Goal: Task Accomplishment & Management: Use online tool/utility

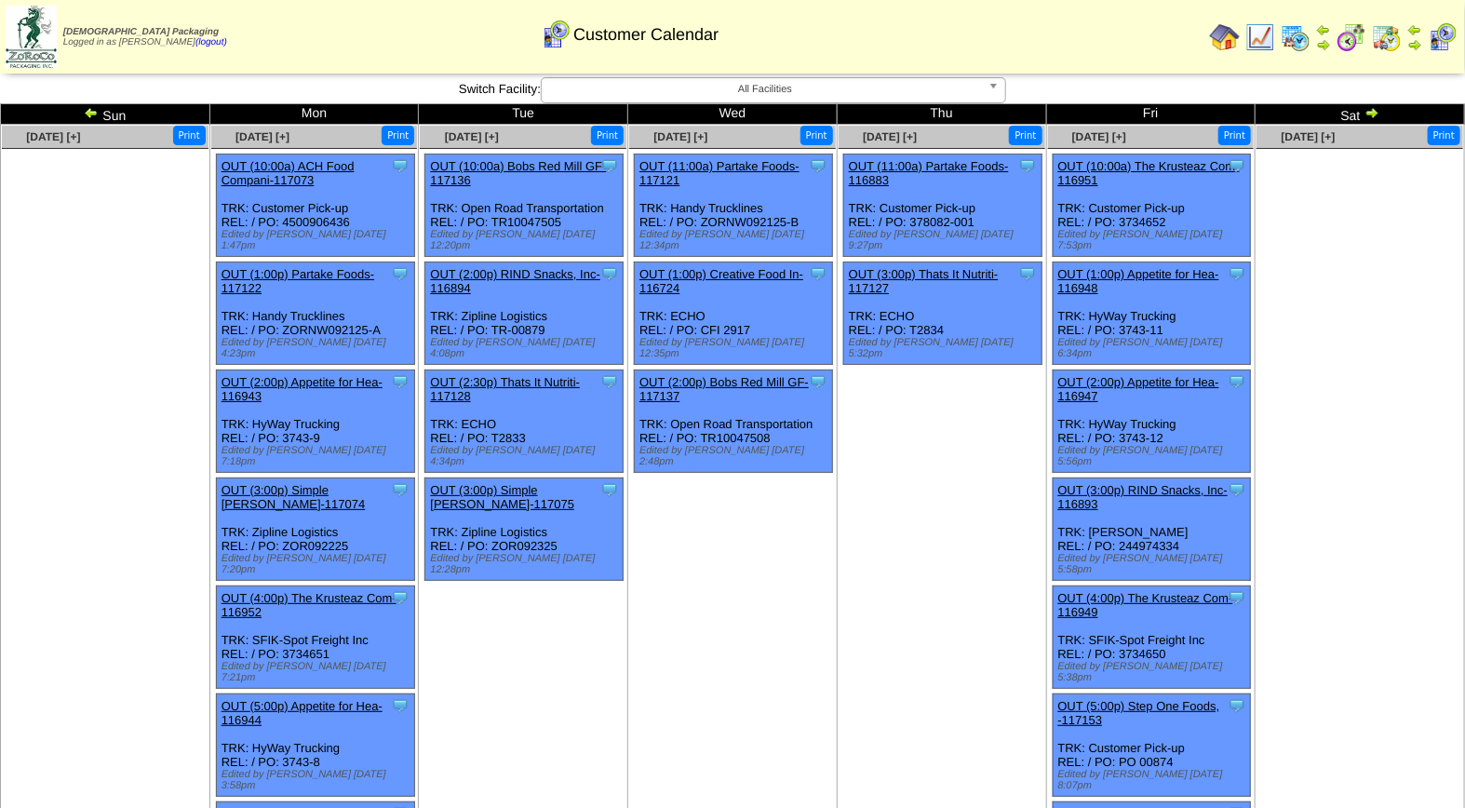
click at [1378, 110] on img at bounding box center [1372, 112] width 15 height 15
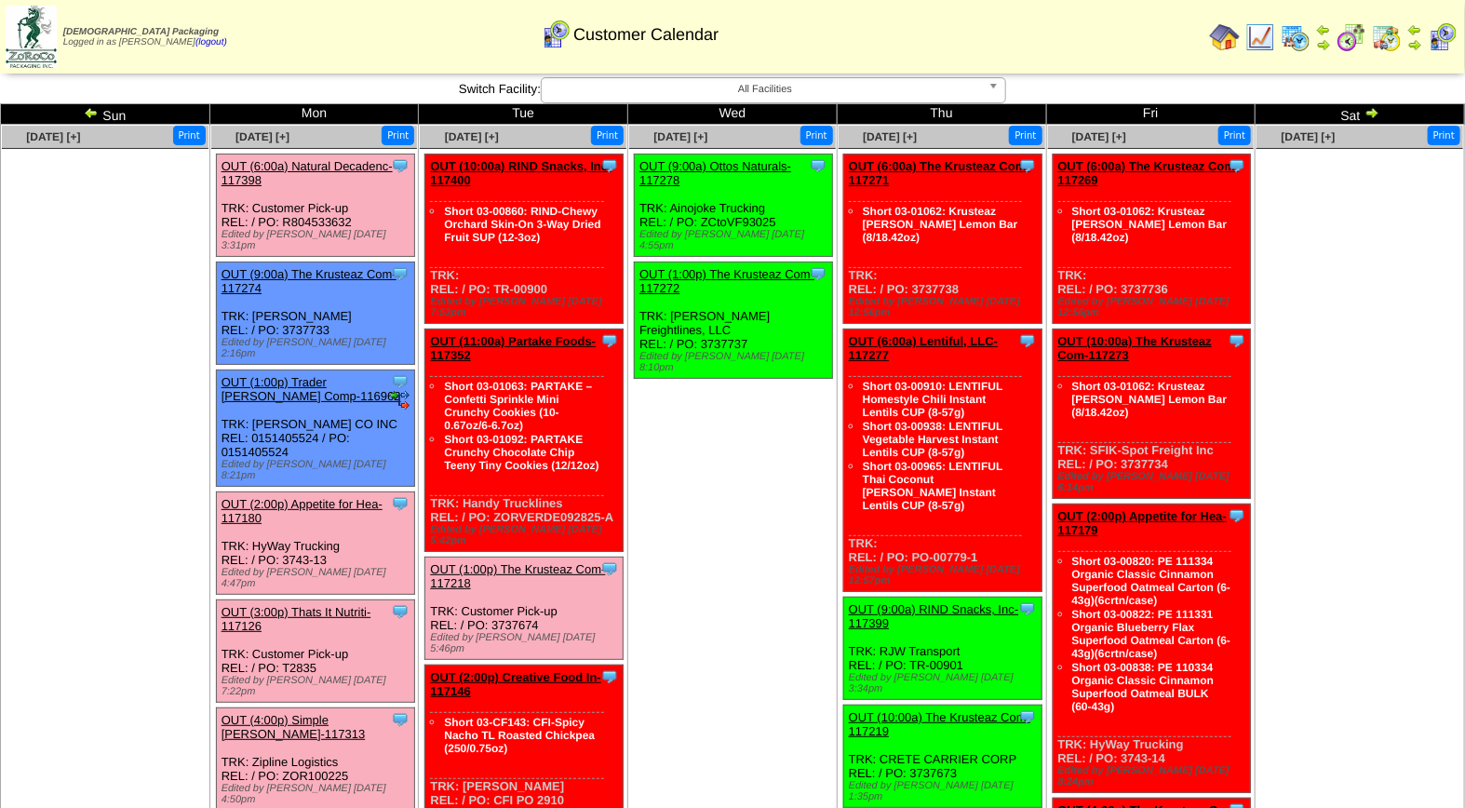
click at [282, 497] on link "OUT (2:00p) Appetite for Hea-117180" at bounding box center [302, 511] width 161 height 28
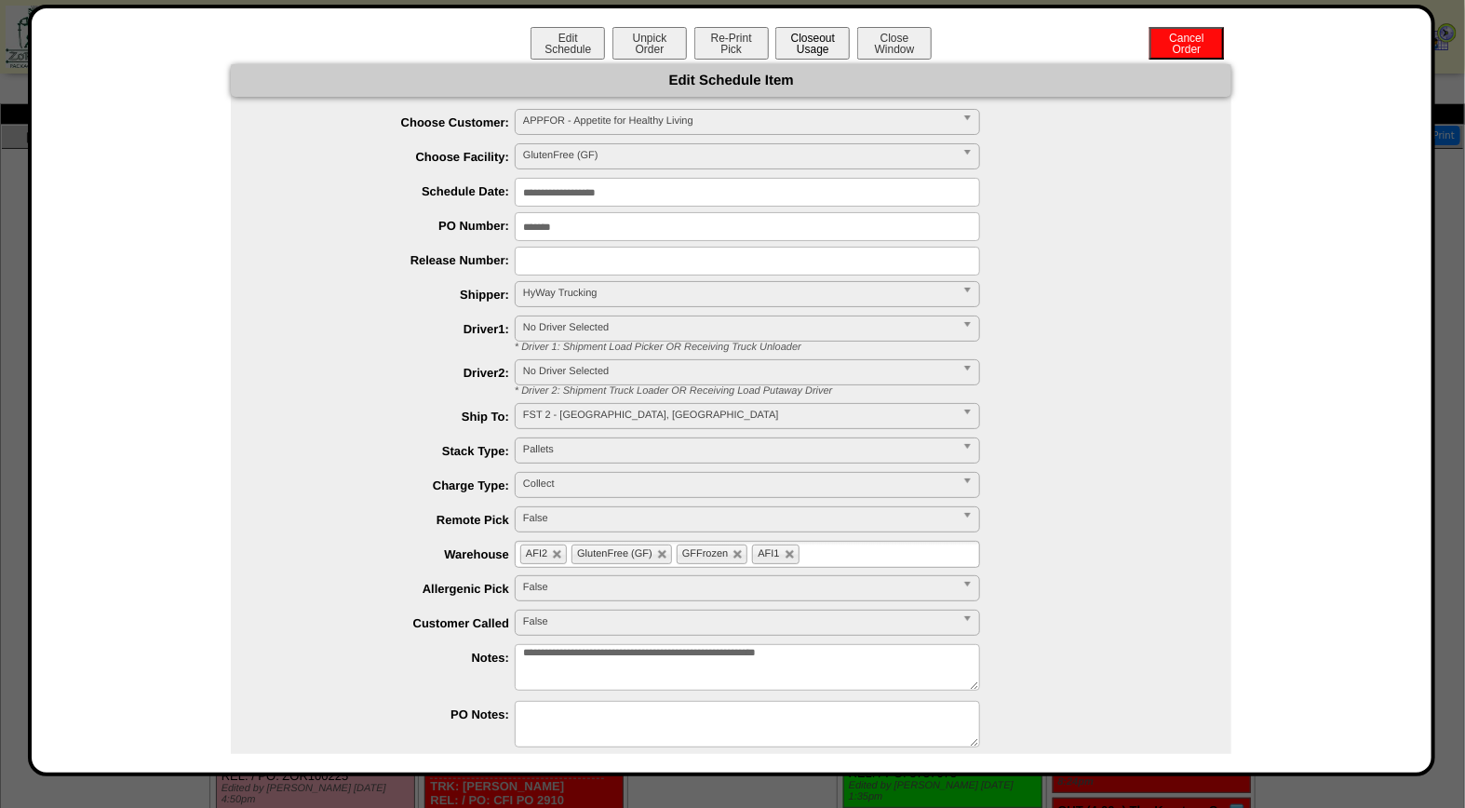
click at [813, 35] on button "Closeout Usage" at bounding box center [813, 43] width 74 height 33
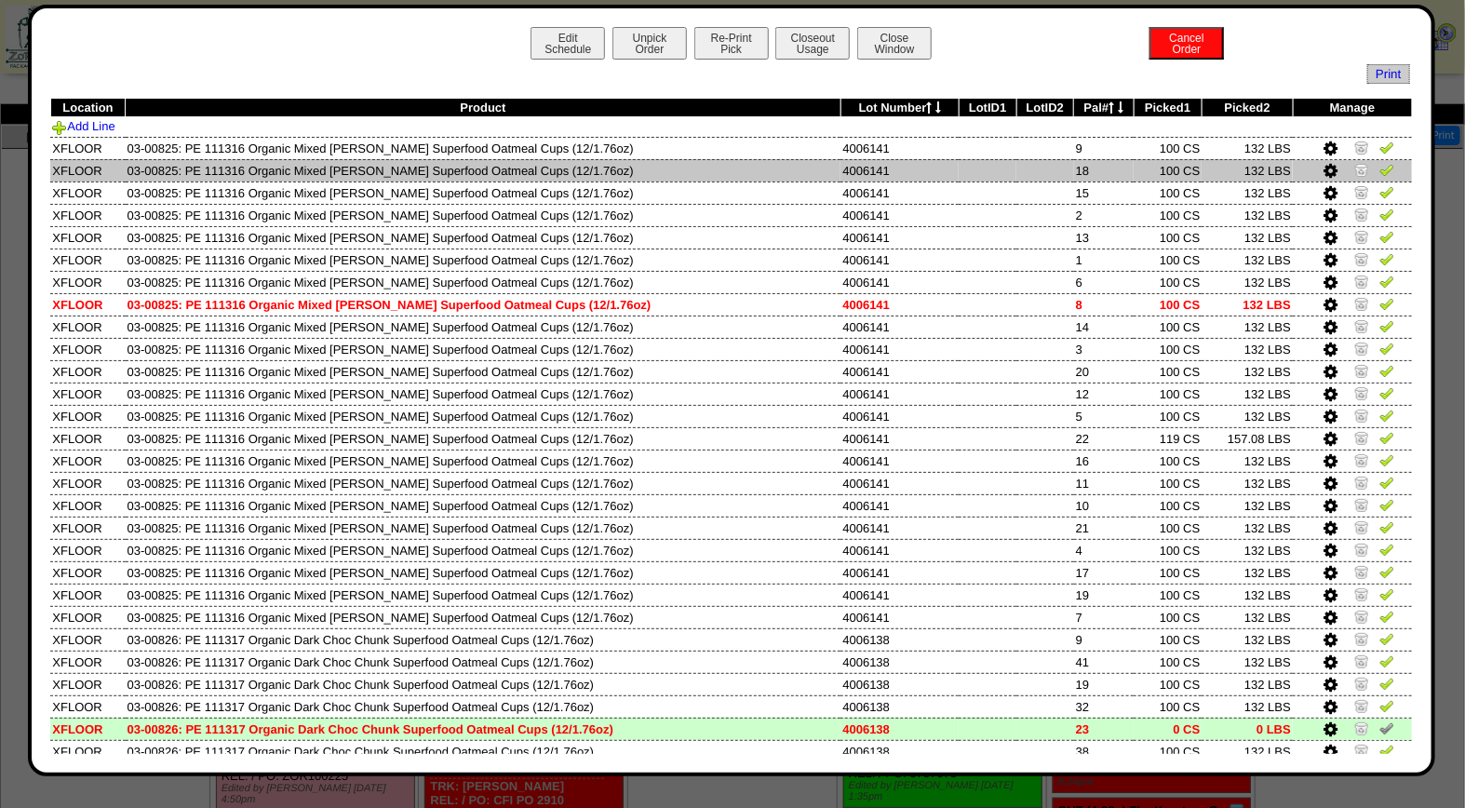
drag, startPoint x: 1369, startPoint y: 149, endPoint x: 1369, endPoint y: 161, distance: 12.1
click at [1380, 149] on img at bounding box center [1387, 147] width 15 height 15
click at [1369, 179] on td at bounding box center [1352, 170] width 119 height 22
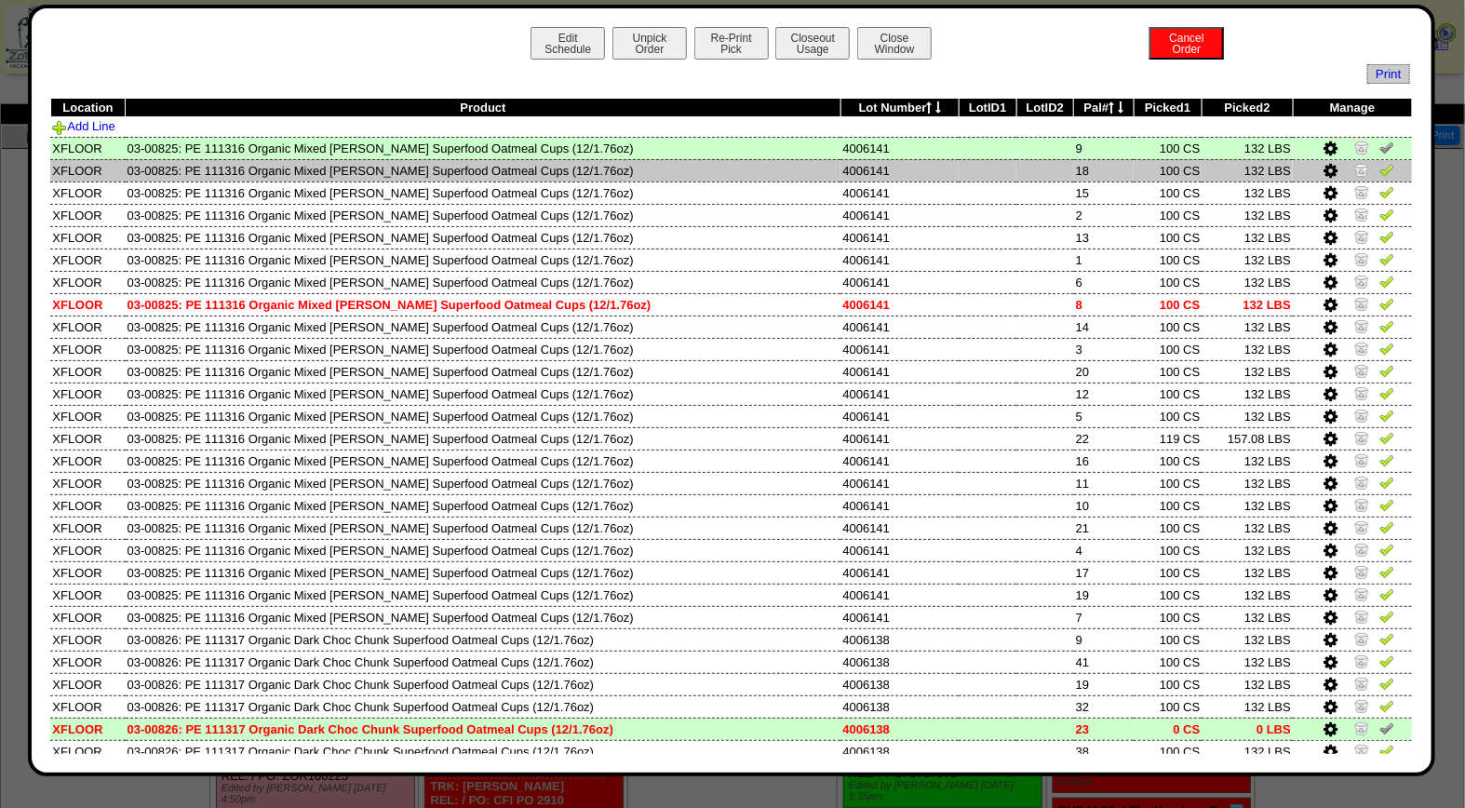
click at [1380, 169] on img at bounding box center [1387, 169] width 15 height 15
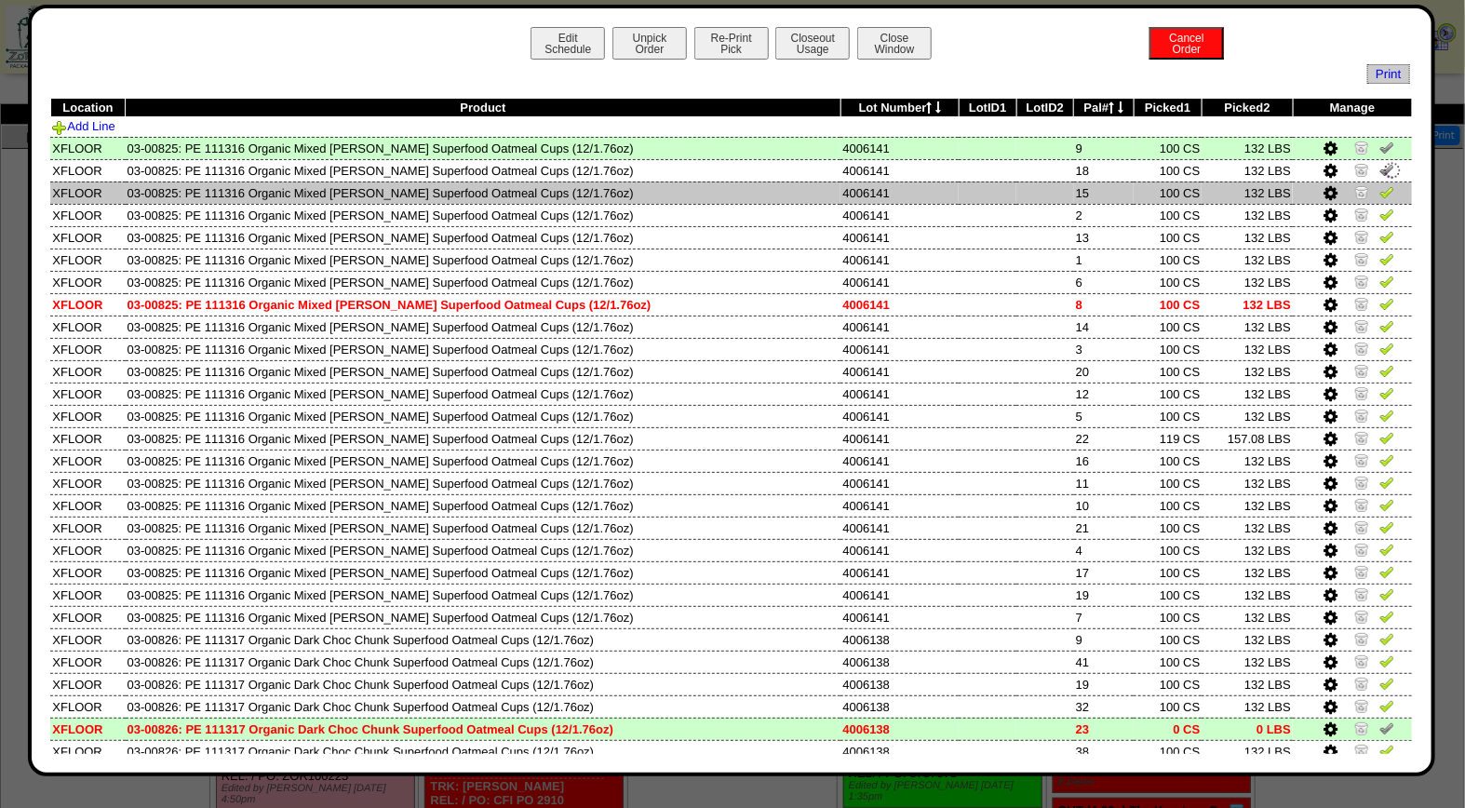
click at [1380, 196] on img at bounding box center [1387, 191] width 15 height 15
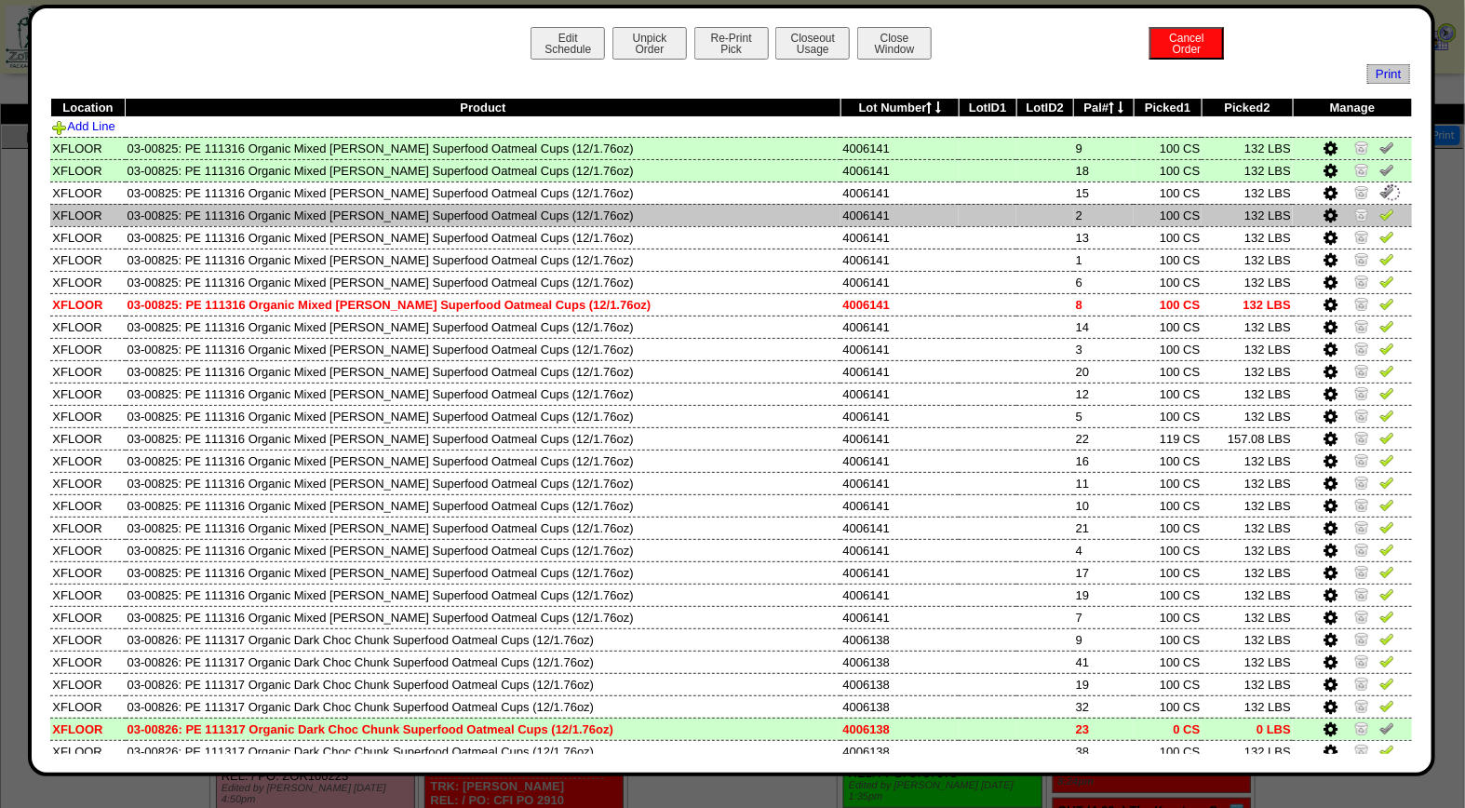
click at [1380, 215] on img at bounding box center [1387, 214] width 15 height 15
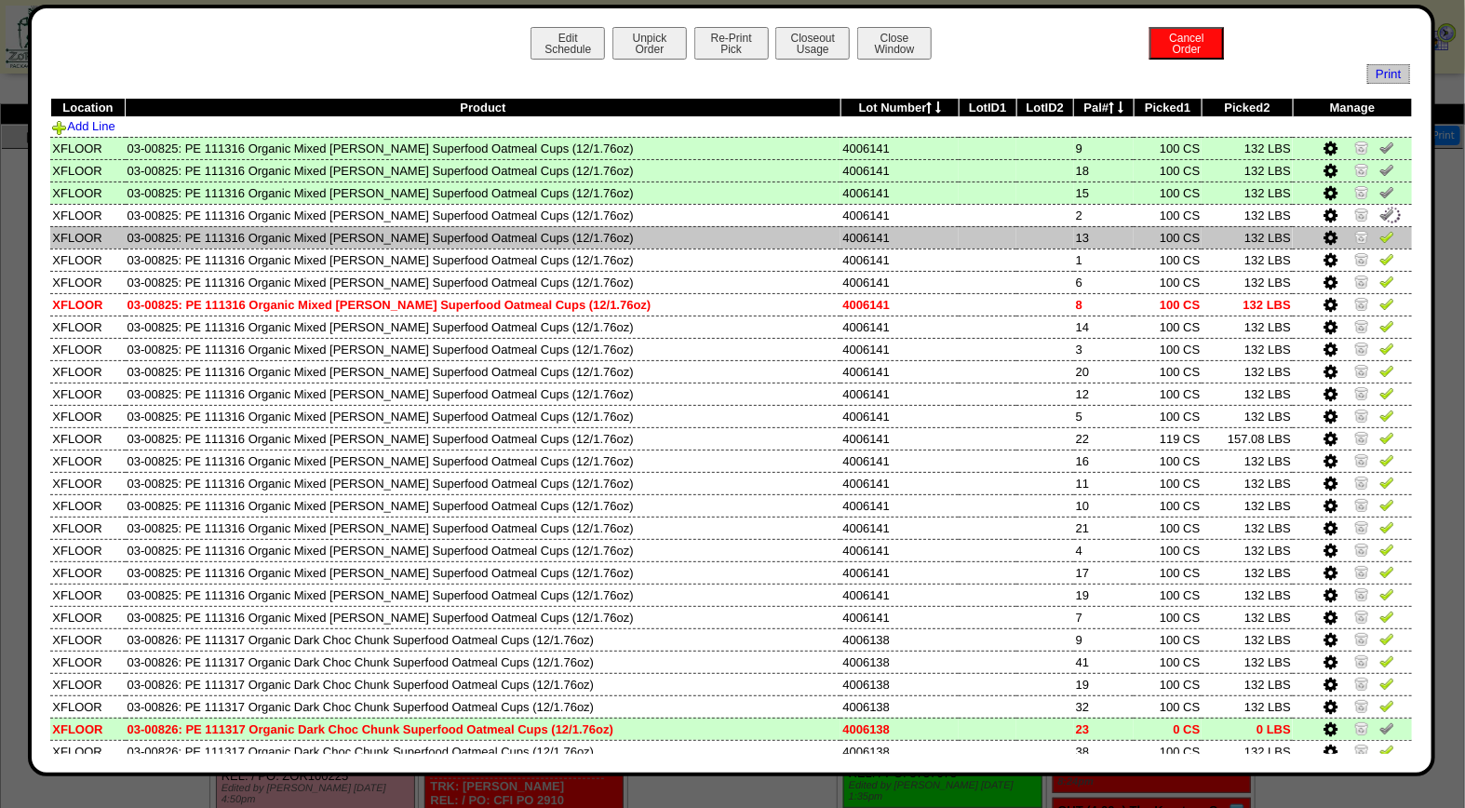
click at [1380, 244] on link at bounding box center [1387, 240] width 15 height 14
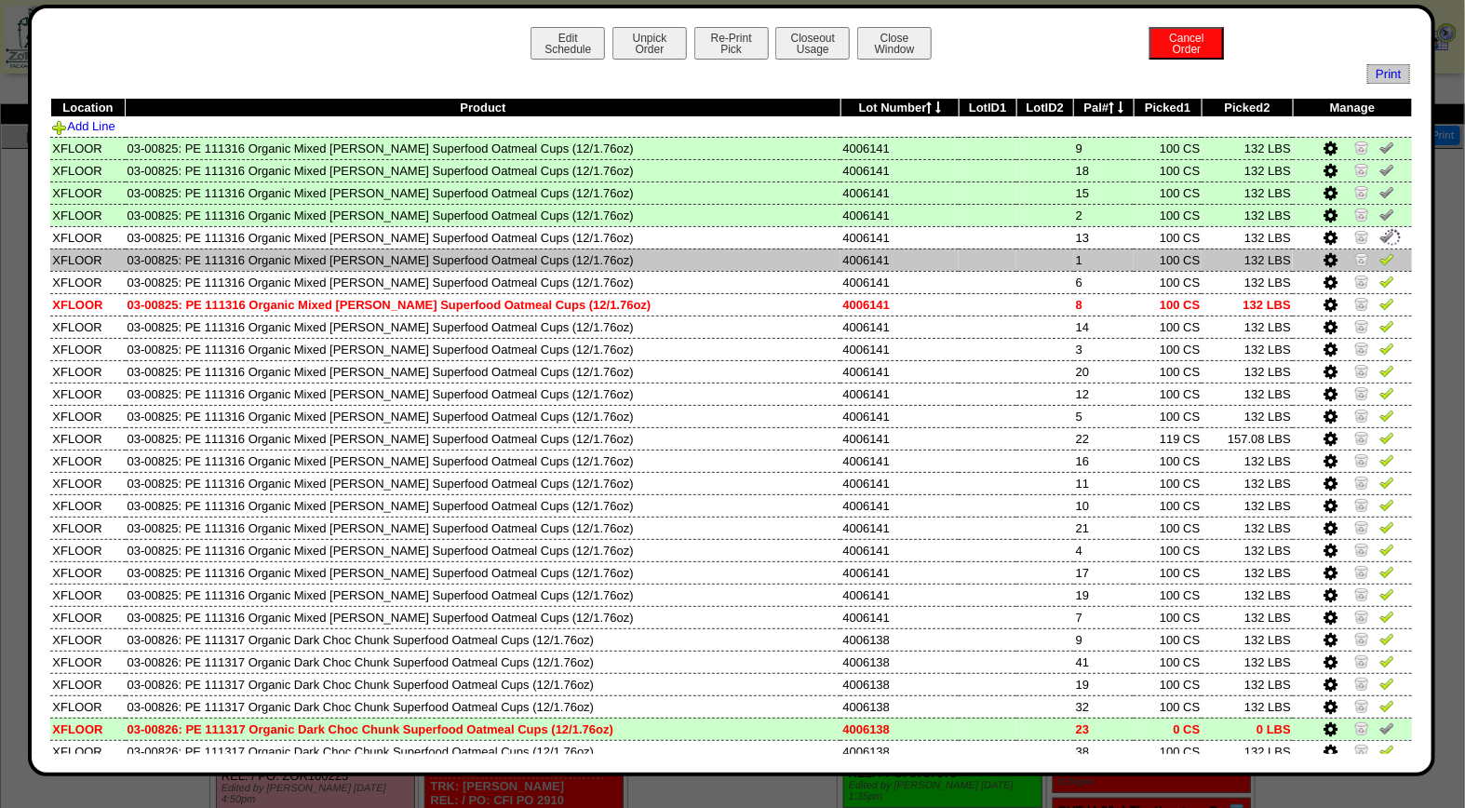
click at [1380, 261] on img at bounding box center [1387, 258] width 15 height 15
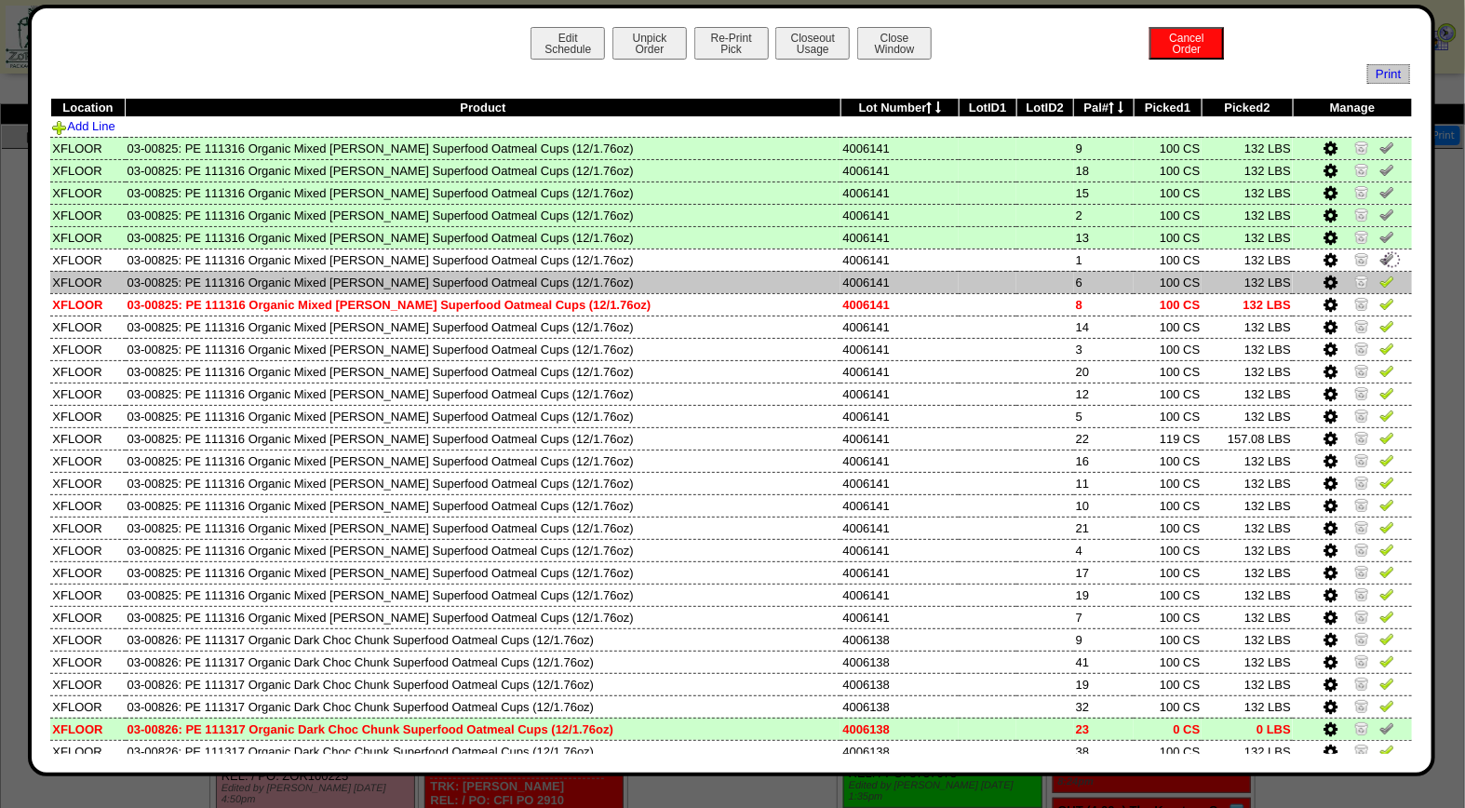
click at [1380, 284] on img at bounding box center [1387, 281] width 15 height 15
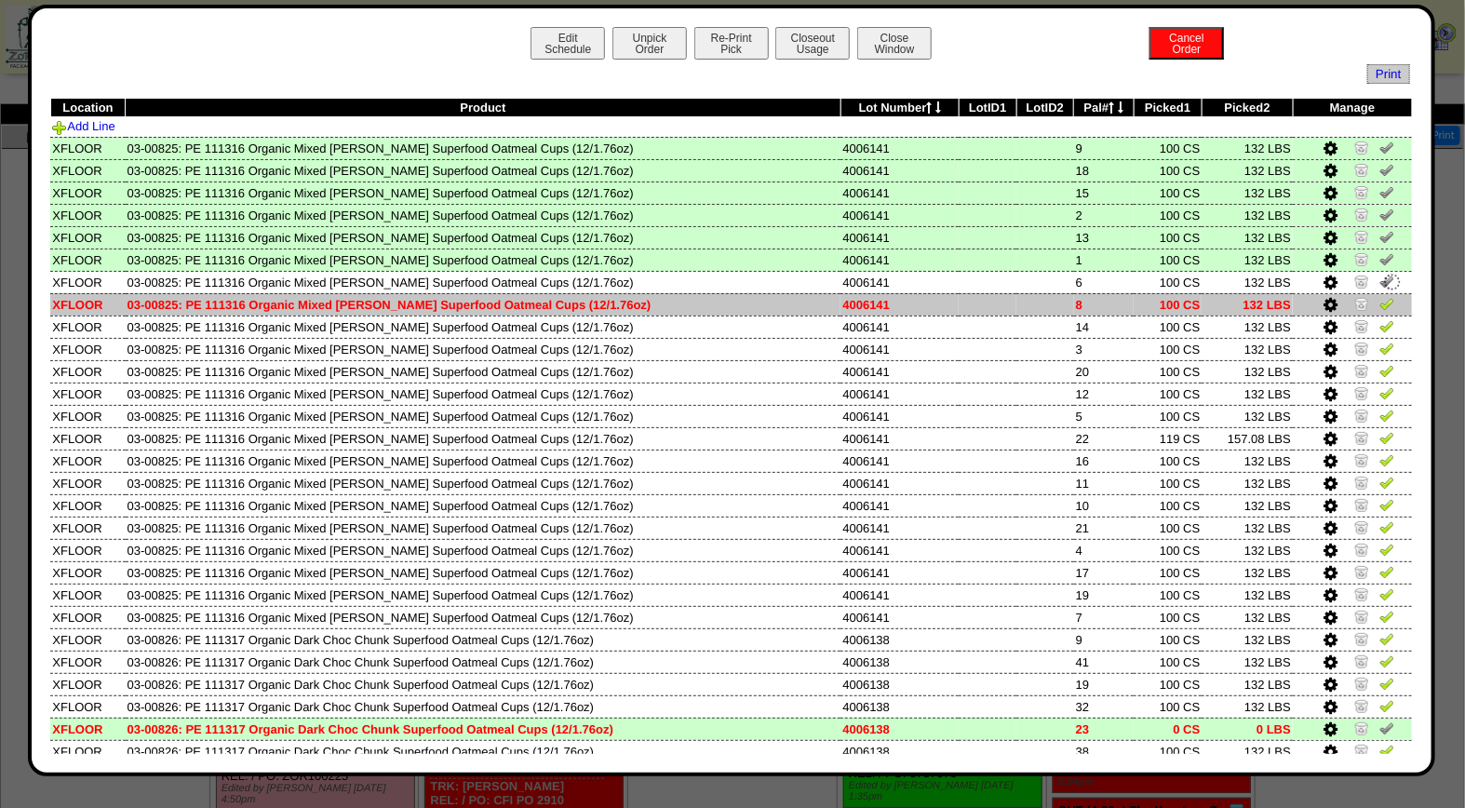
click at [1380, 302] on img at bounding box center [1387, 303] width 15 height 15
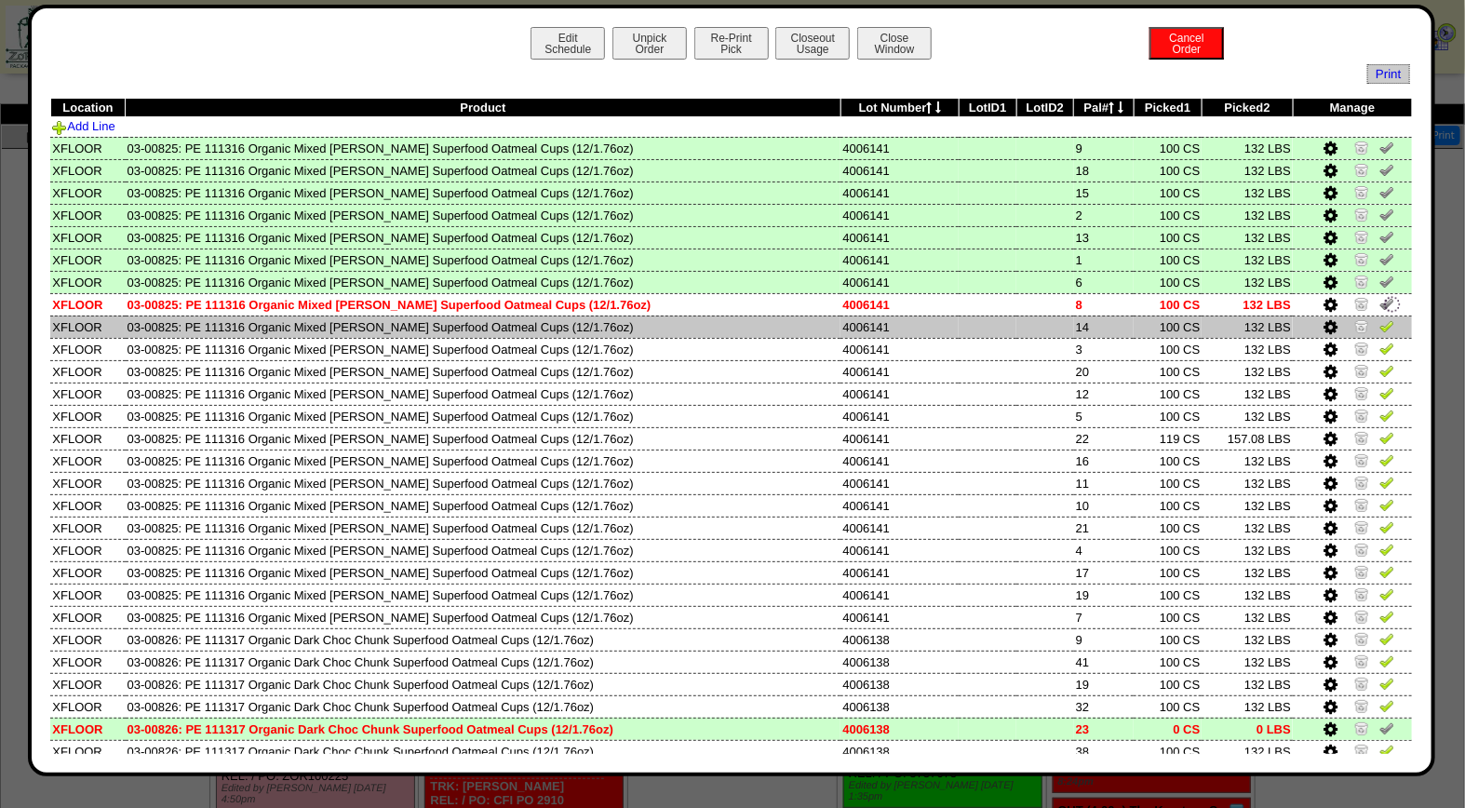
click at [1380, 329] on img at bounding box center [1387, 325] width 15 height 15
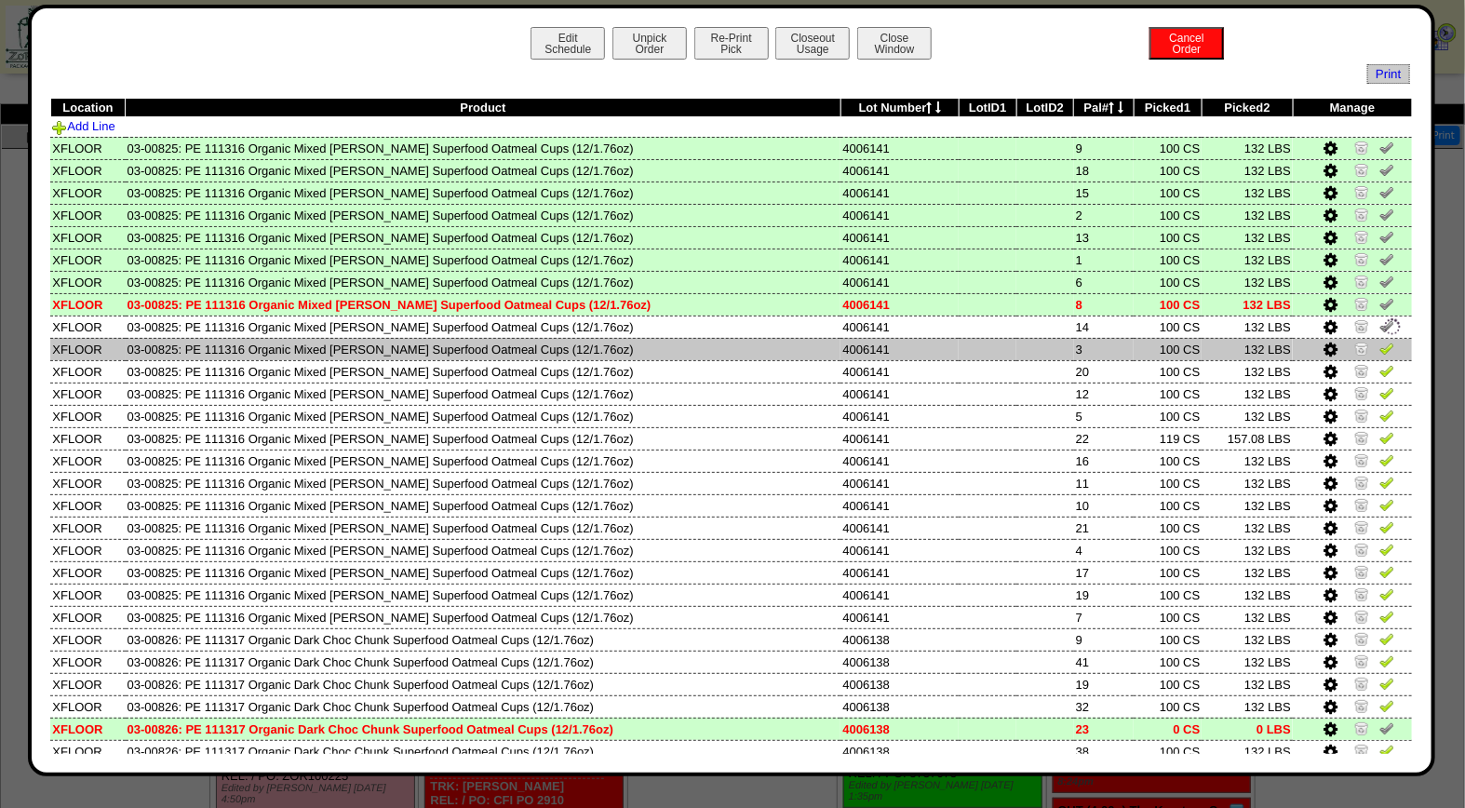
click at [1380, 354] on link at bounding box center [1387, 351] width 15 height 14
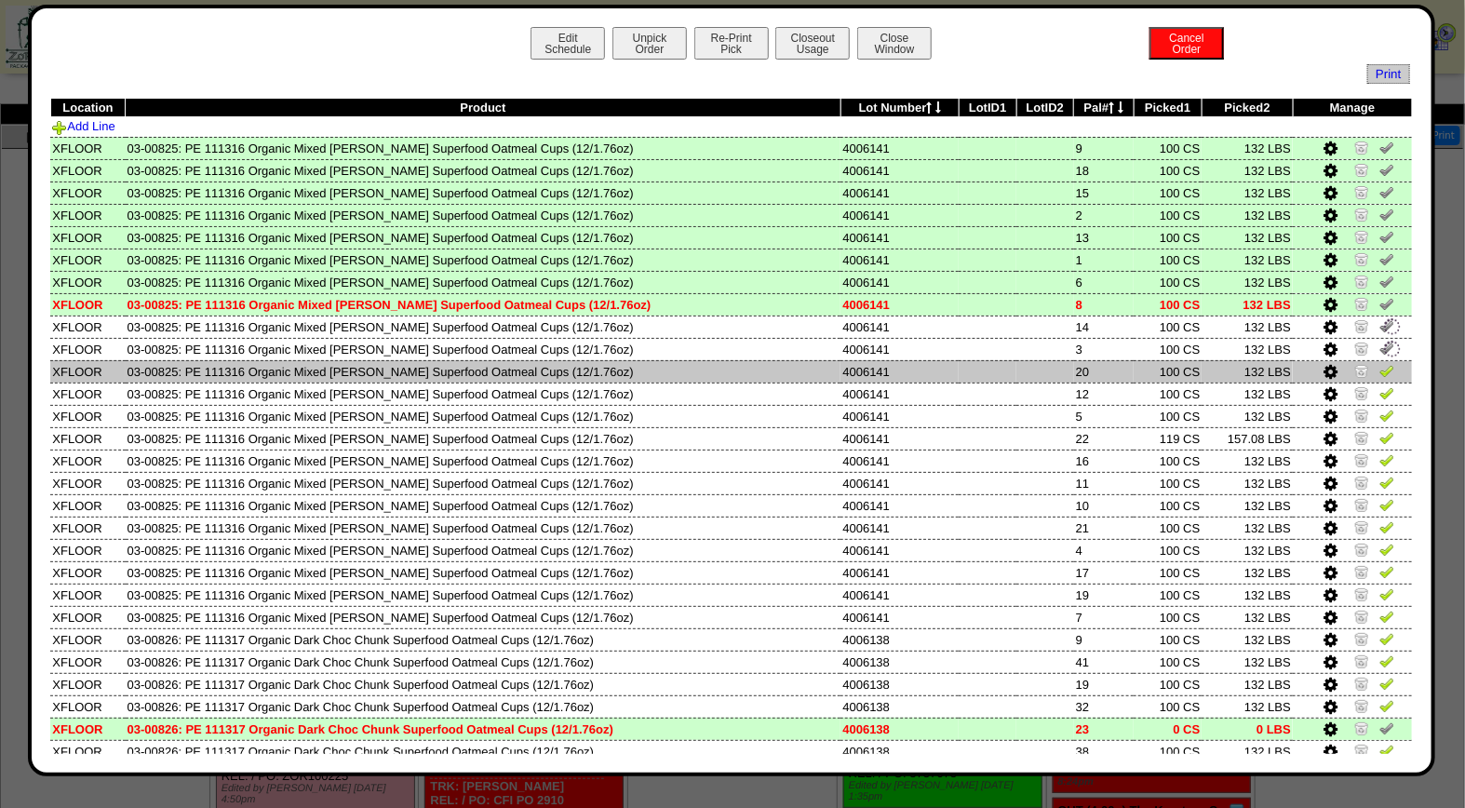
click at [1380, 368] on img at bounding box center [1387, 370] width 15 height 15
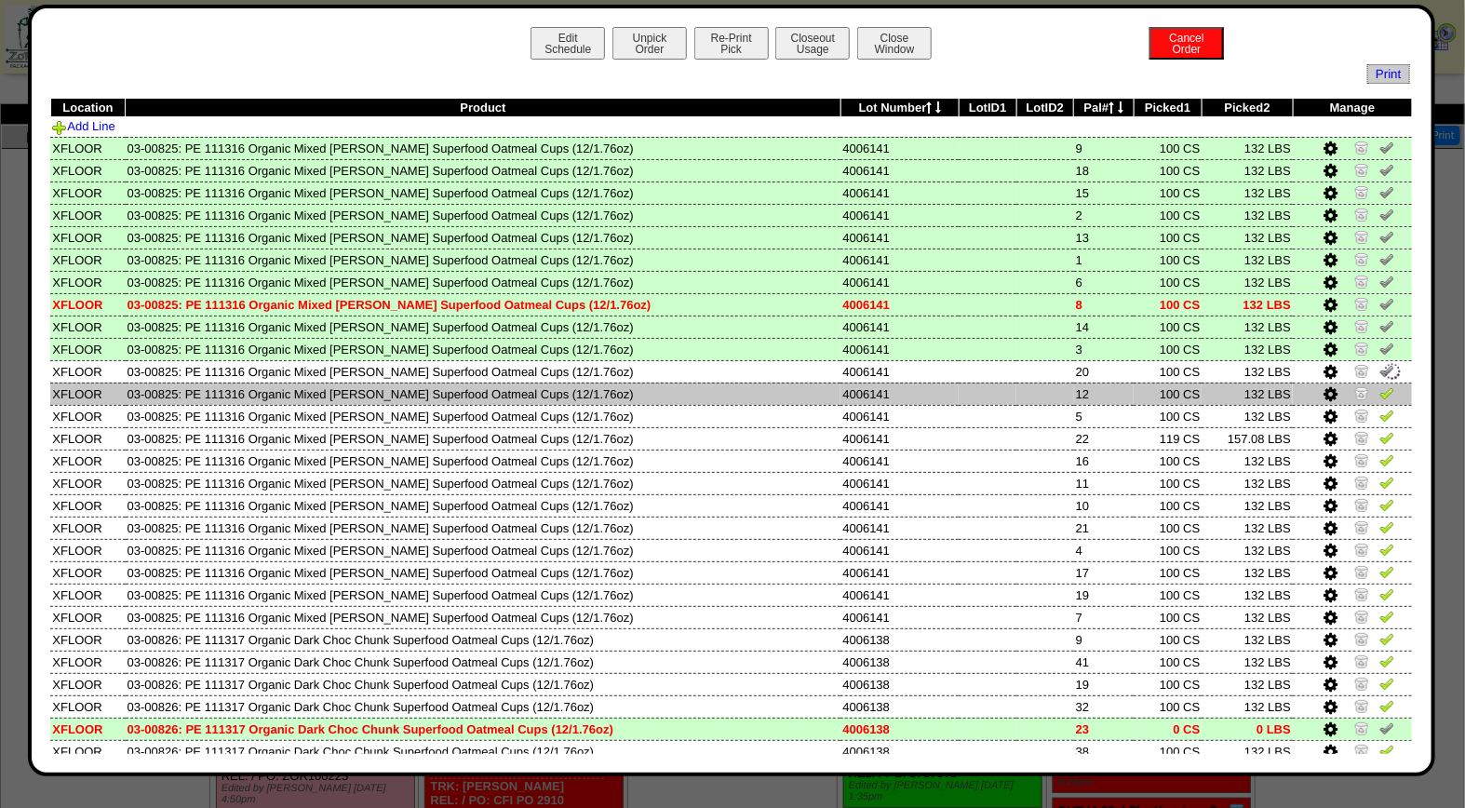
click at [1380, 391] on img at bounding box center [1387, 392] width 15 height 15
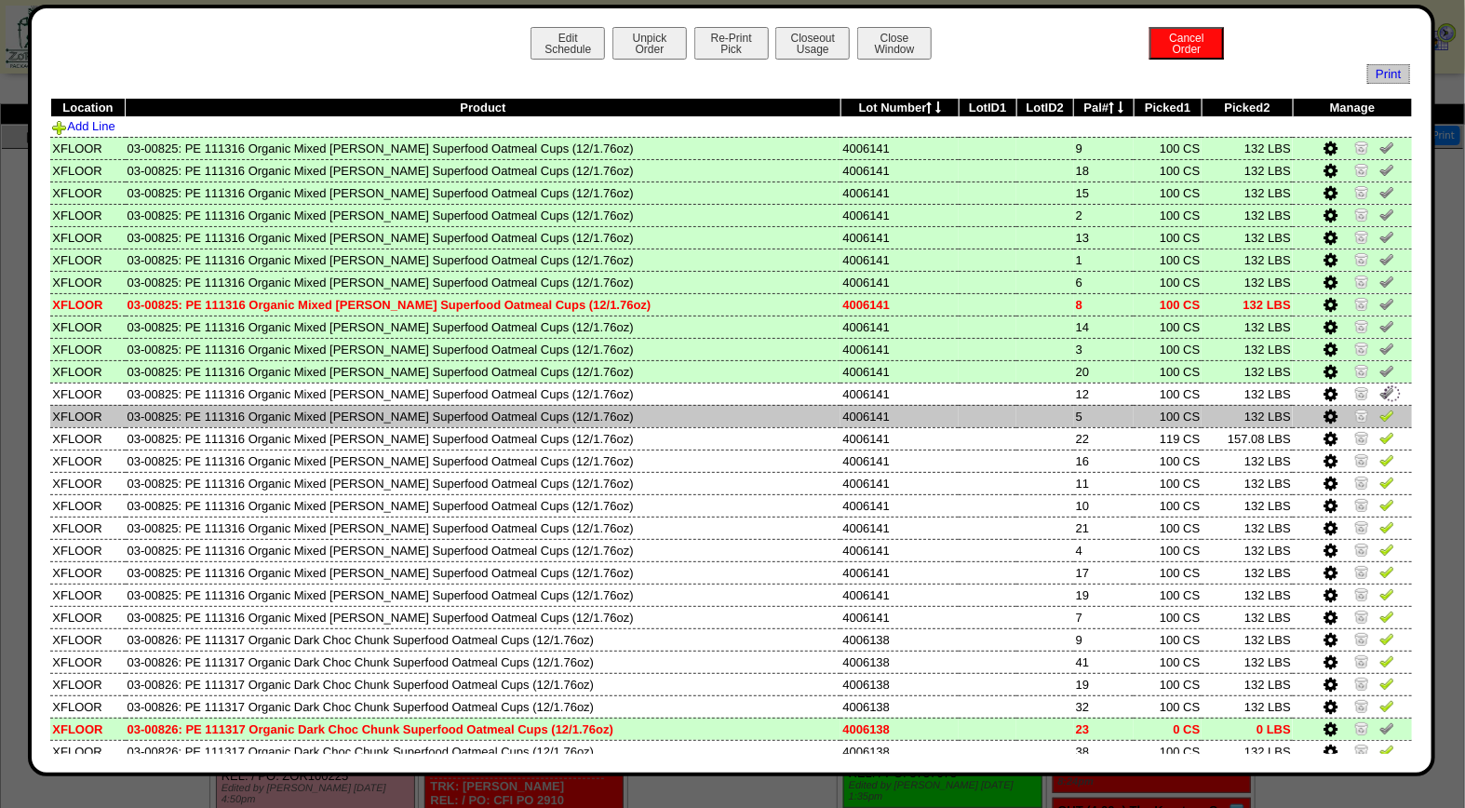
click at [1380, 411] on img at bounding box center [1387, 415] width 15 height 15
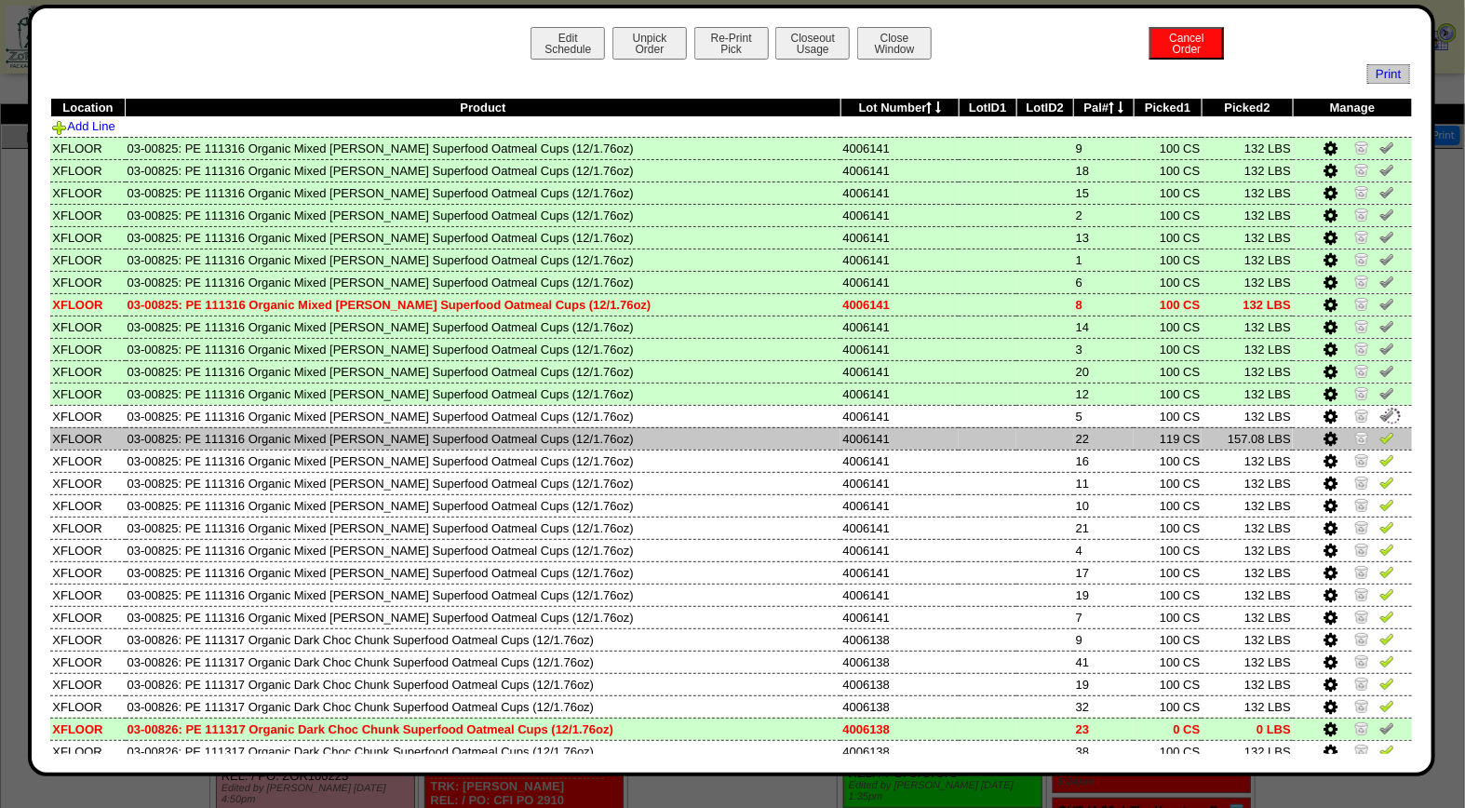
click at [1380, 439] on img at bounding box center [1387, 437] width 15 height 15
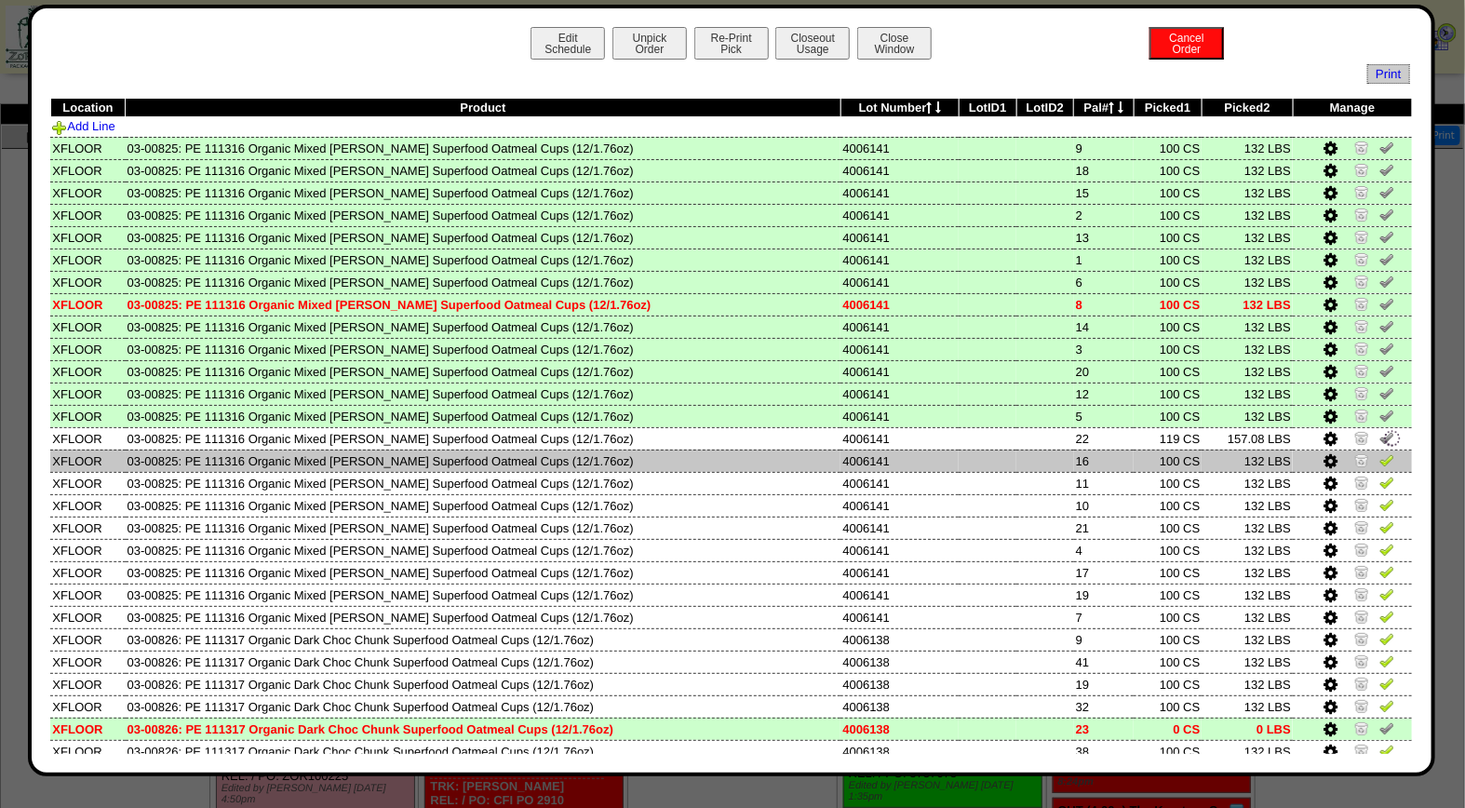
click at [1380, 461] on img at bounding box center [1387, 459] width 15 height 15
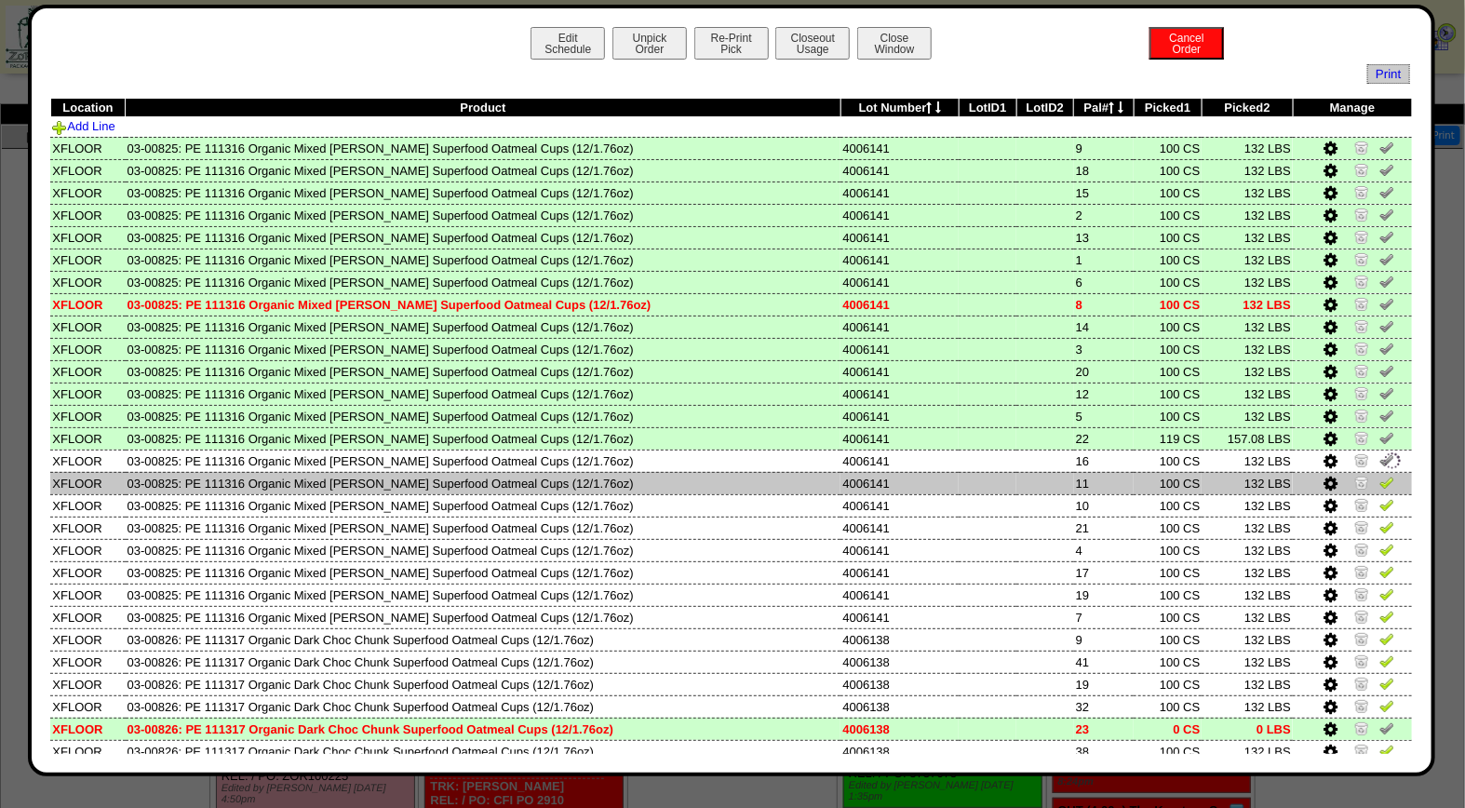
click at [1380, 481] on img at bounding box center [1387, 482] width 15 height 15
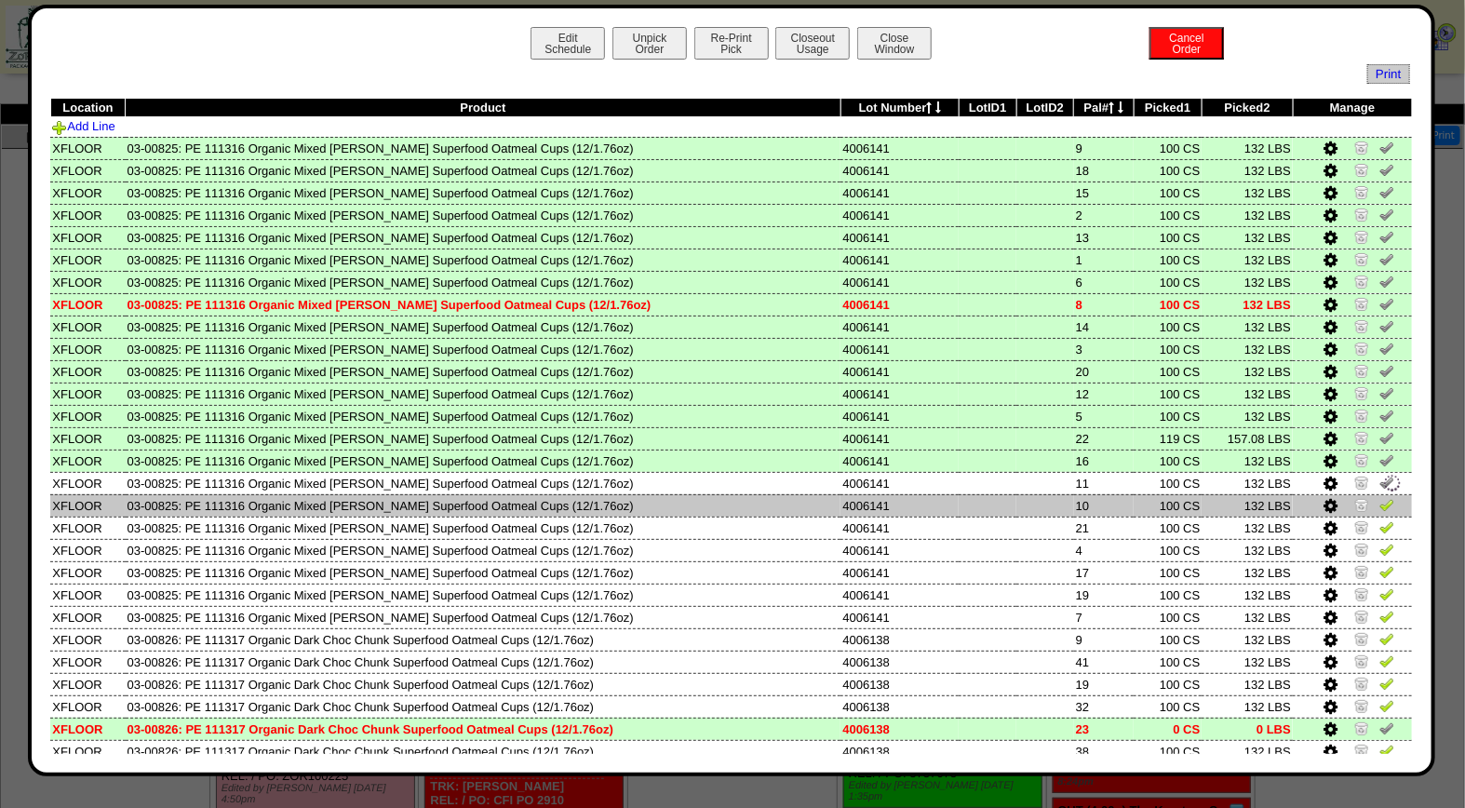
click at [1380, 497] on img at bounding box center [1387, 504] width 15 height 15
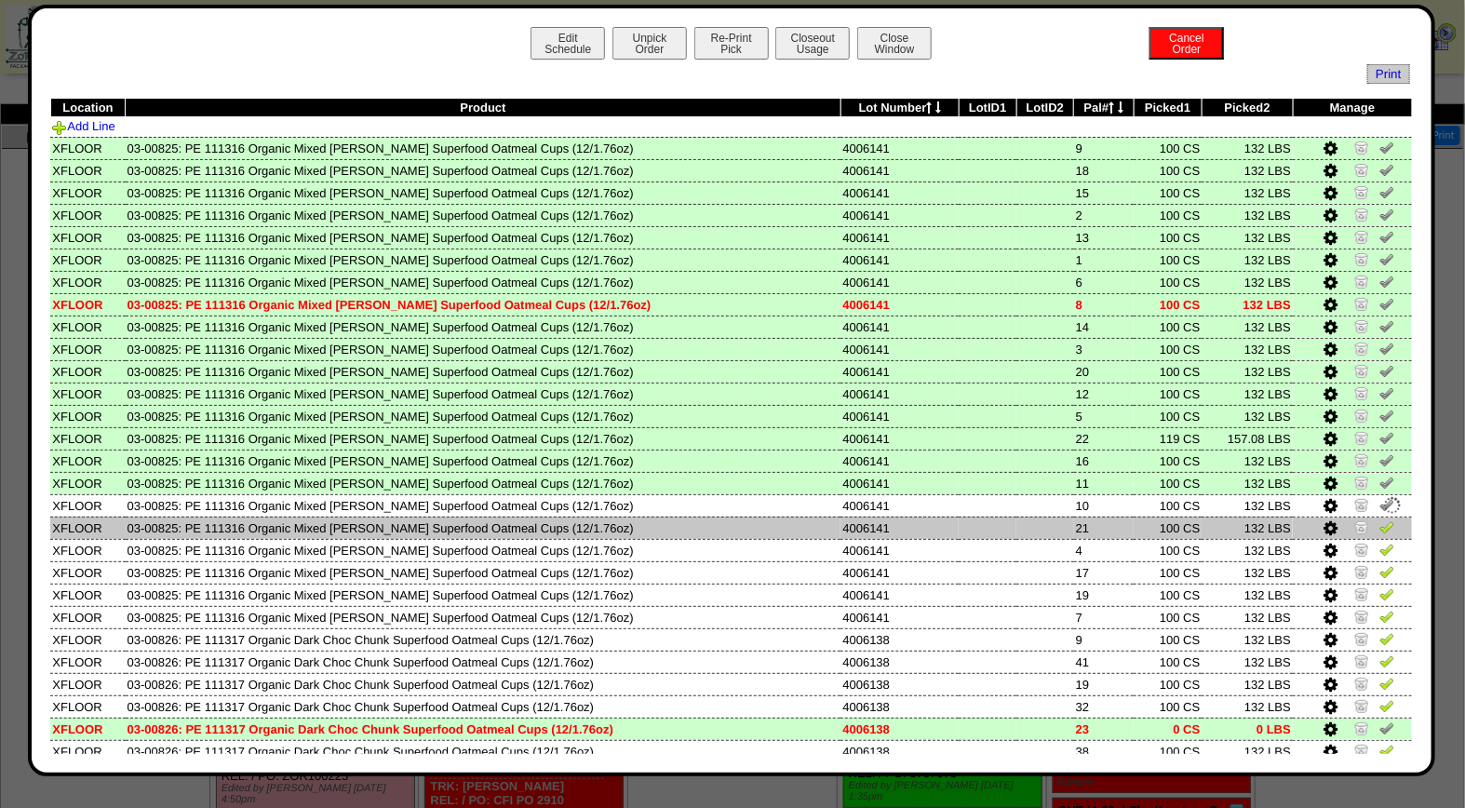
click at [1380, 519] on img at bounding box center [1387, 526] width 15 height 15
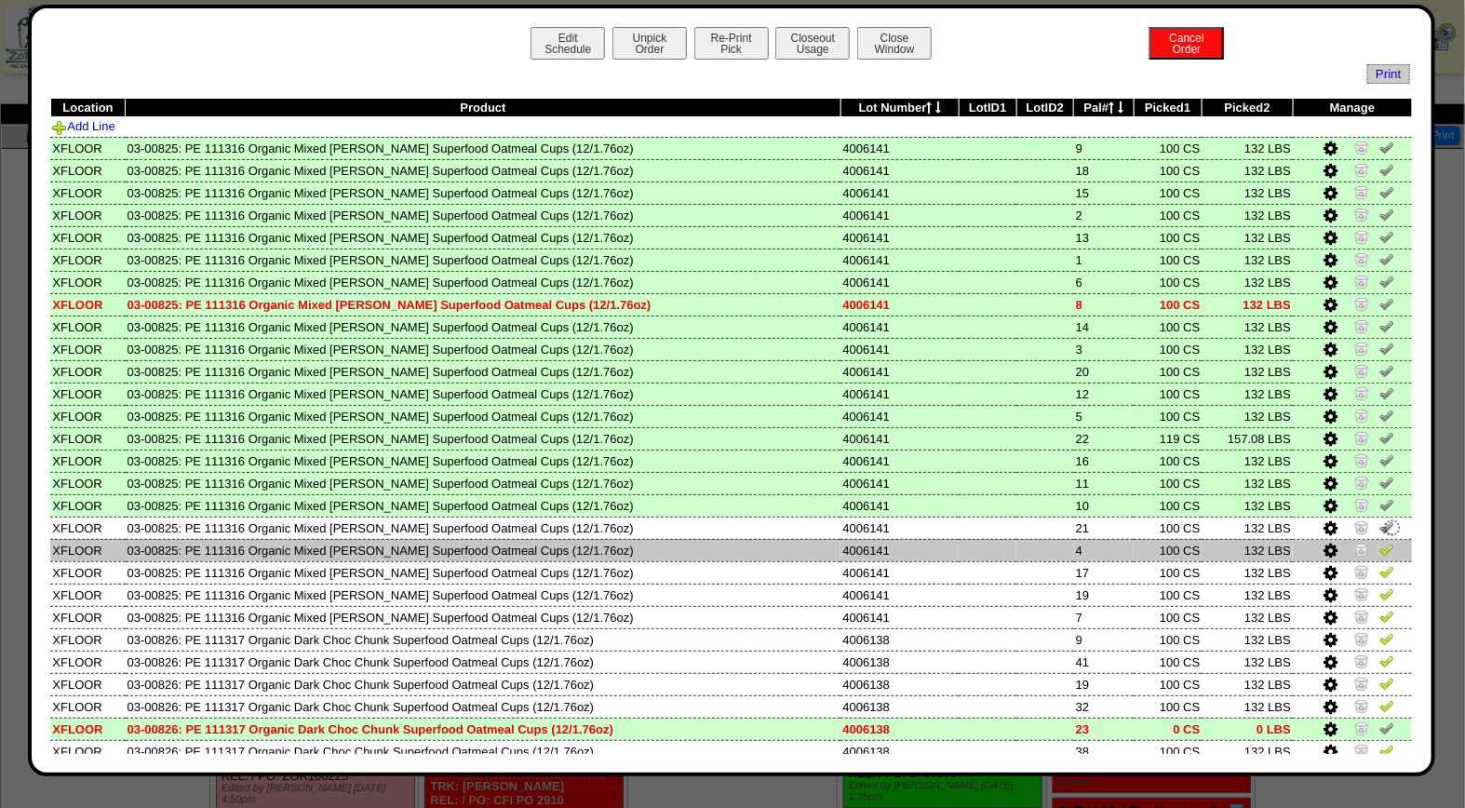
click at [1380, 544] on img at bounding box center [1387, 549] width 15 height 15
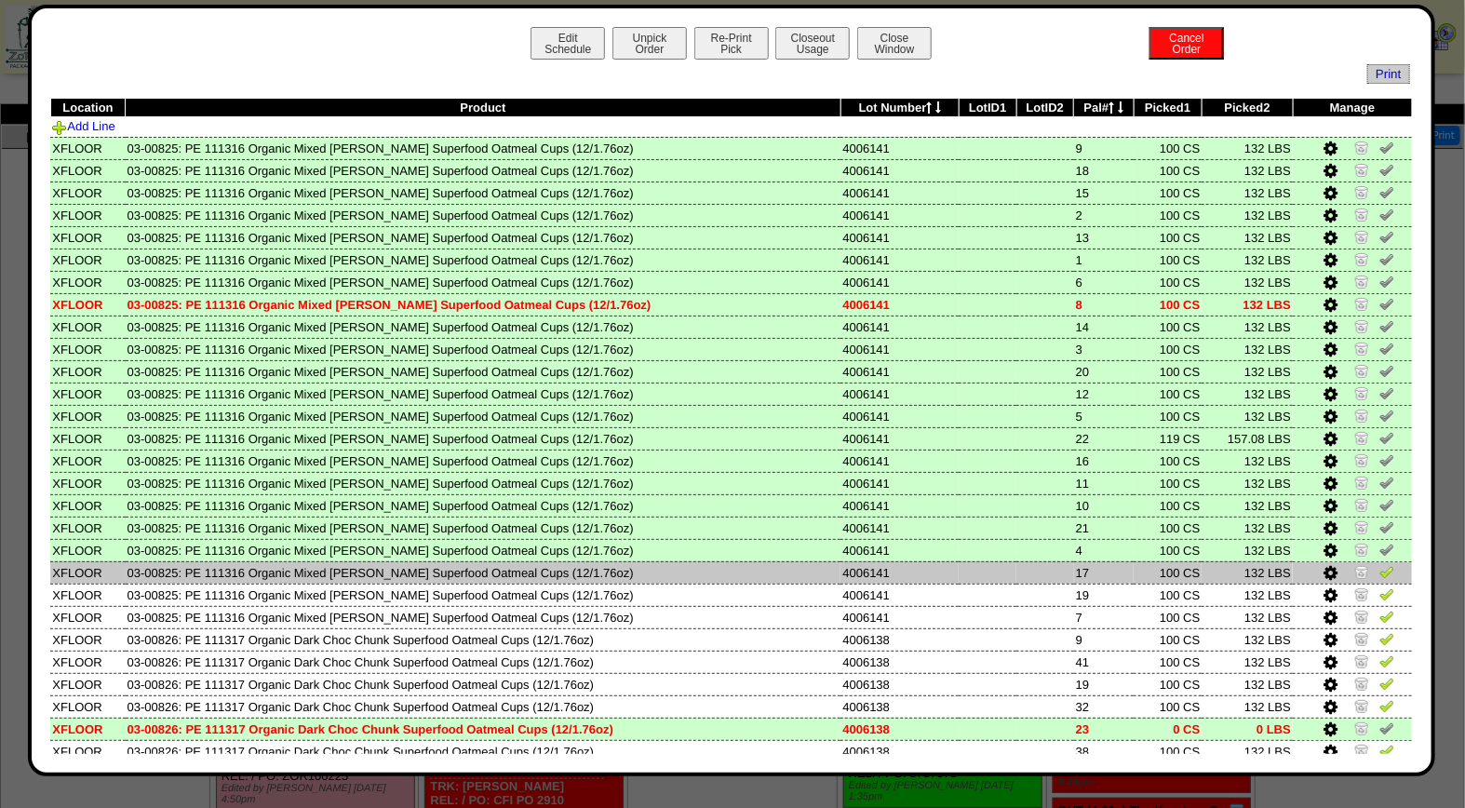
click at [1380, 564] on img at bounding box center [1387, 571] width 15 height 15
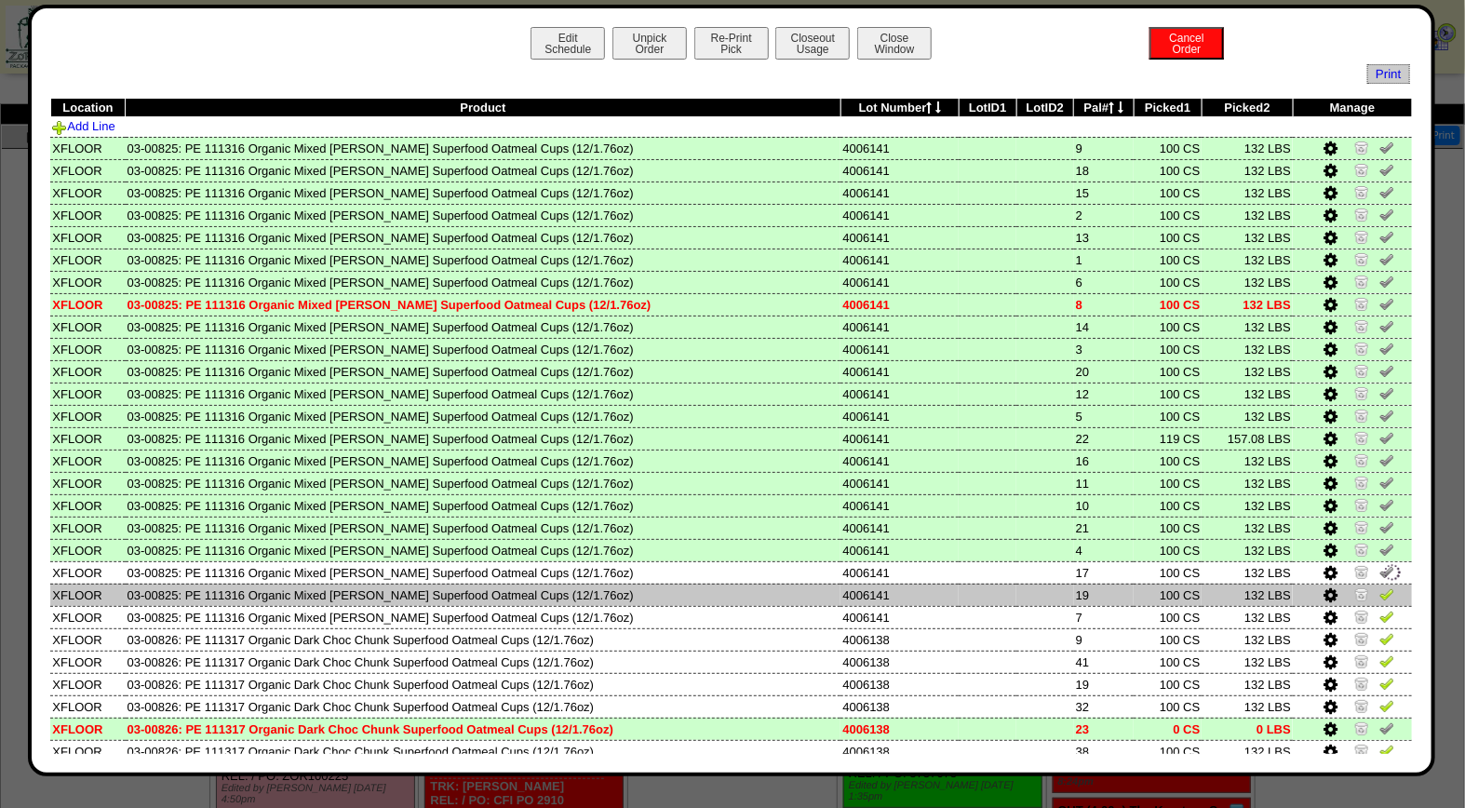
click at [1380, 587] on img at bounding box center [1387, 594] width 15 height 15
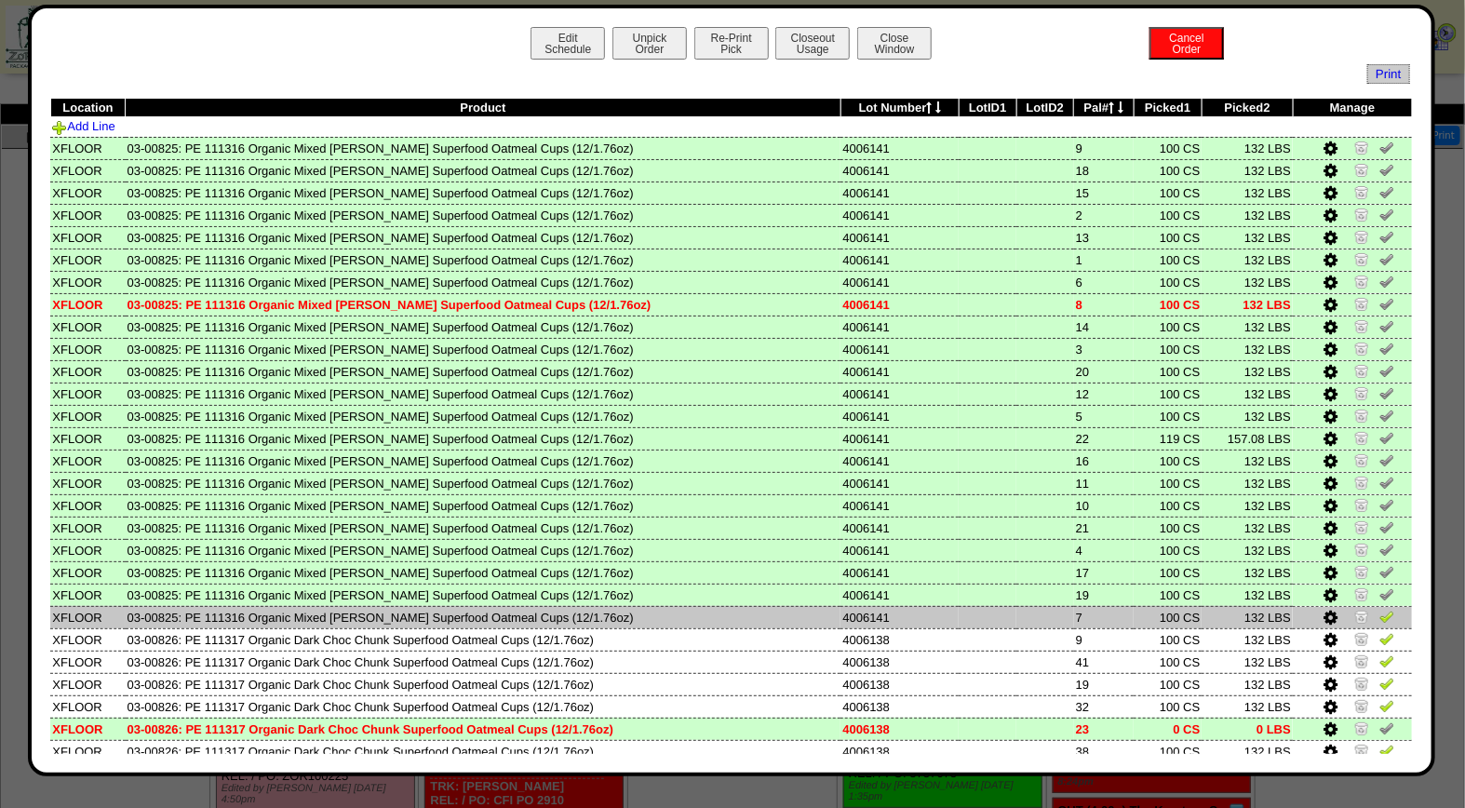
click at [1380, 610] on img at bounding box center [1387, 616] width 15 height 15
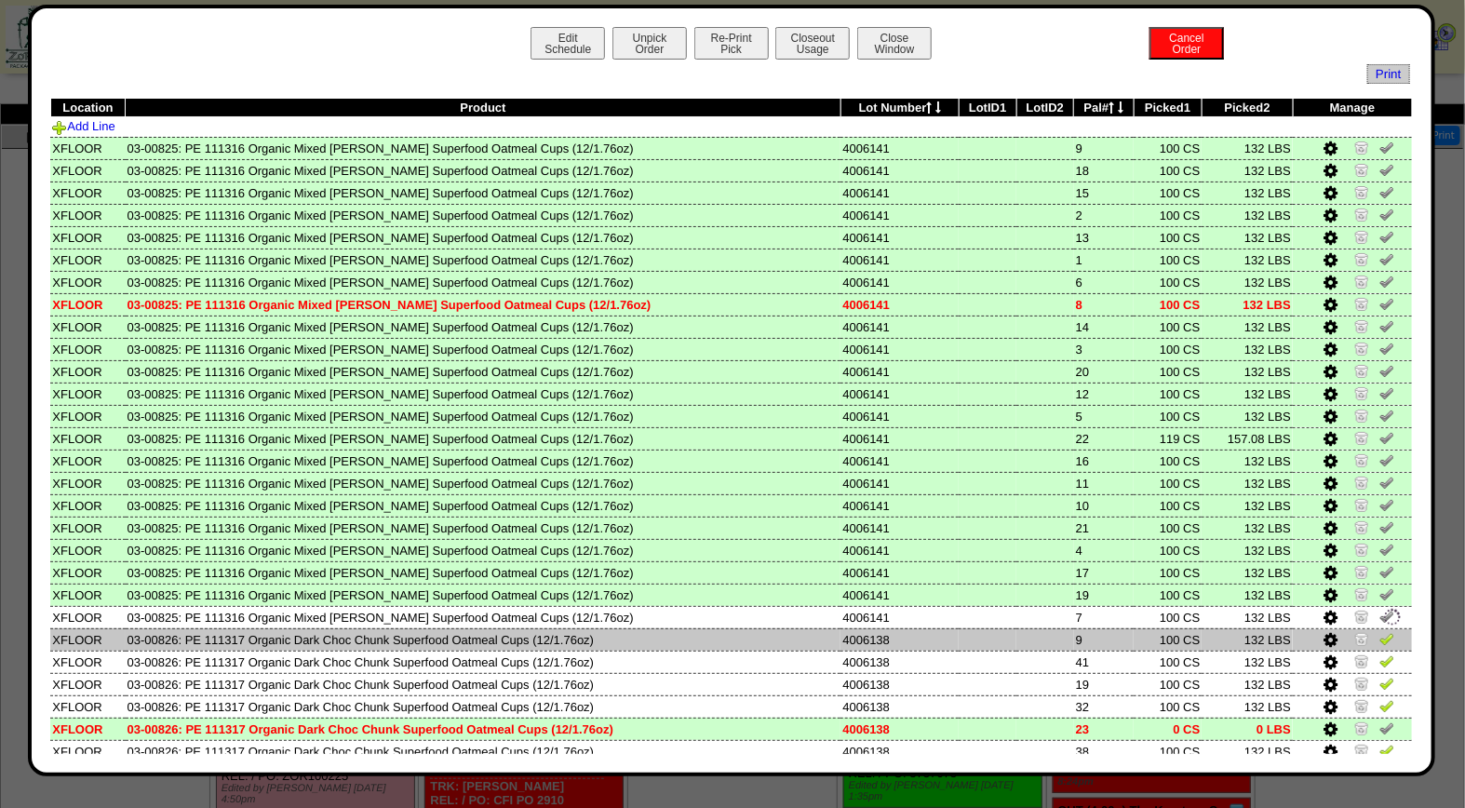
click at [1380, 631] on img at bounding box center [1387, 638] width 15 height 15
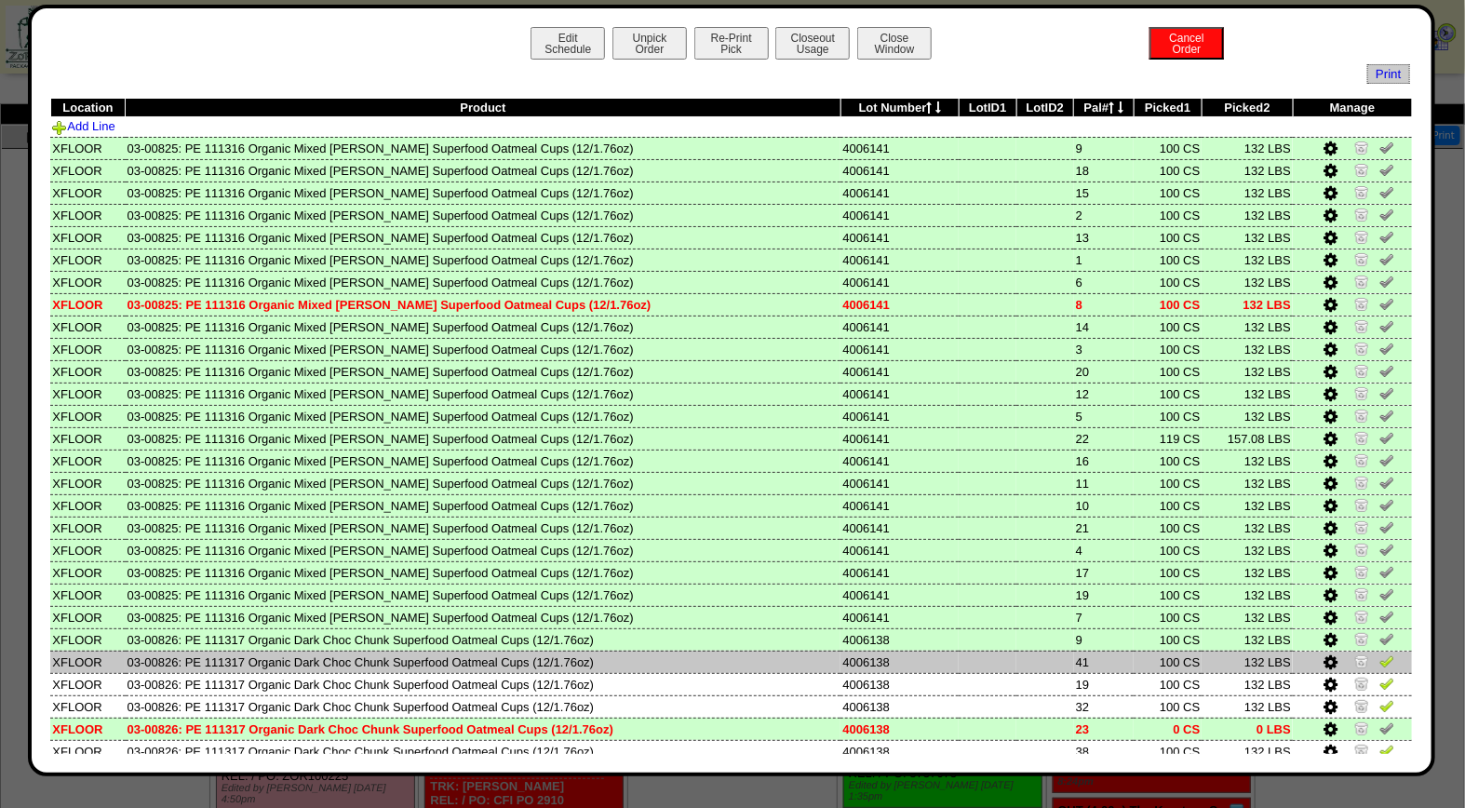
click at [1380, 654] on img at bounding box center [1387, 661] width 15 height 15
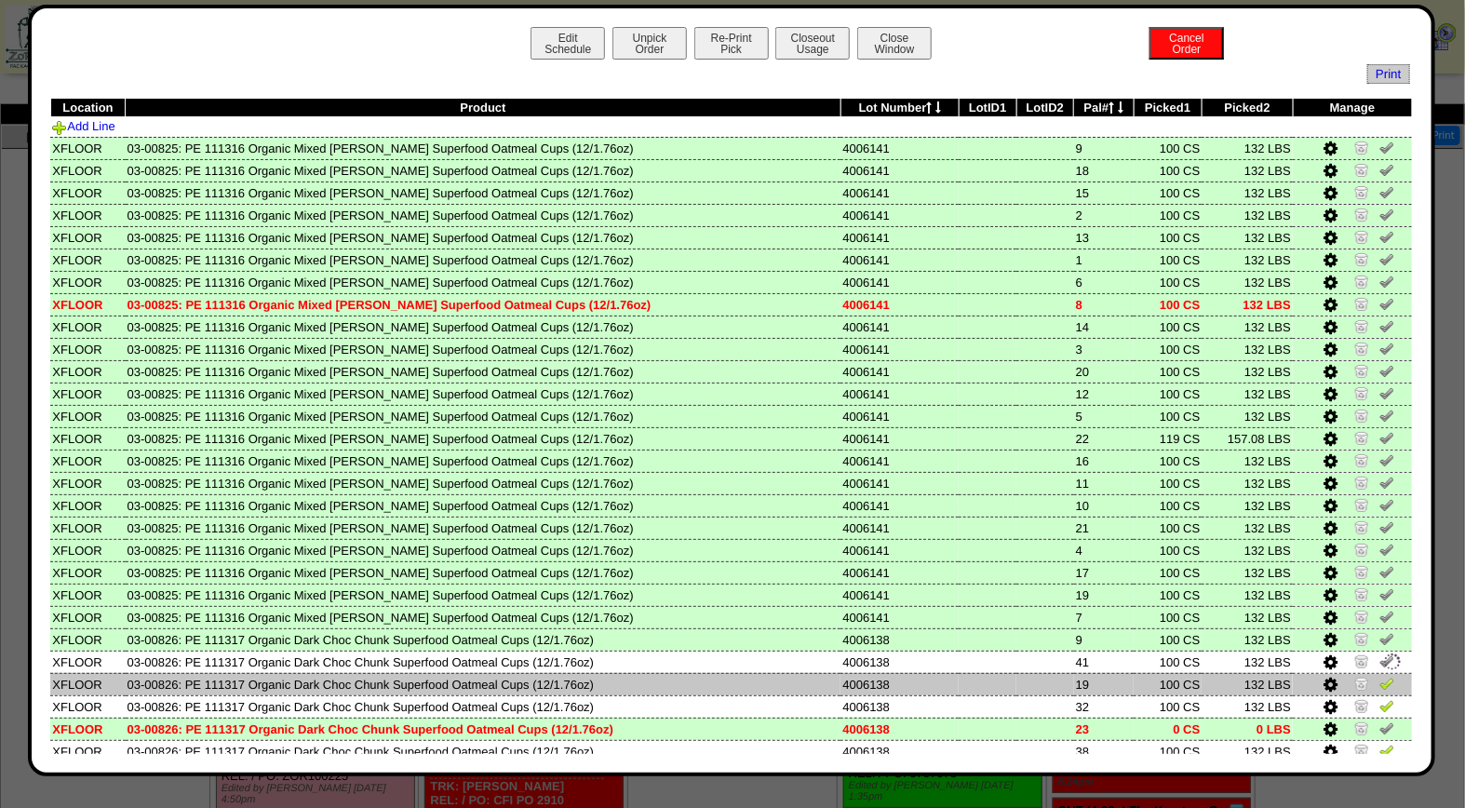
click at [1380, 676] on img at bounding box center [1387, 683] width 15 height 15
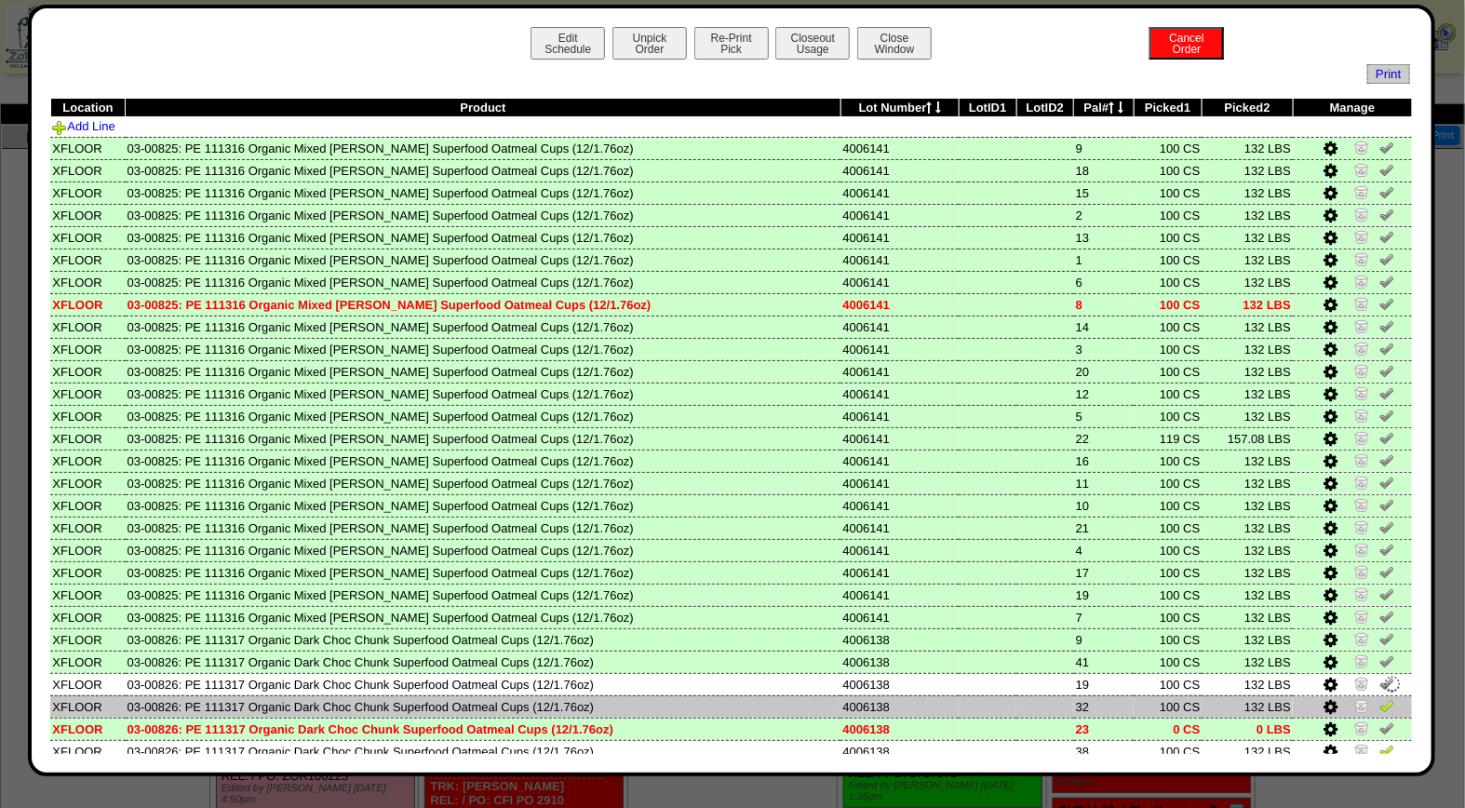
click at [1380, 698] on img at bounding box center [1387, 705] width 15 height 15
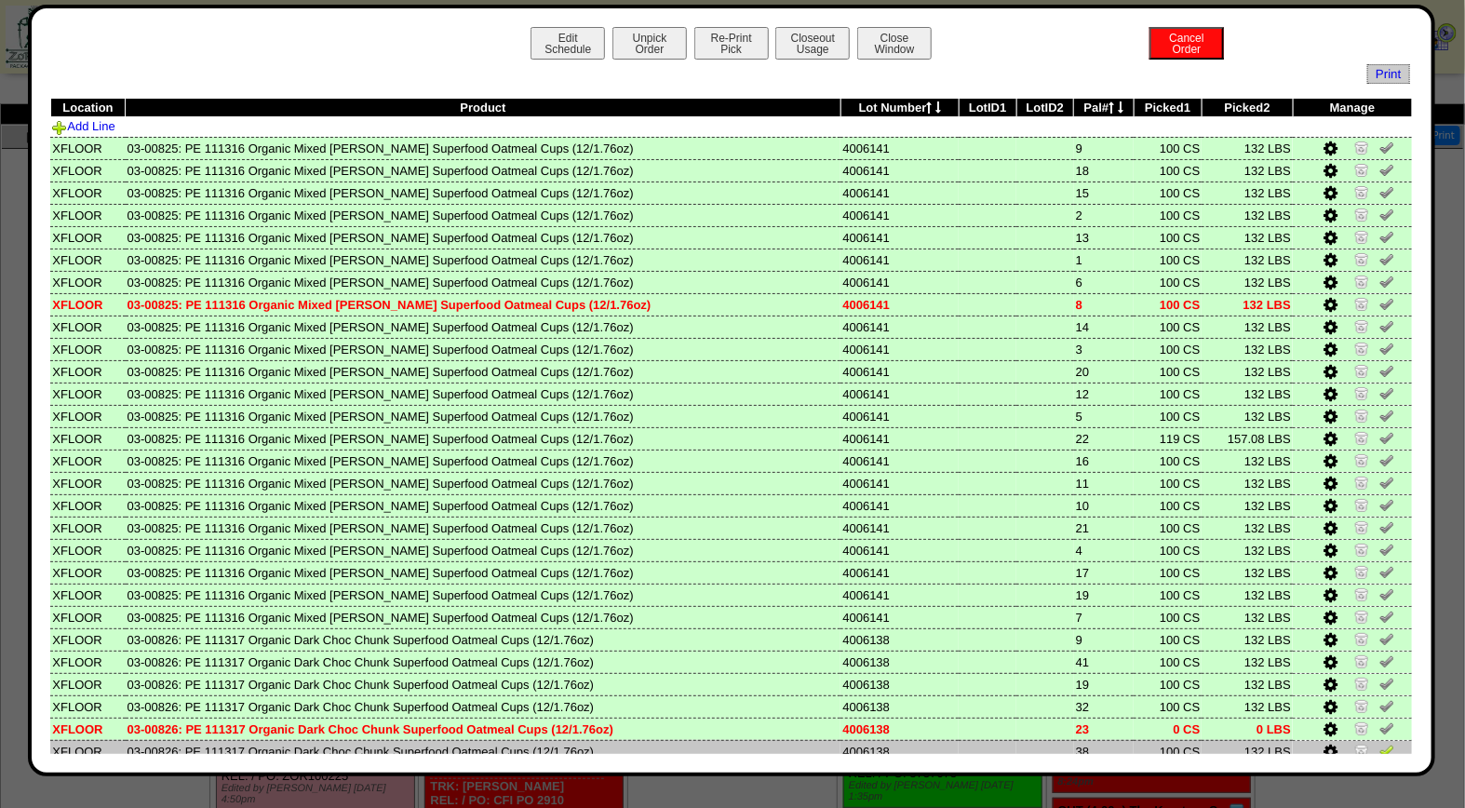
click at [1380, 743] on img at bounding box center [1387, 750] width 15 height 15
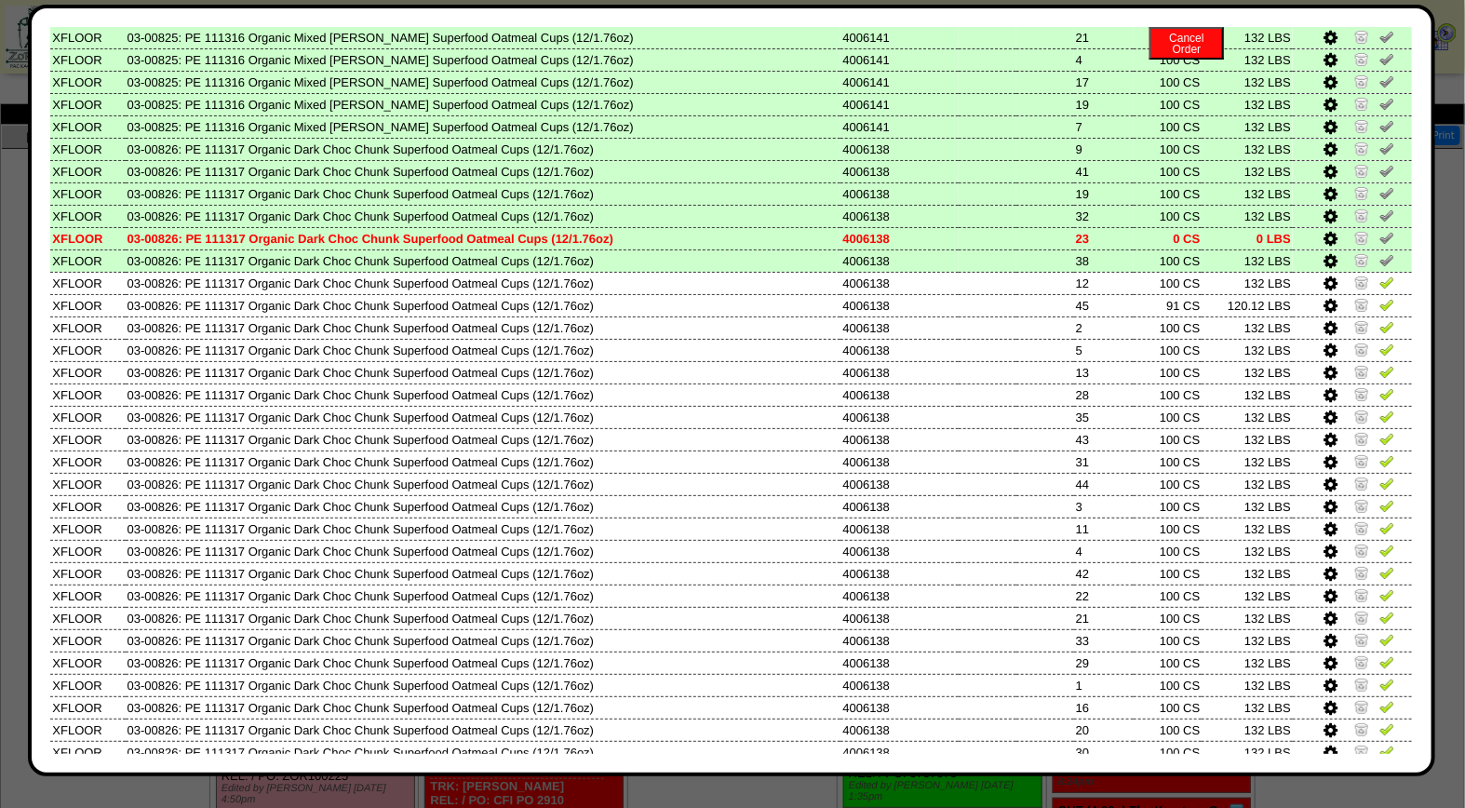
scroll to position [646, 0]
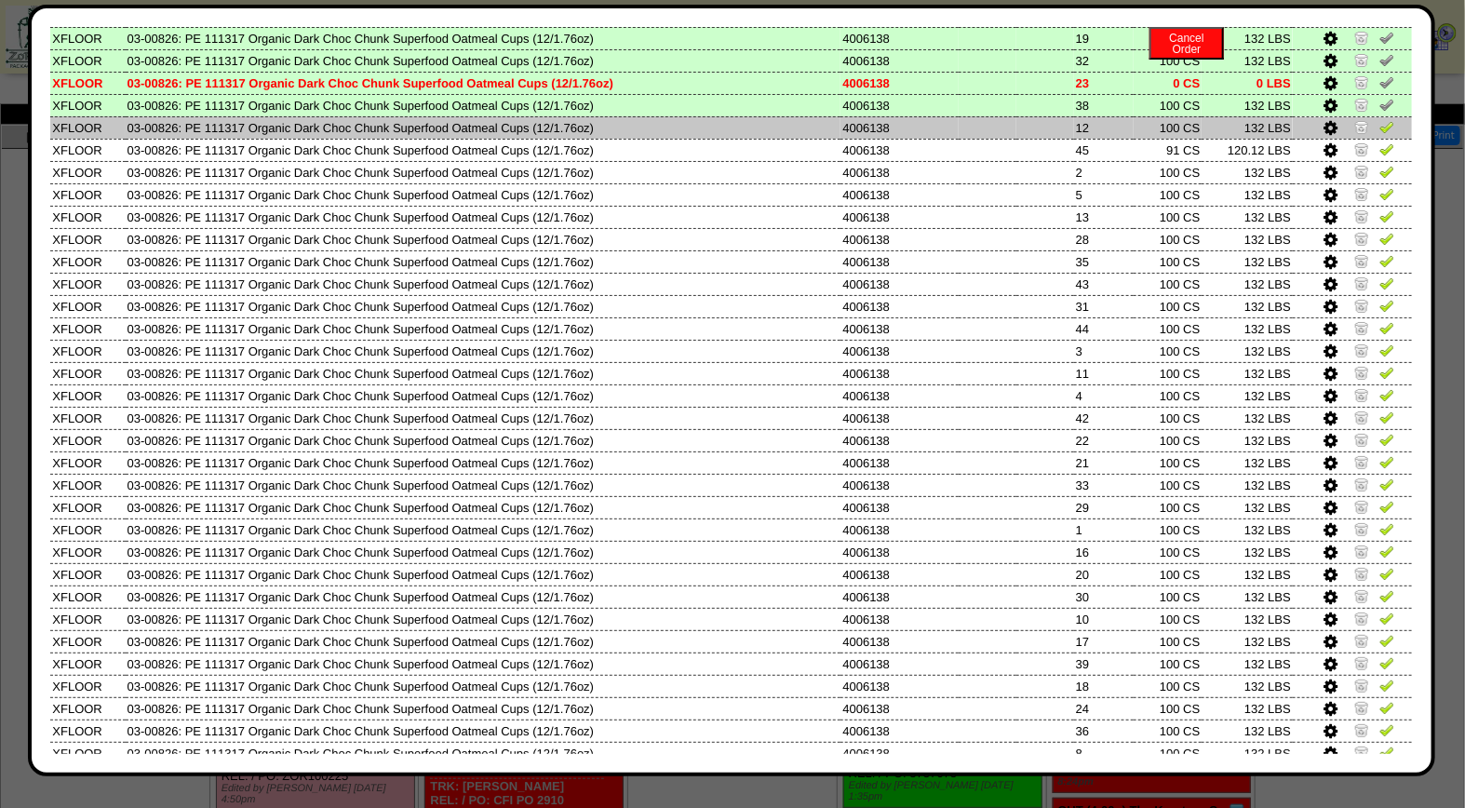
click at [1380, 119] on img at bounding box center [1387, 126] width 15 height 15
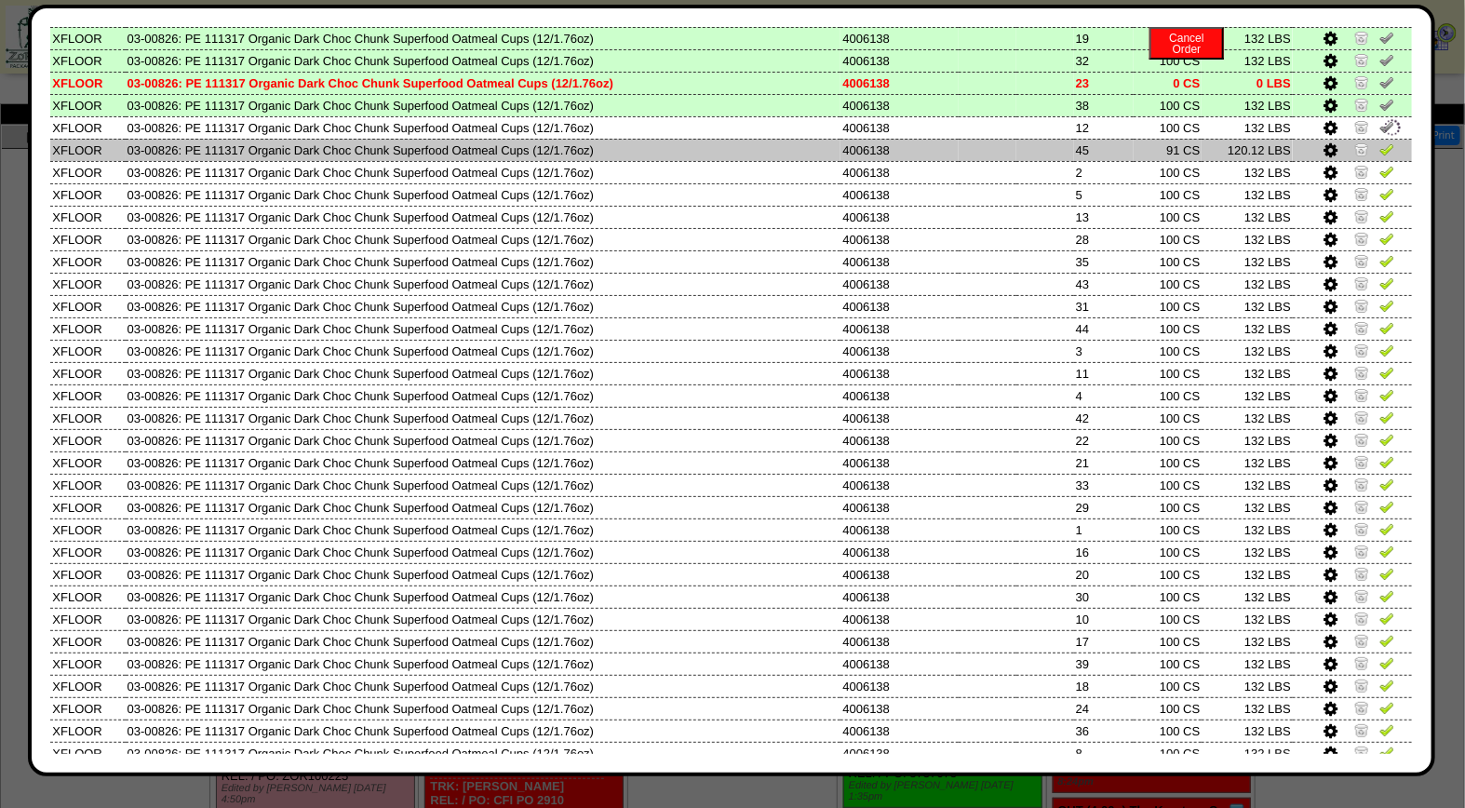
click at [1380, 142] on img at bounding box center [1387, 149] width 15 height 15
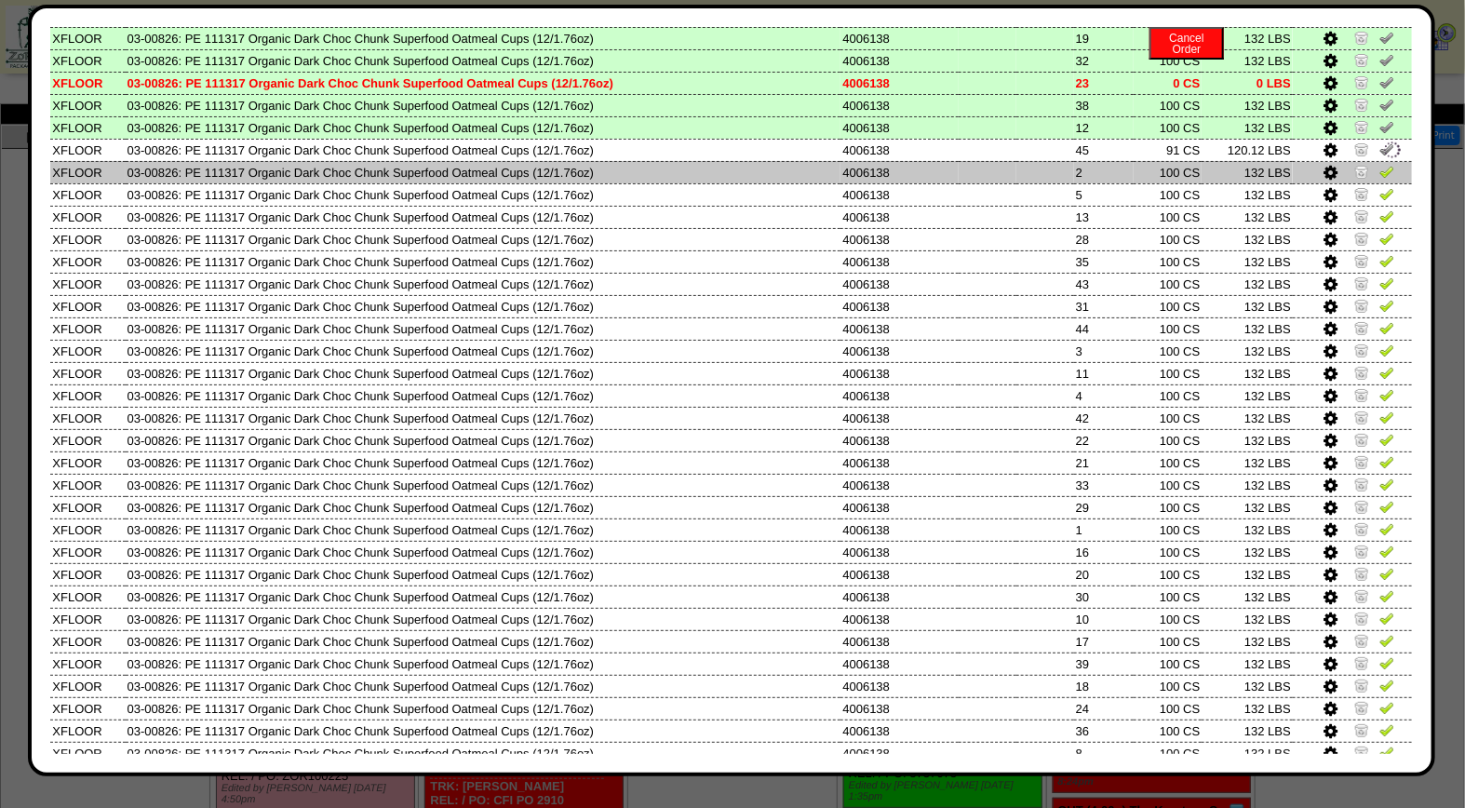
click at [1380, 164] on img at bounding box center [1387, 171] width 15 height 15
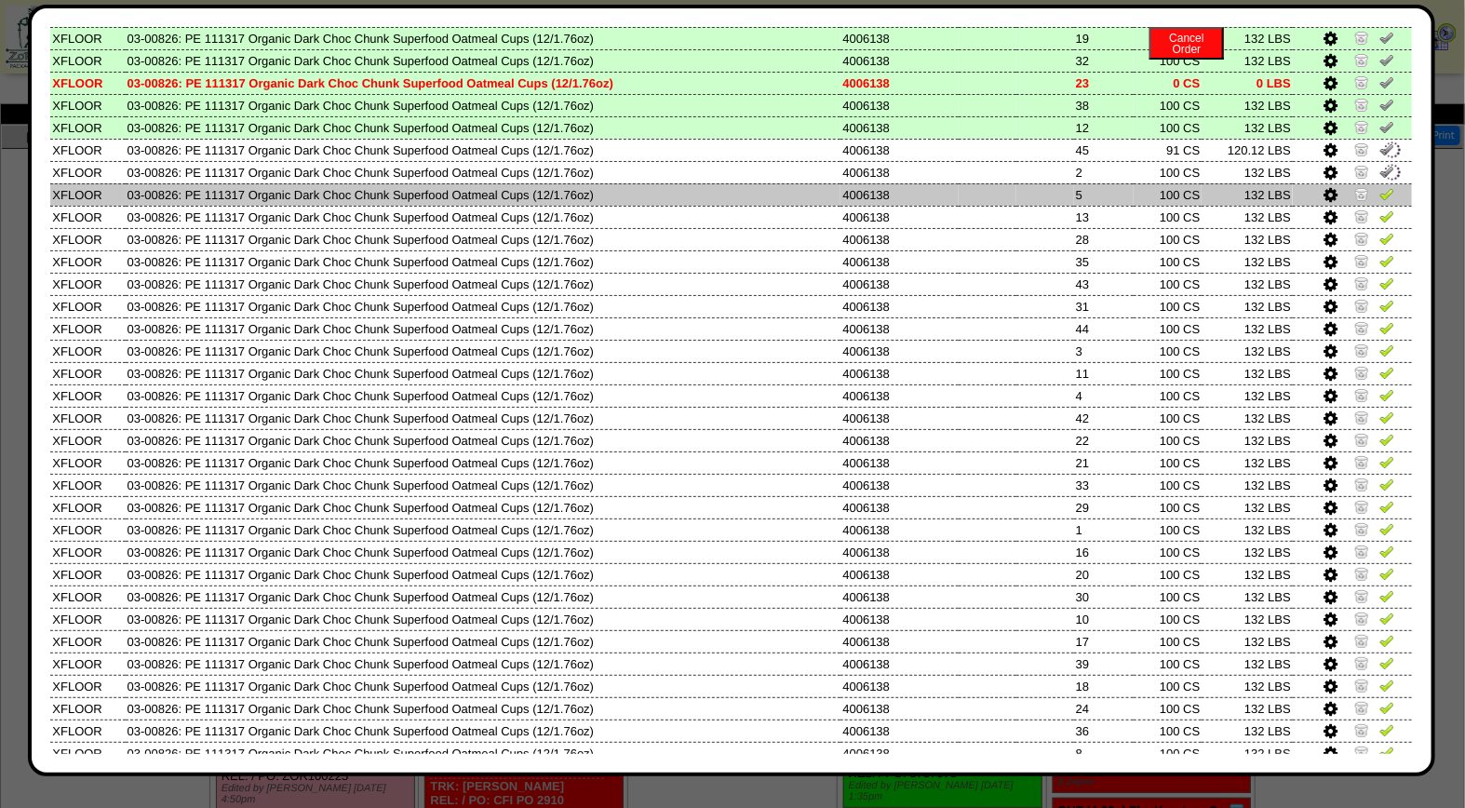
click at [1380, 186] on img at bounding box center [1387, 193] width 15 height 15
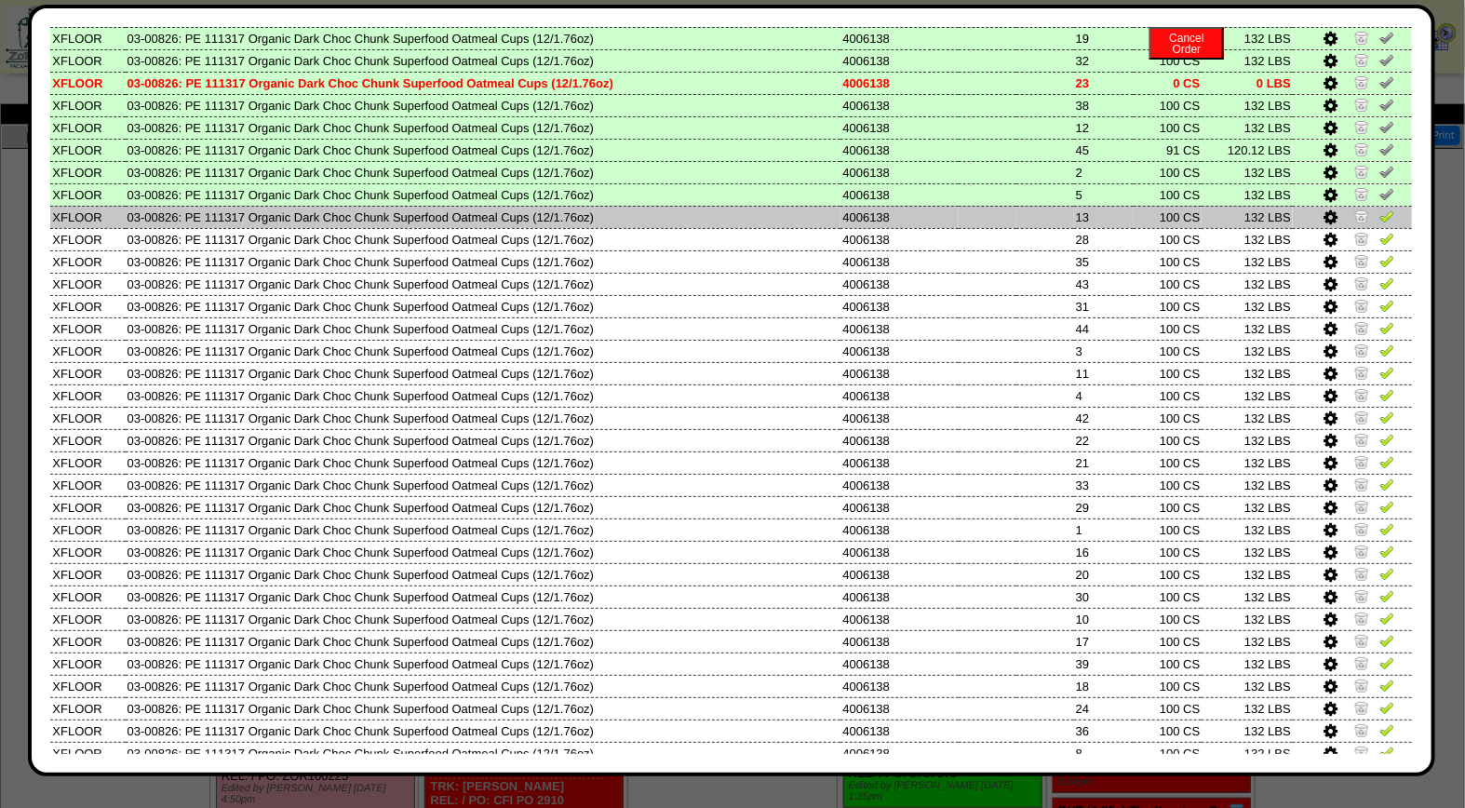
click at [1380, 209] on img at bounding box center [1387, 216] width 15 height 15
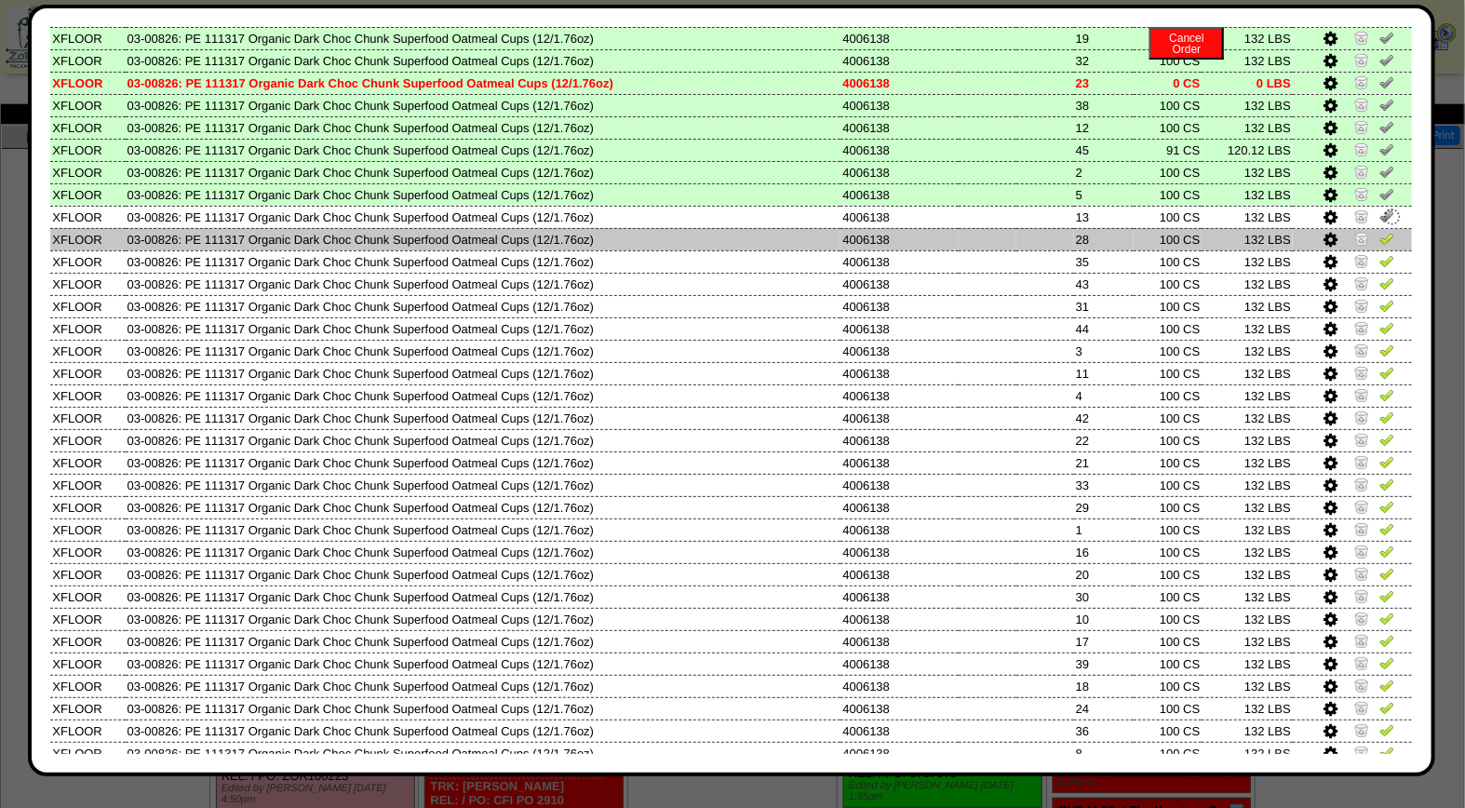
click at [1380, 231] on img at bounding box center [1387, 238] width 15 height 15
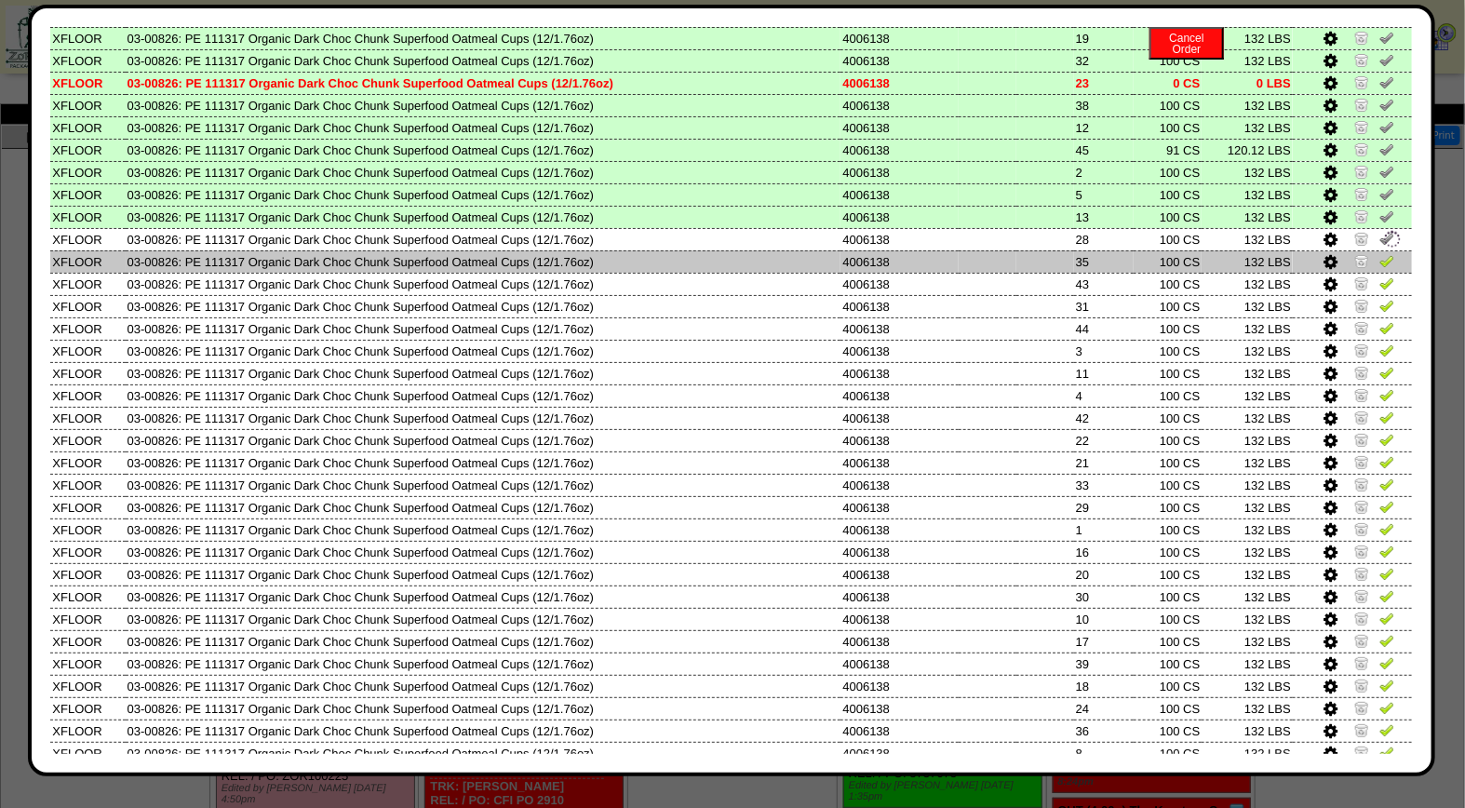
click at [1380, 253] on img at bounding box center [1387, 260] width 15 height 15
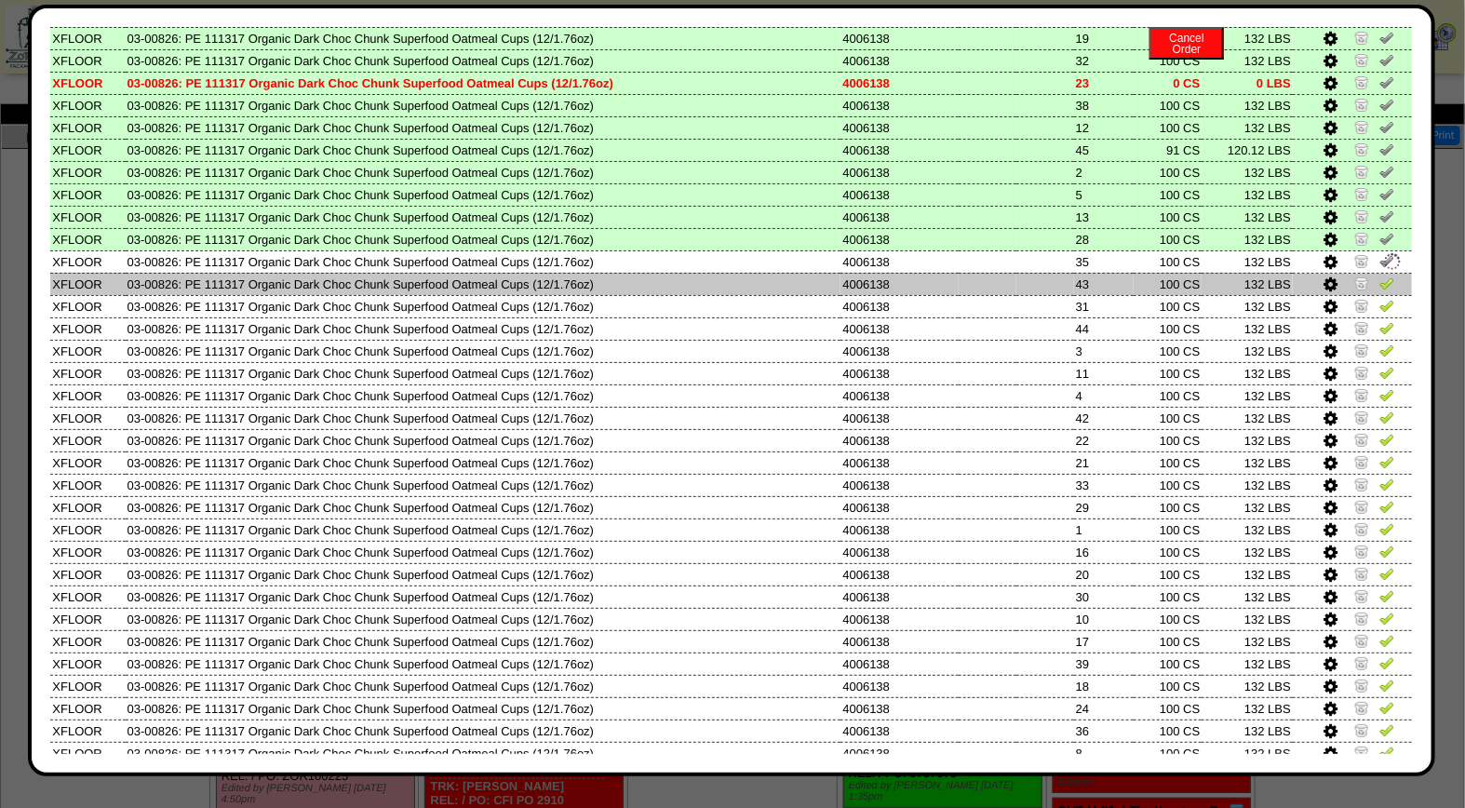
click at [1380, 276] on img at bounding box center [1387, 283] width 15 height 15
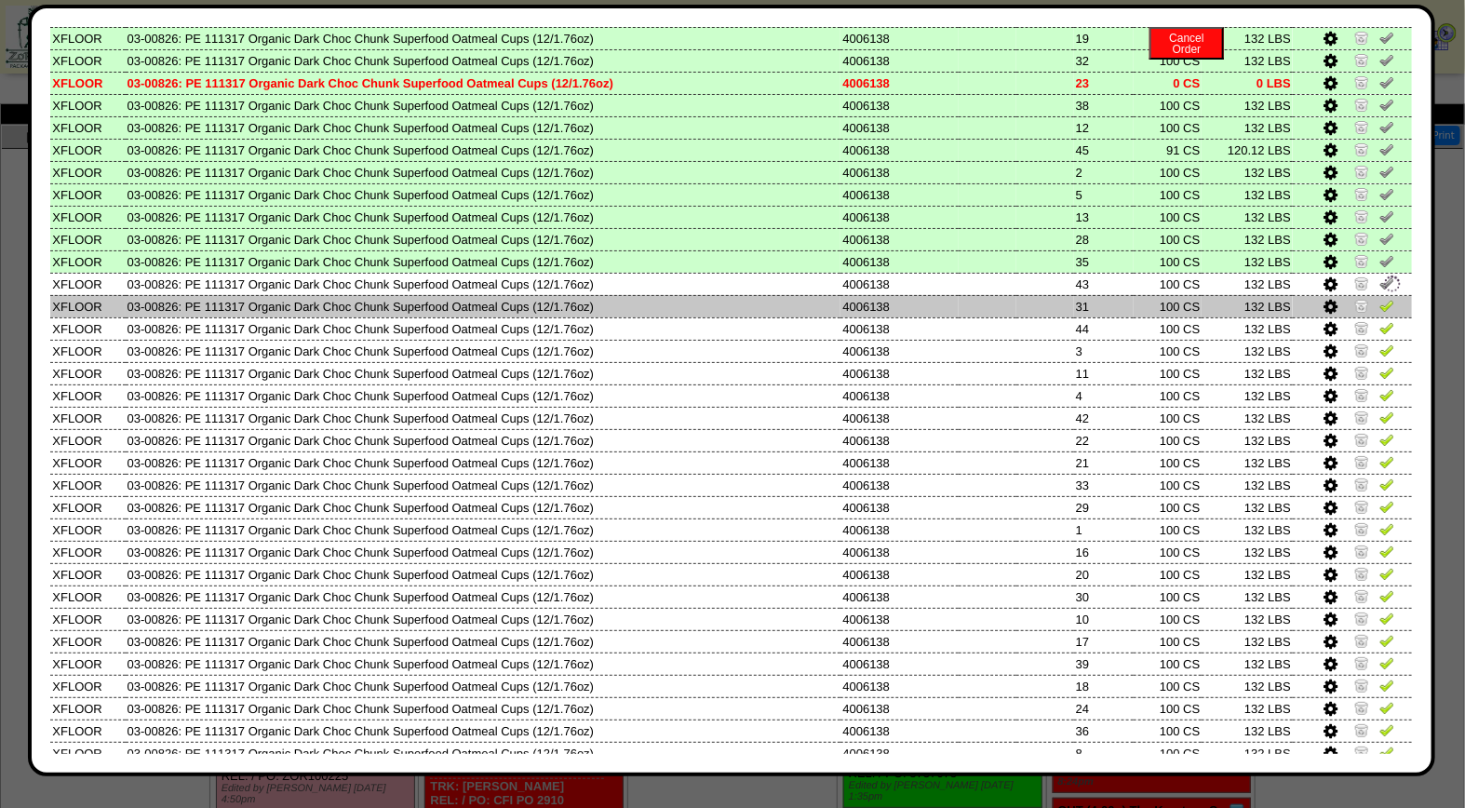
click at [1380, 298] on img at bounding box center [1387, 305] width 15 height 15
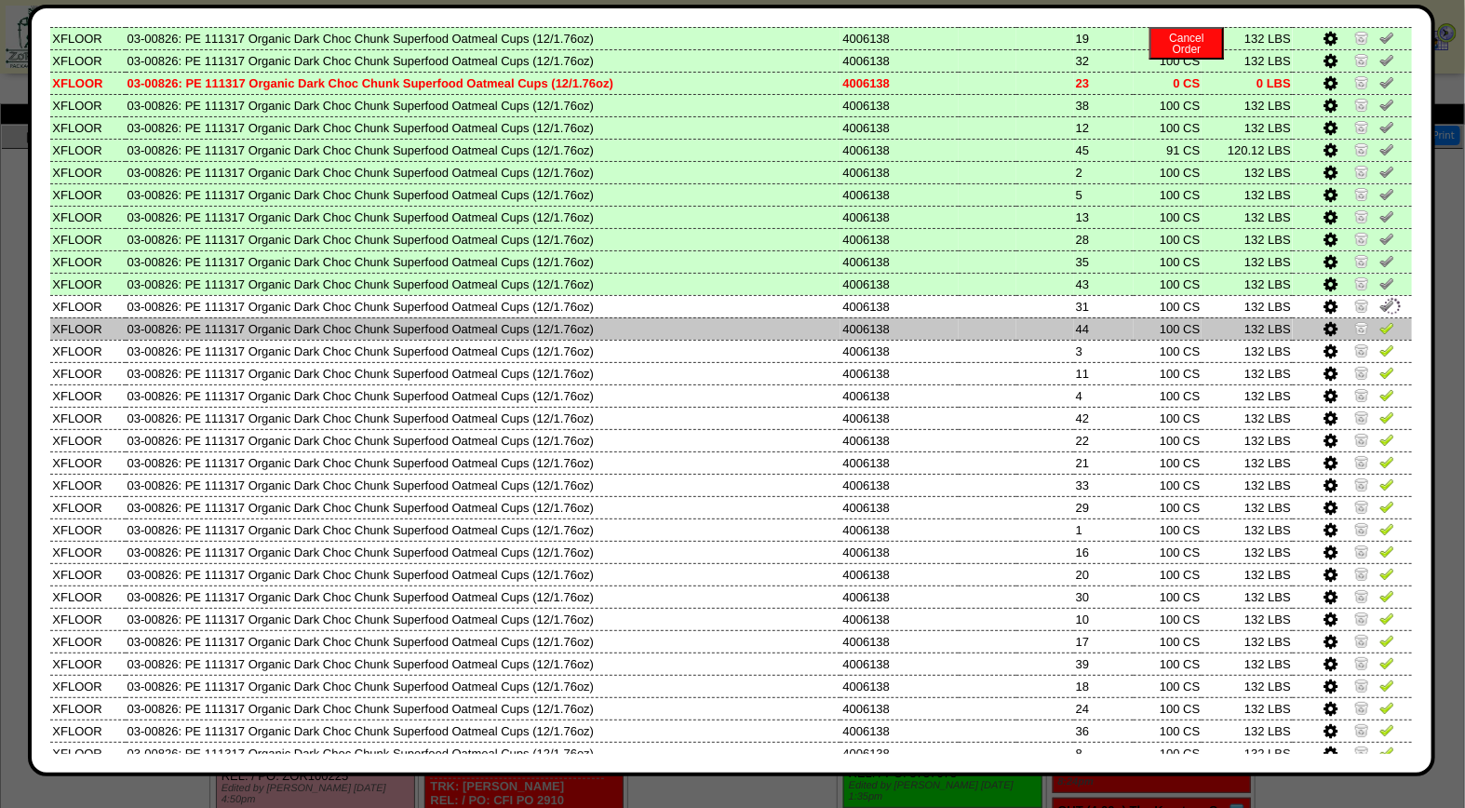
click at [1380, 320] on img at bounding box center [1387, 327] width 15 height 15
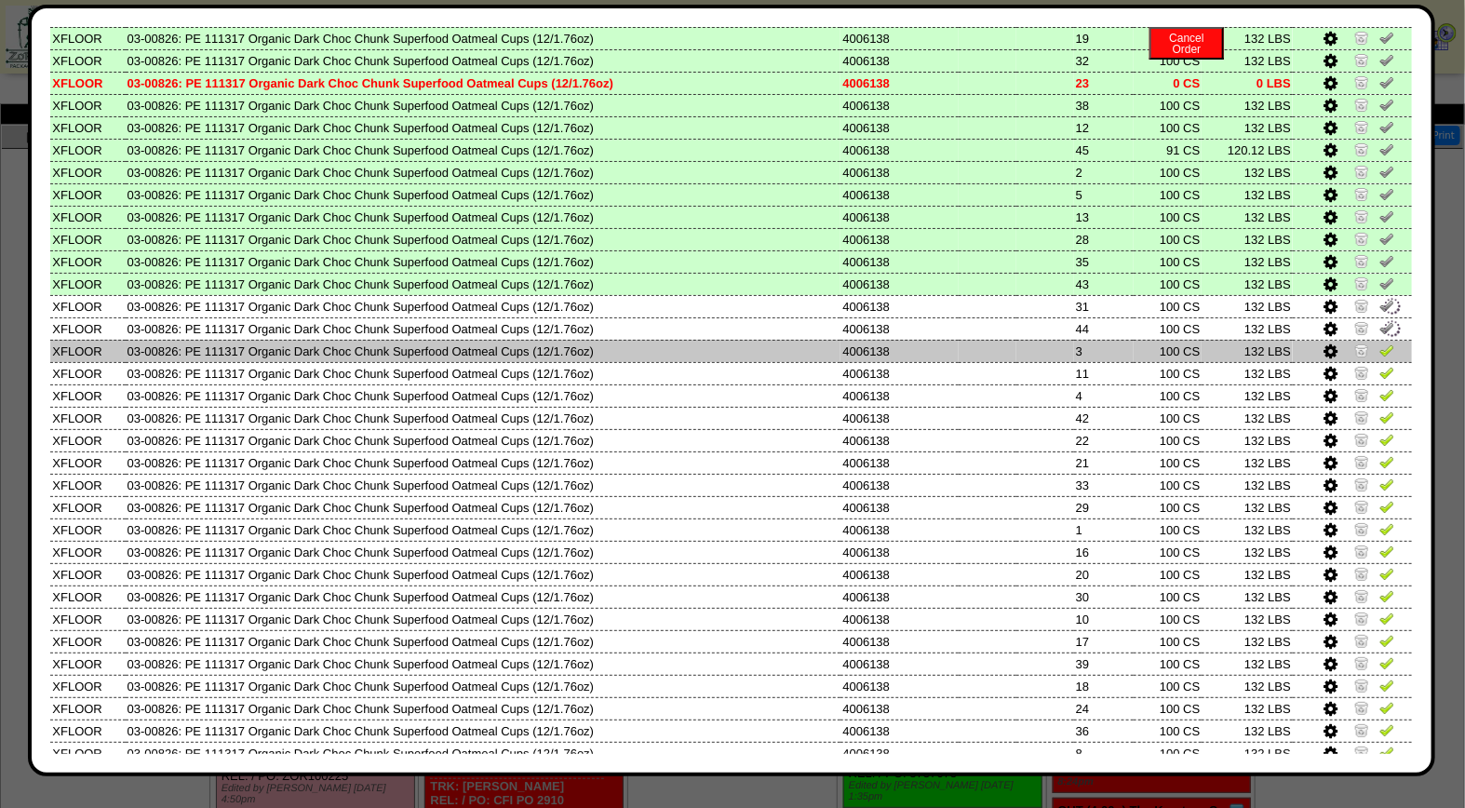
click at [1380, 343] on img at bounding box center [1387, 350] width 15 height 15
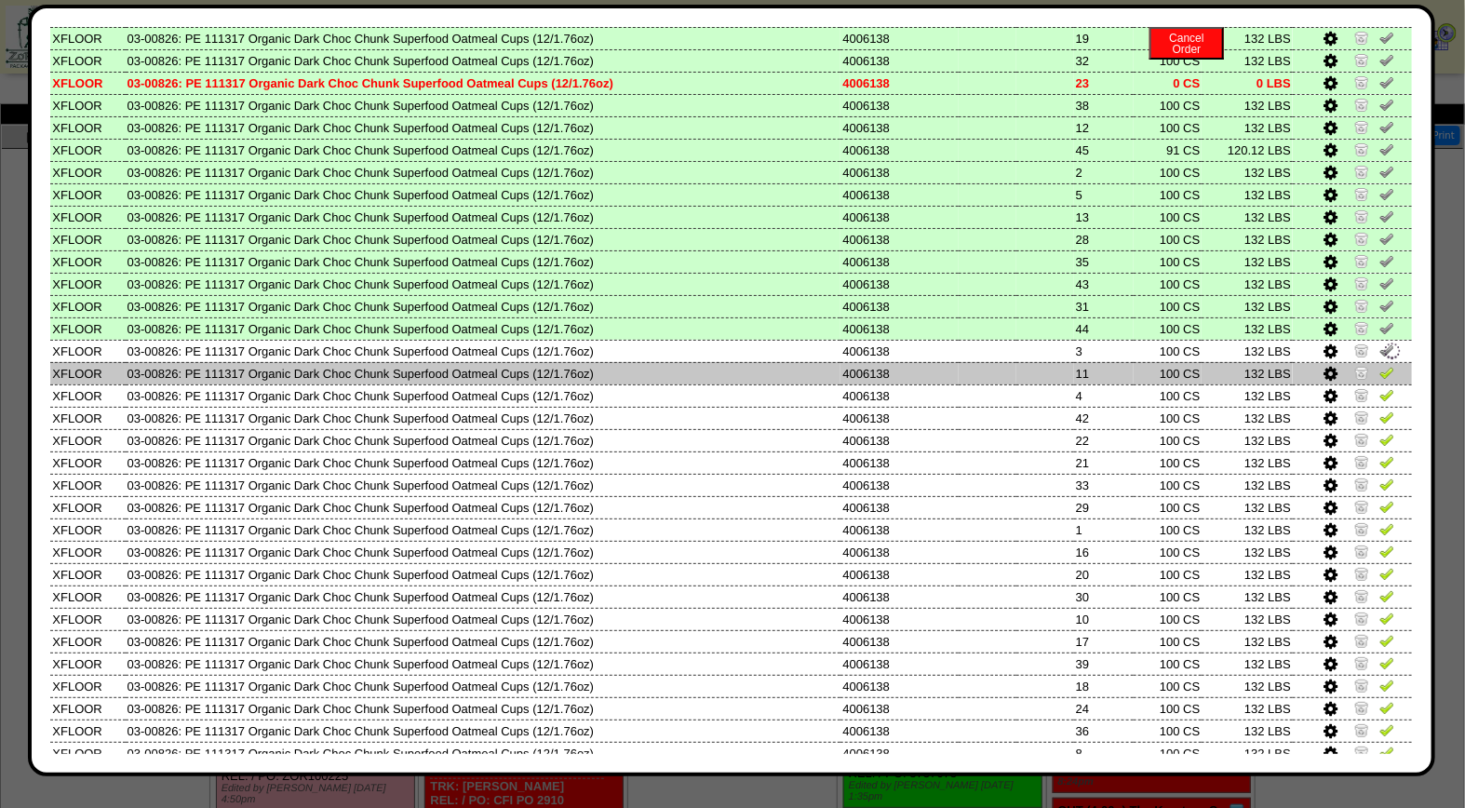
click at [1380, 365] on img at bounding box center [1387, 372] width 15 height 15
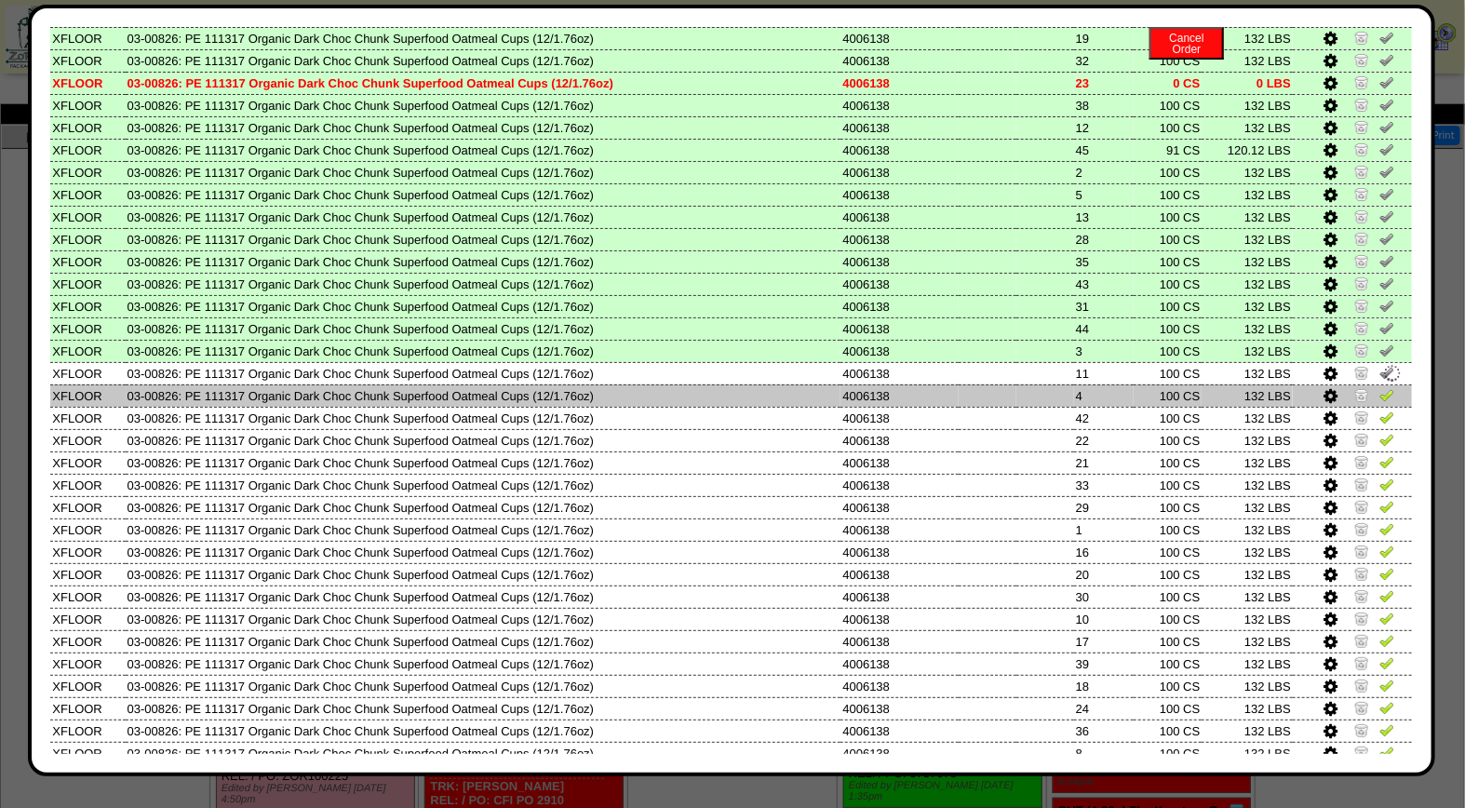
click at [1380, 387] on img at bounding box center [1387, 394] width 15 height 15
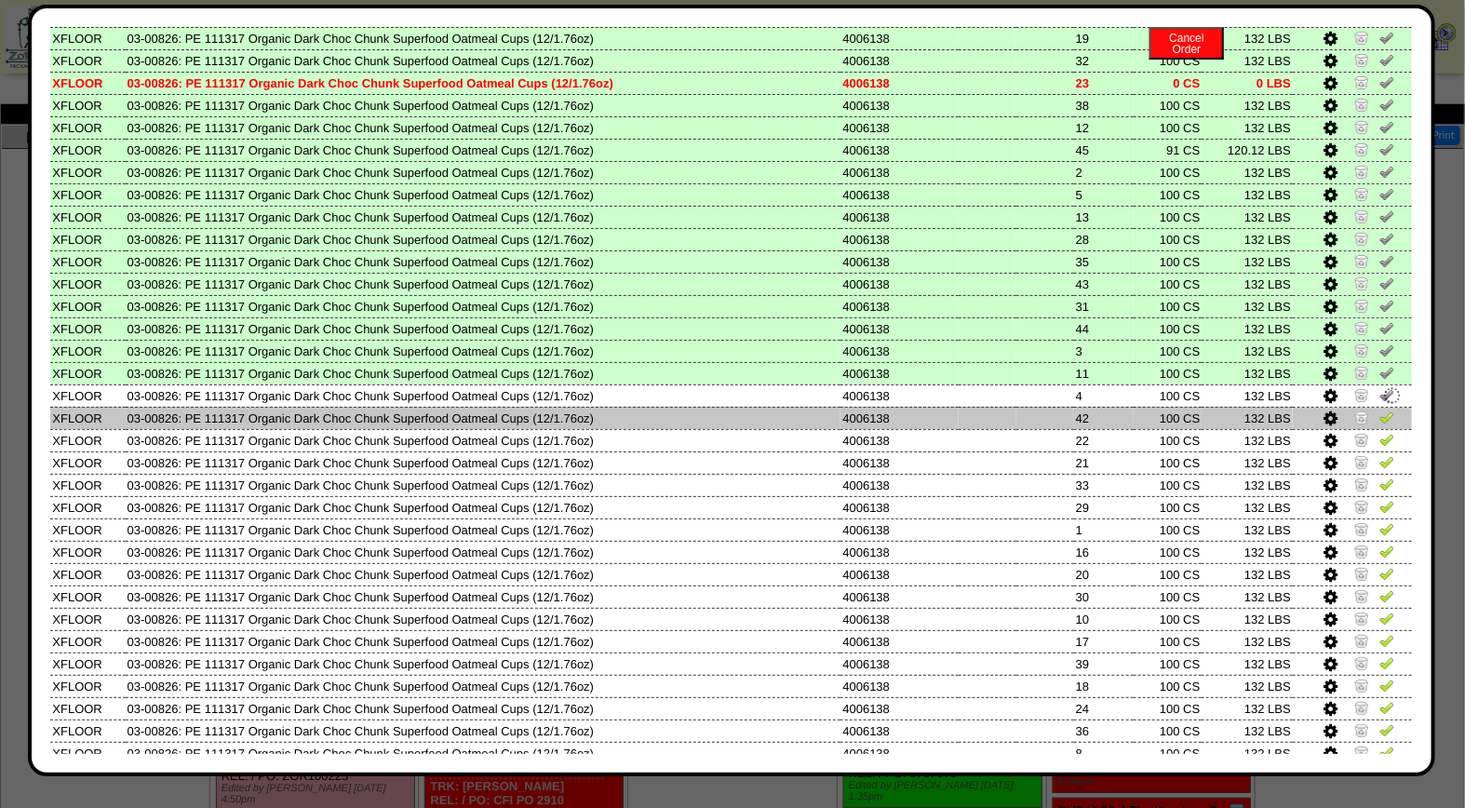
click at [1380, 410] on img at bounding box center [1387, 417] width 15 height 15
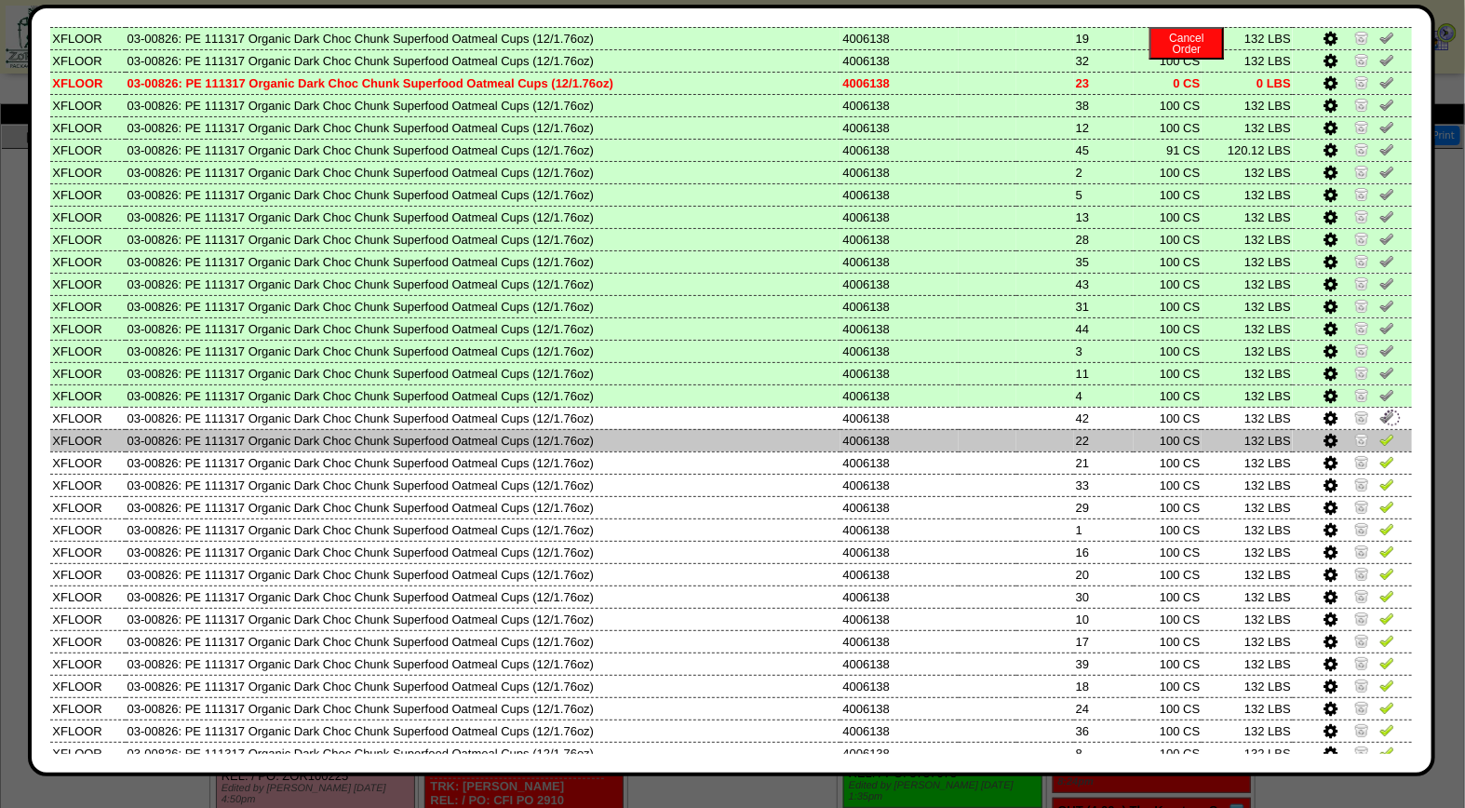
click at [1380, 432] on img at bounding box center [1387, 439] width 15 height 15
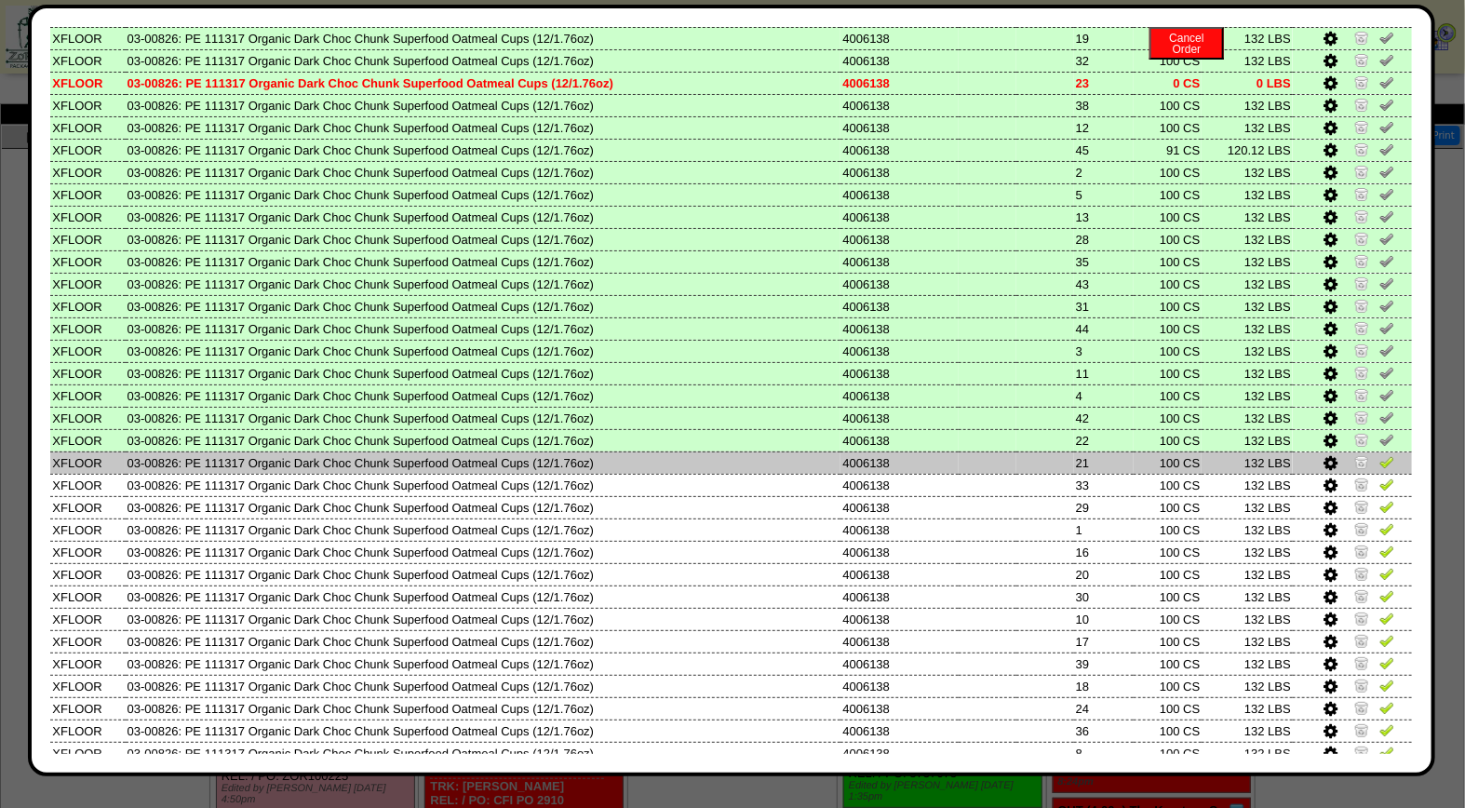
click at [1380, 454] on img at bounding box center [1387, 461] width 15 height 15
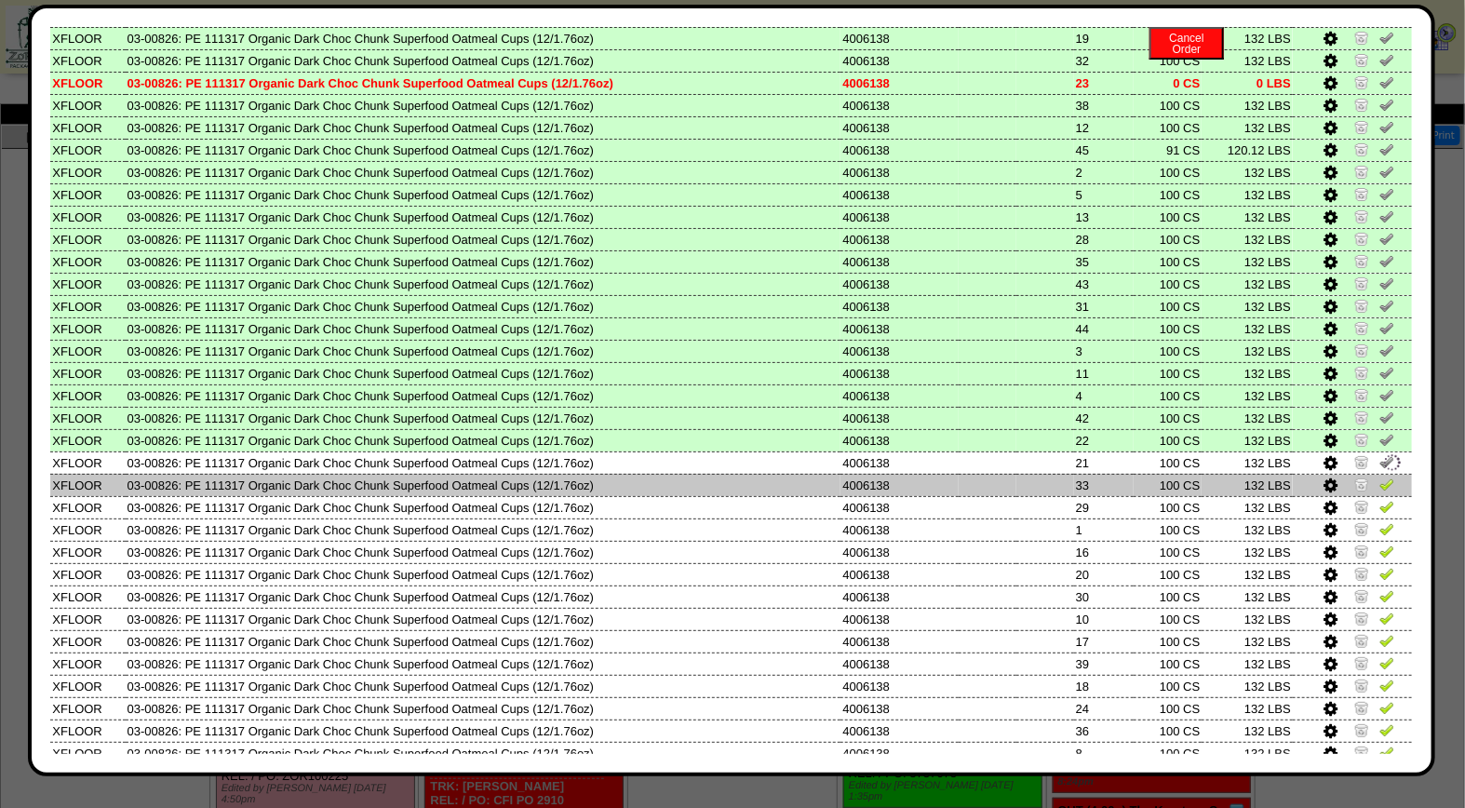
click at [1380, 477] on img at bounding box center [1387, 484] width 15 height 15
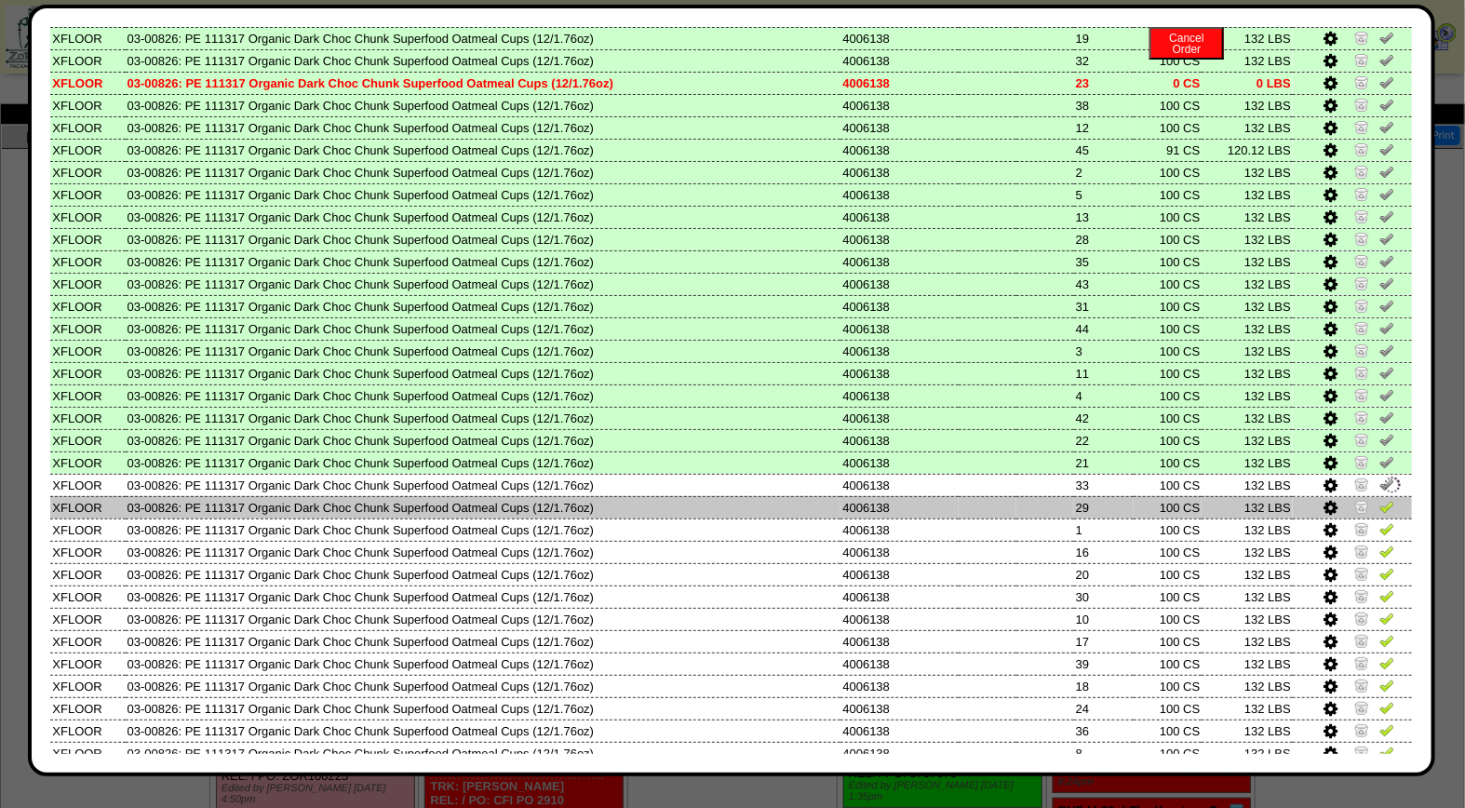
click at [1372, 497] on td at bounding box center [1352, 507] width 119 height 22
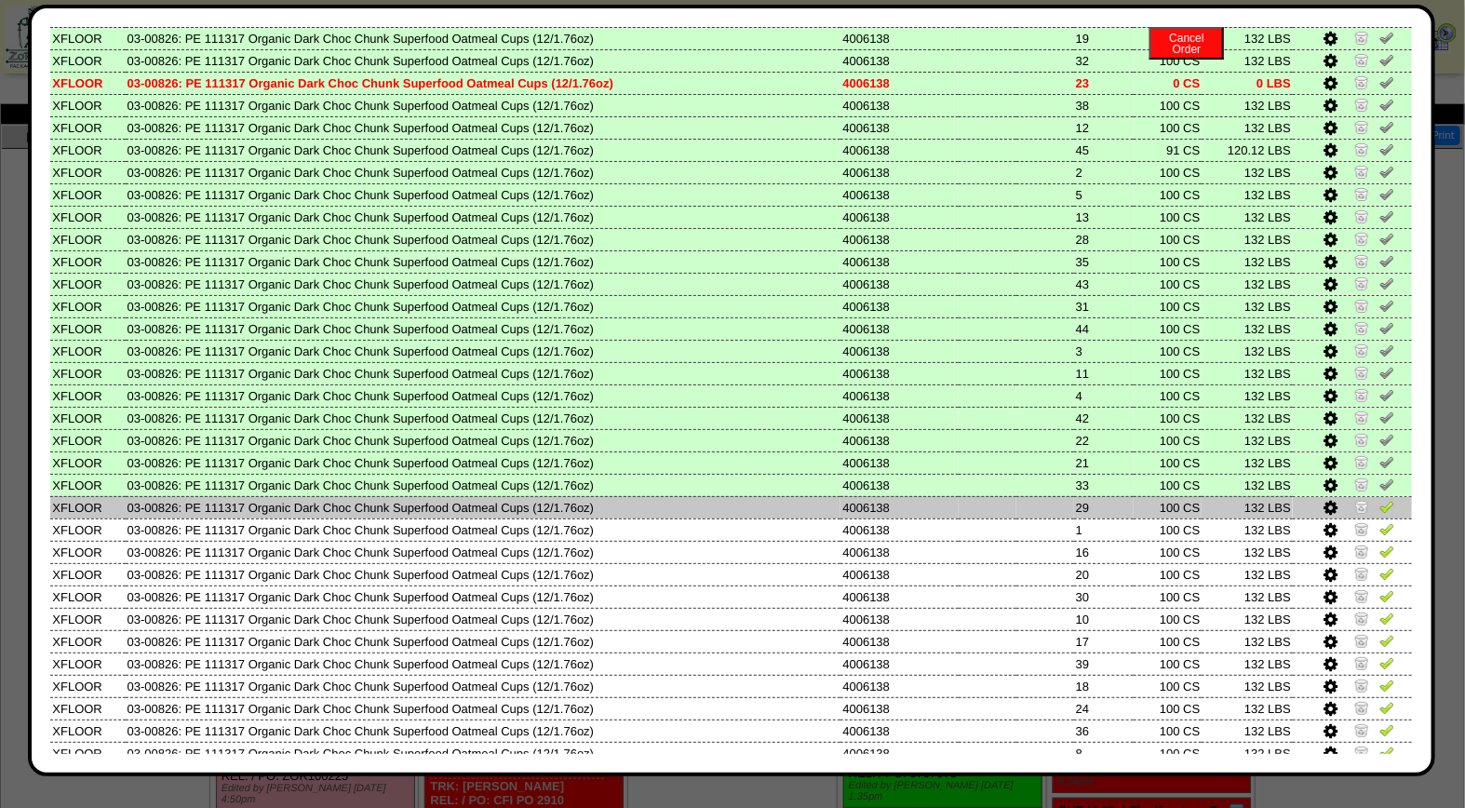
click at [1380, 499] on img at bounding box center [1387, 506] width 15 height 15
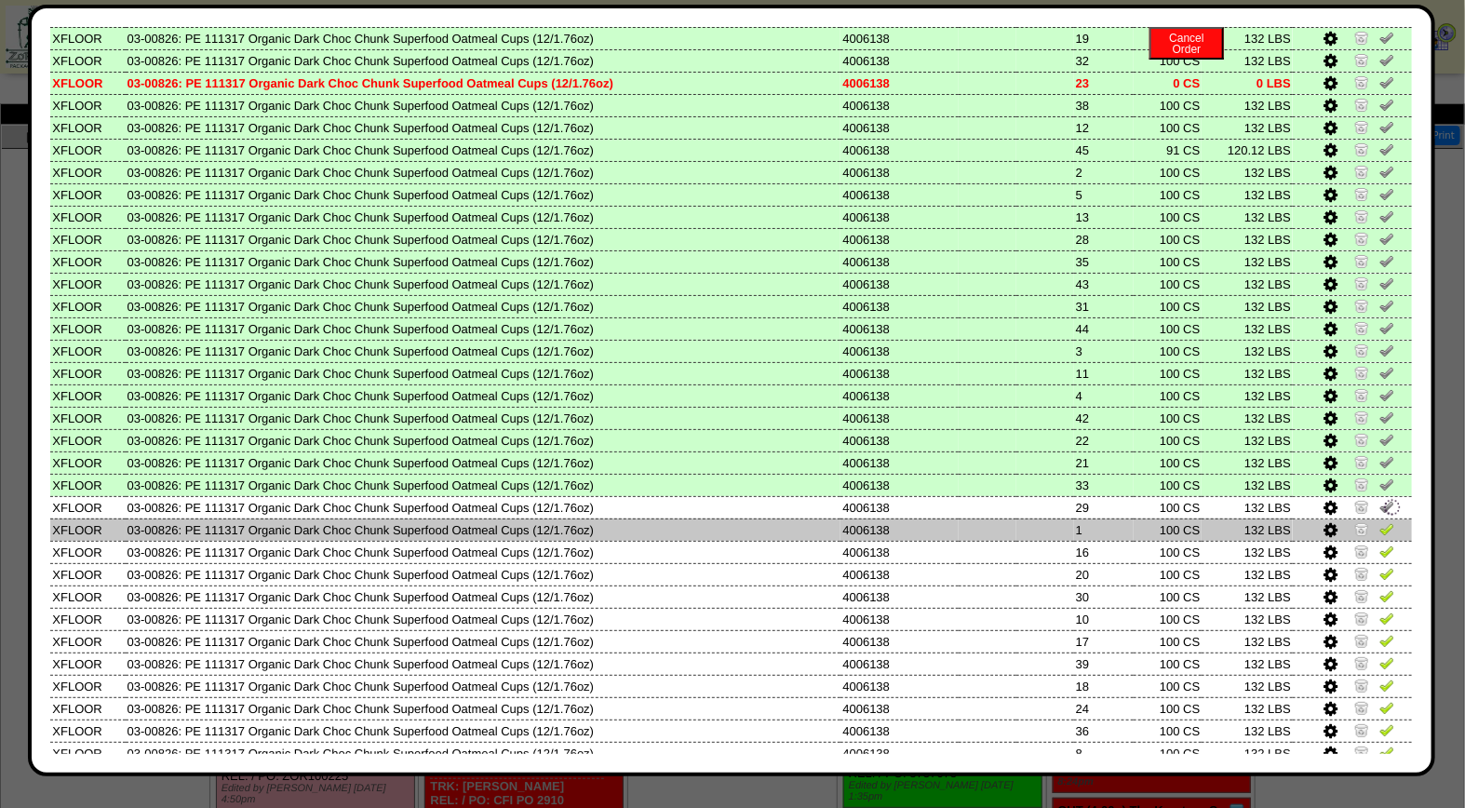
click at [1371, 519] on td at bounding box center [1352, 530] width 119 height 22
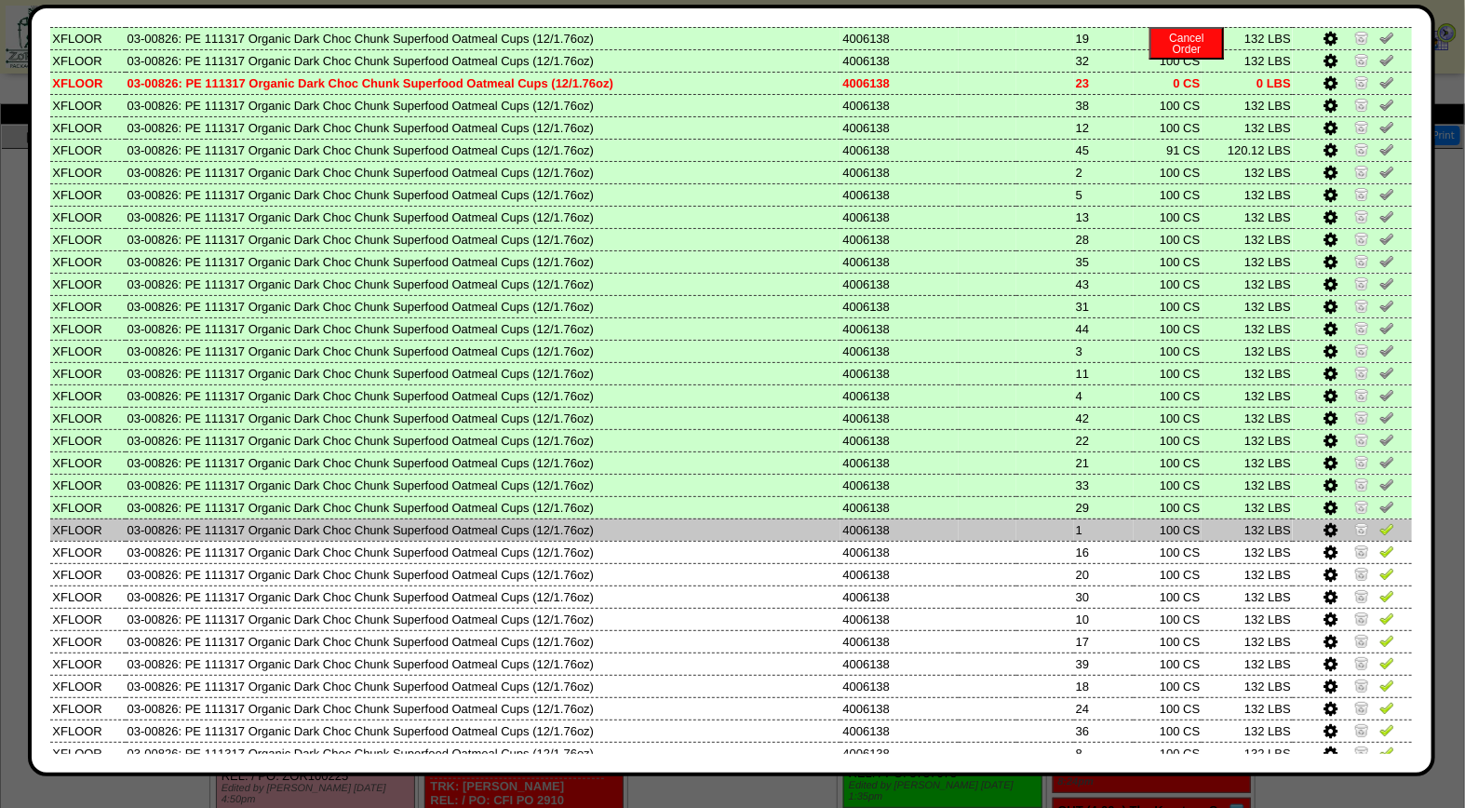
click at [1380, 521] on img at bounding box center [1387, 528] width 15 height 15
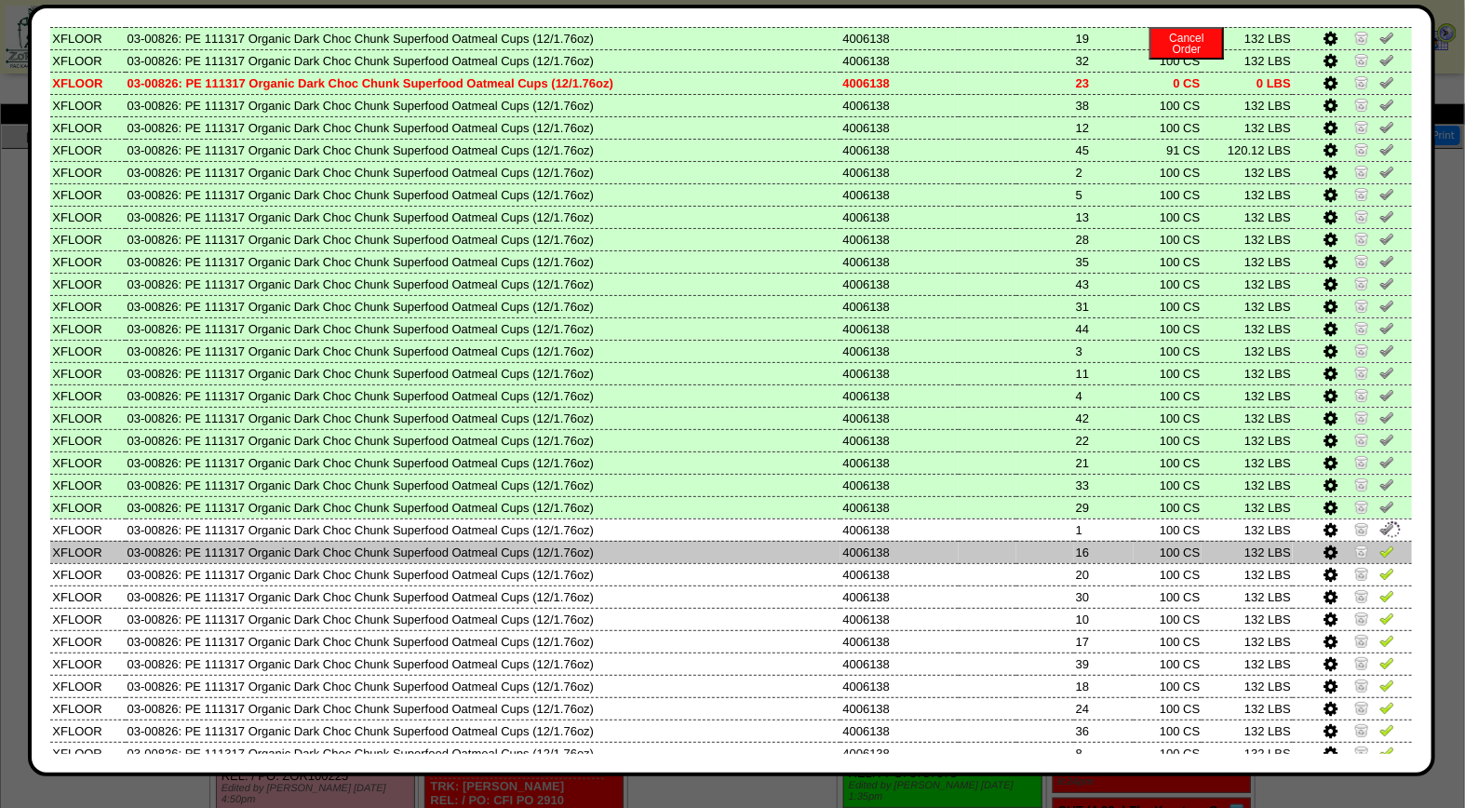
click at [1380, 544] on img at bounding box center [1387, 551] width 15 height 15
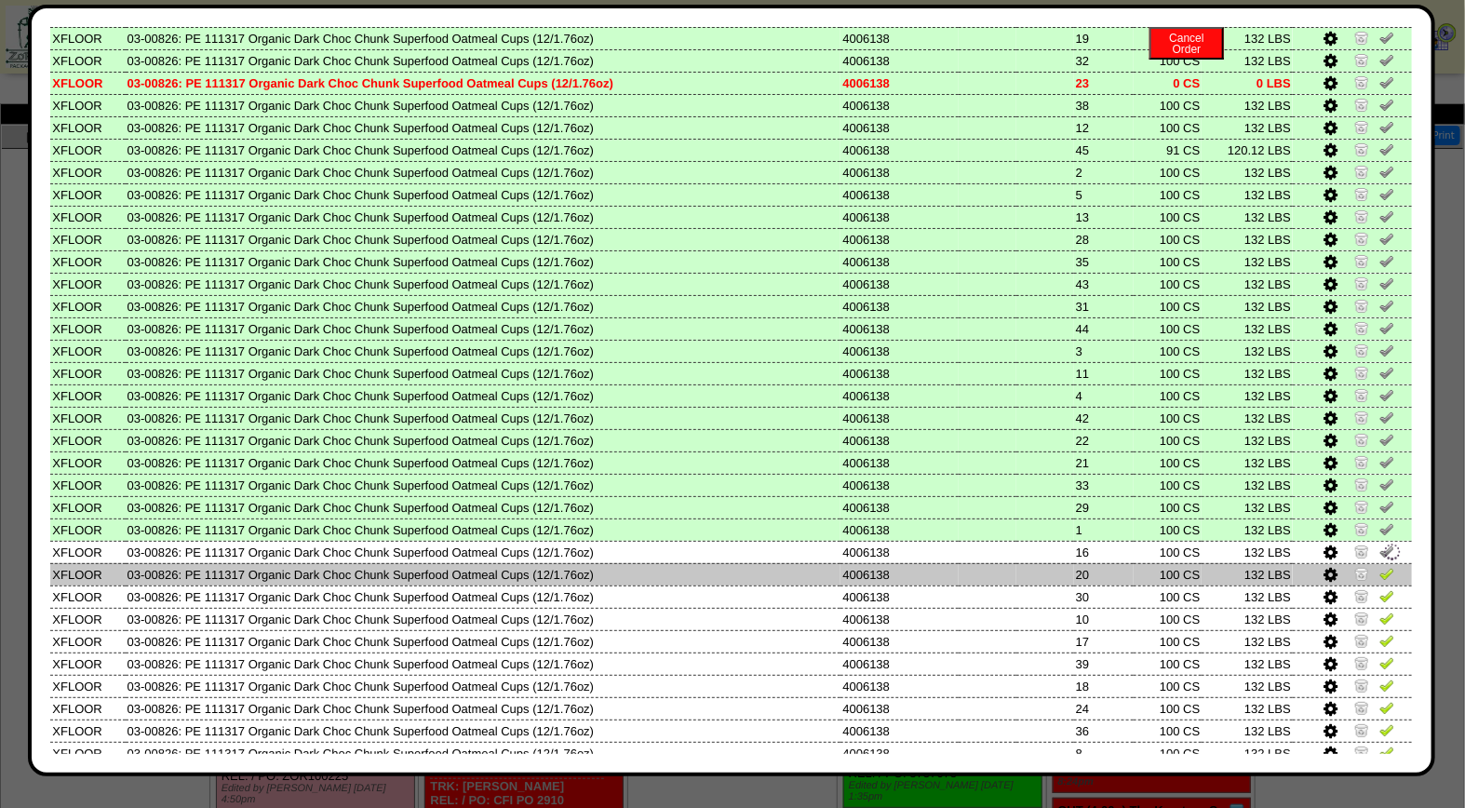
click at [1380, 566] on img at bounding box center [1387, 573] width 15 height 15
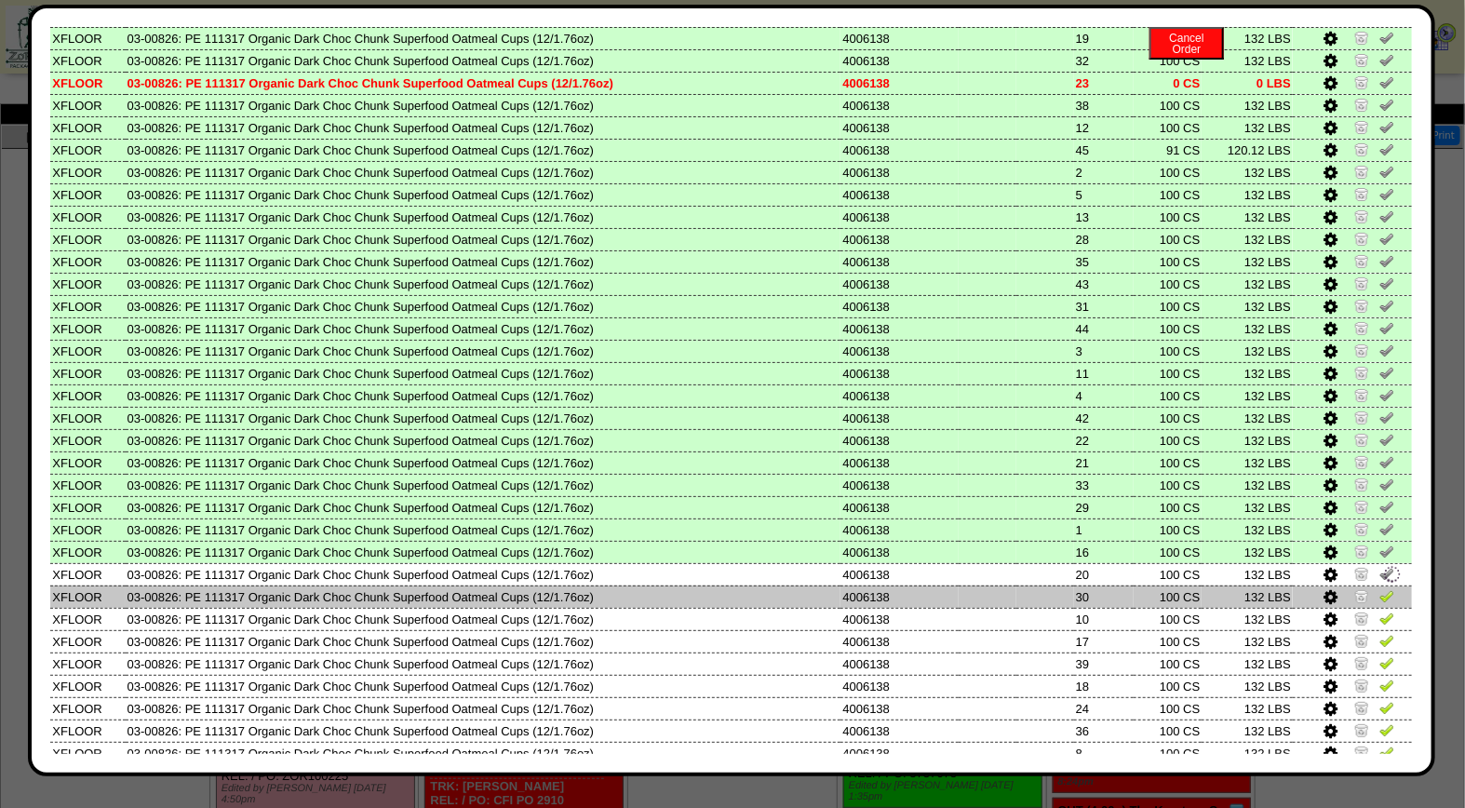
click at [1380, 588] on img at bounding box center [1387, 595] width 15 height 15
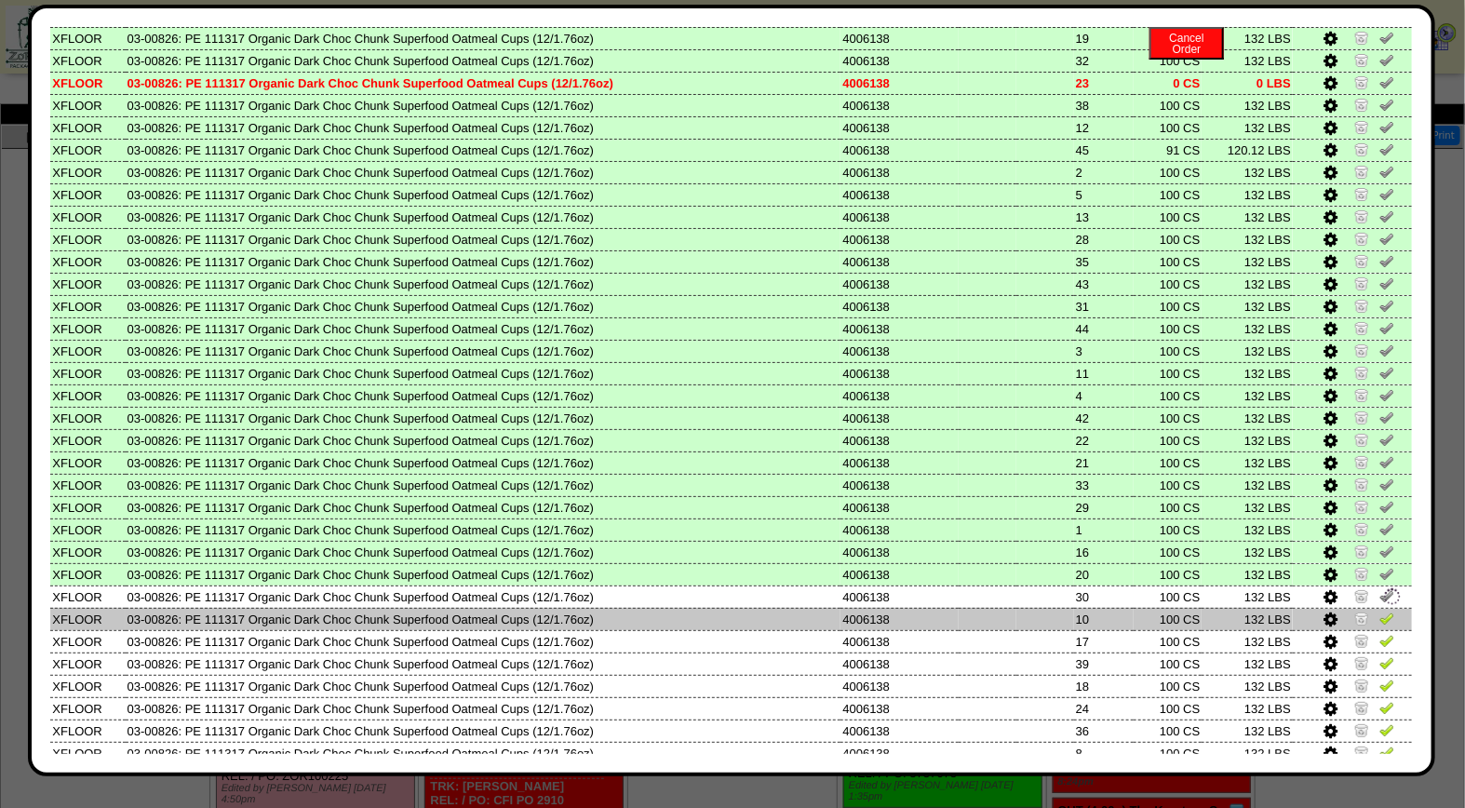
click at [1380, 611] on img at bounding box center [1387, 618] width 15 height 15
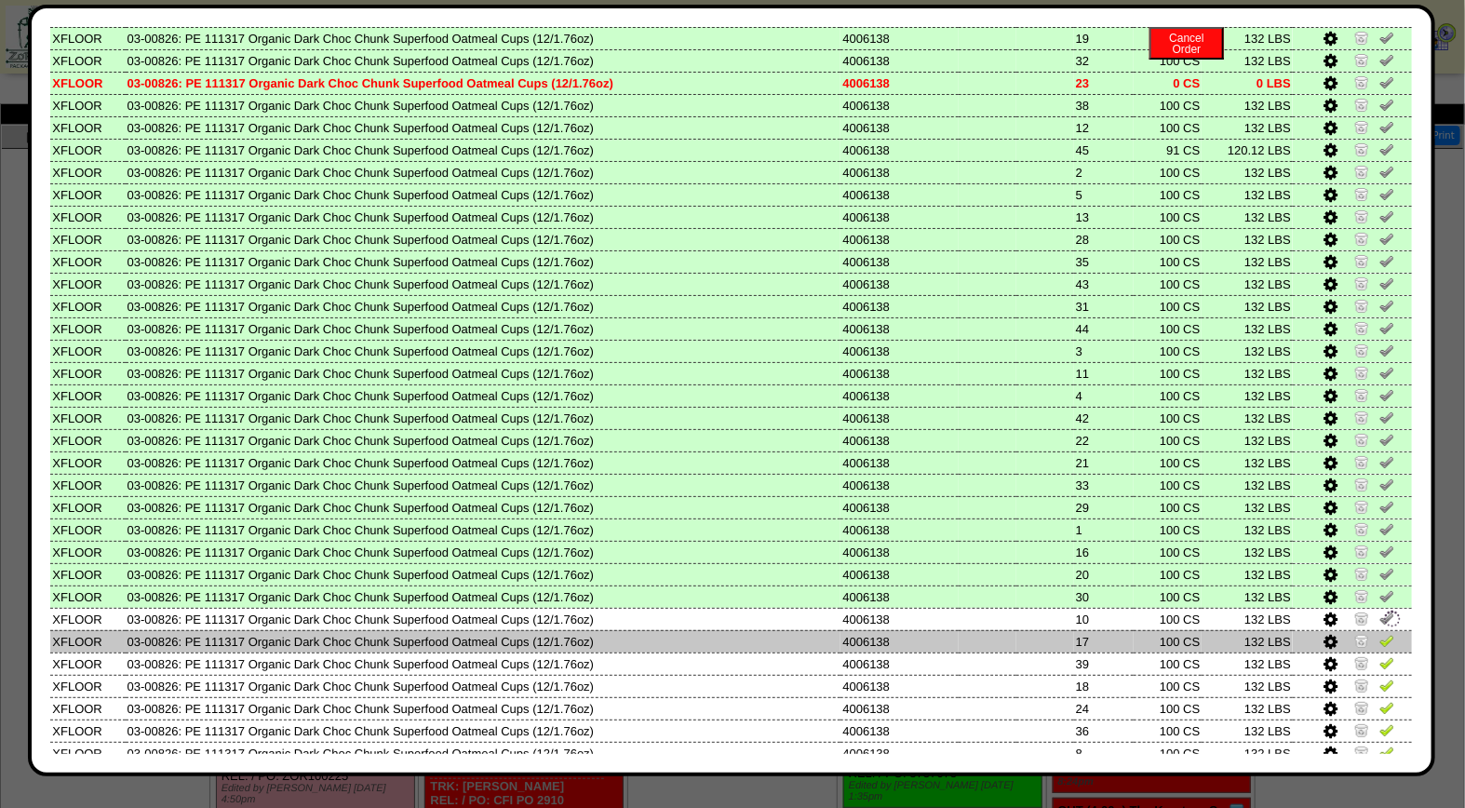
click at [1380, 633] on img at bounding box center [1387, 640] width 15 height 15
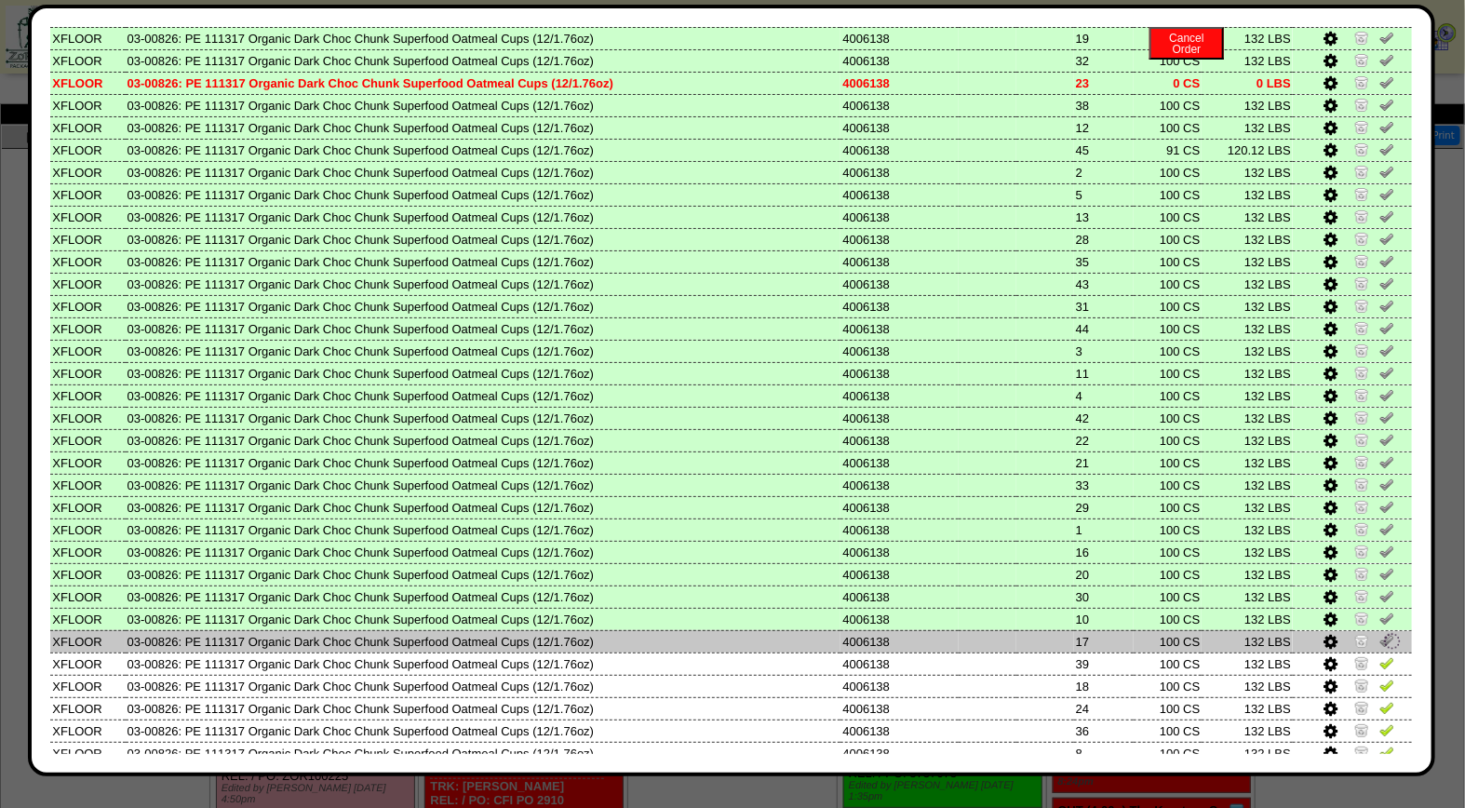
click at [1382, 631] on img at bounding box center [1392, 641] width 20 height 20
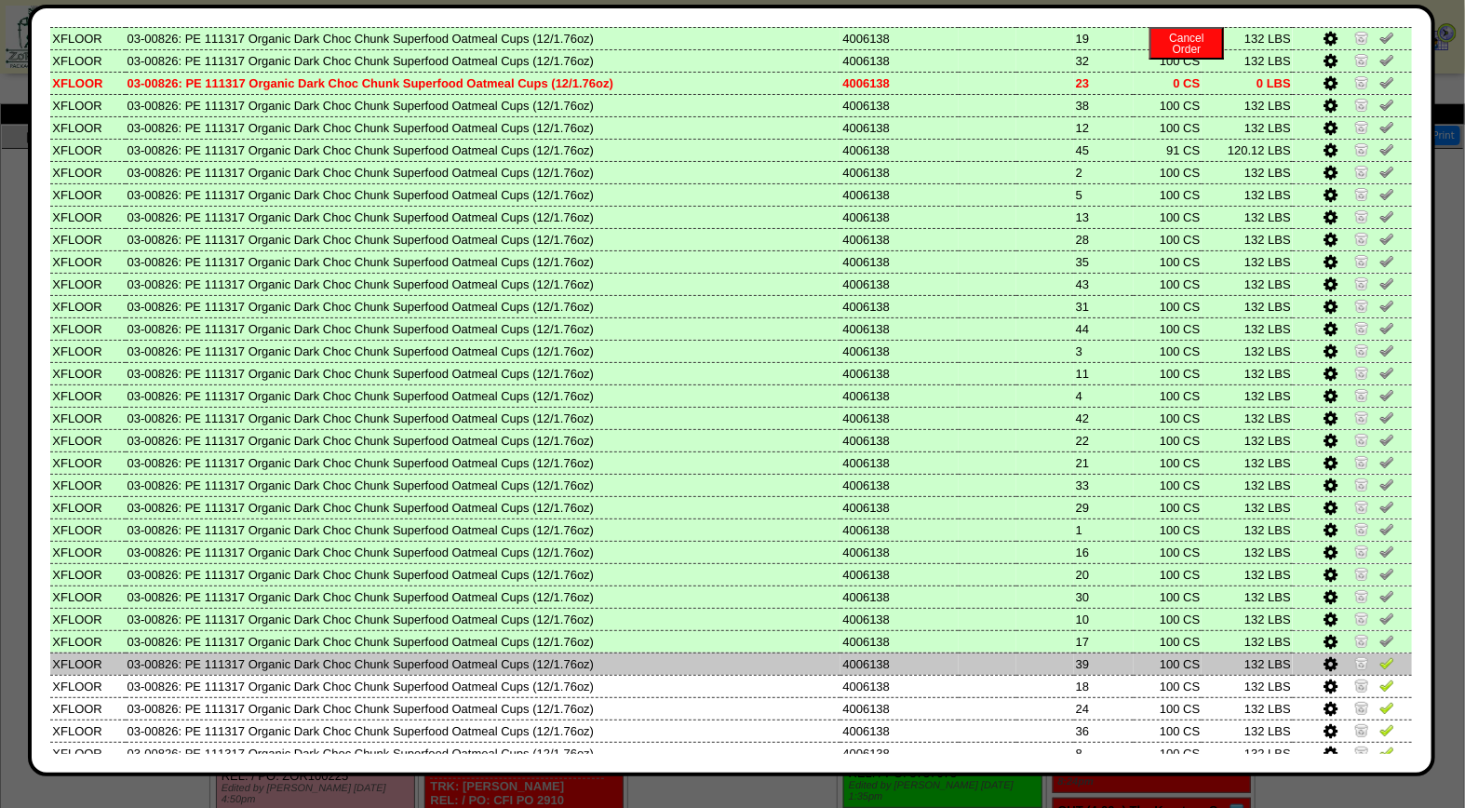
click at [1380, 655] on img at bounding box center [1387, 662] width 15 height 15
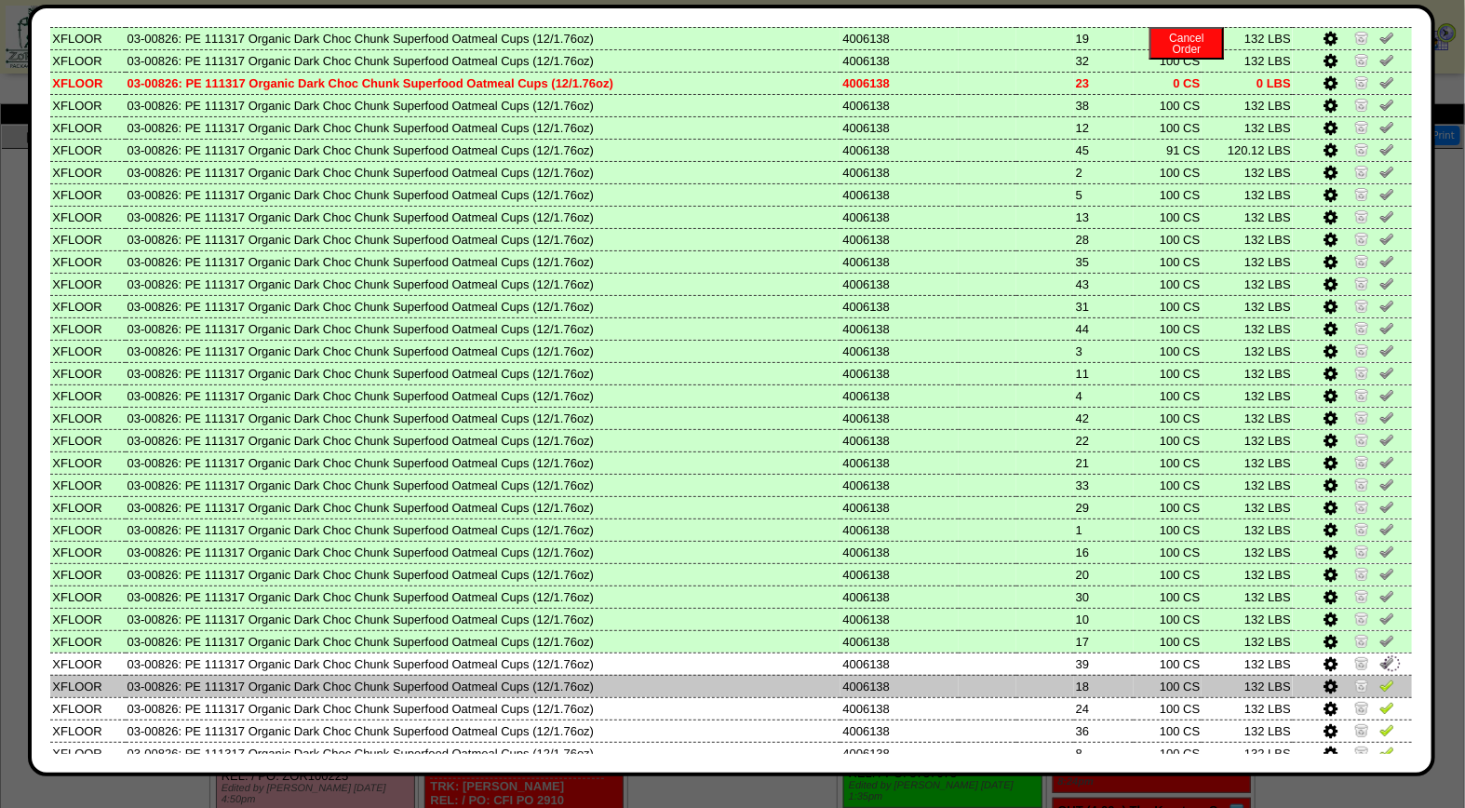
click at [1380, 678] on img at bounding box center [1387, 685] width 15 height 15
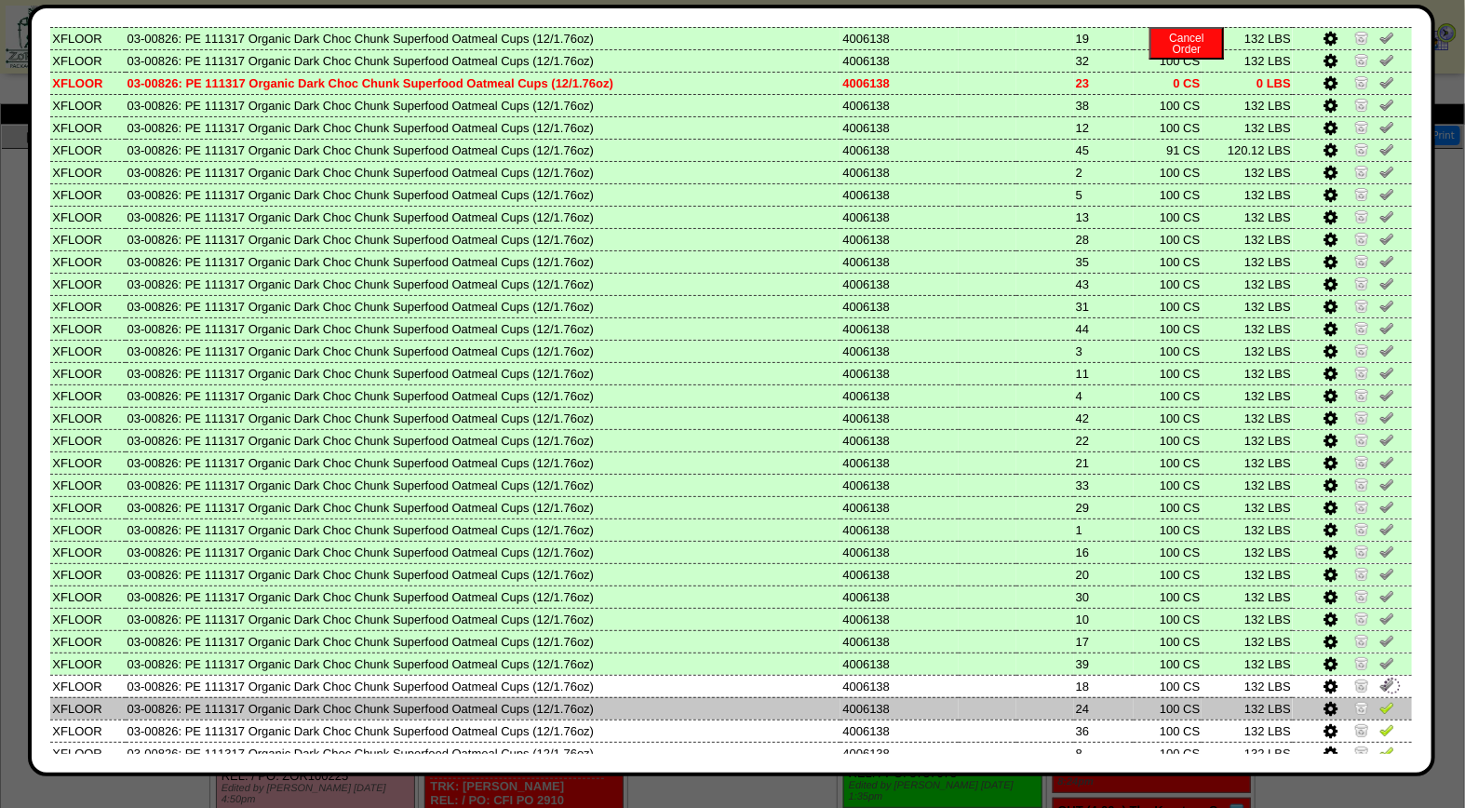
click at [1380, 700] on img at bounding box center [1387, 707] width 15 height 15
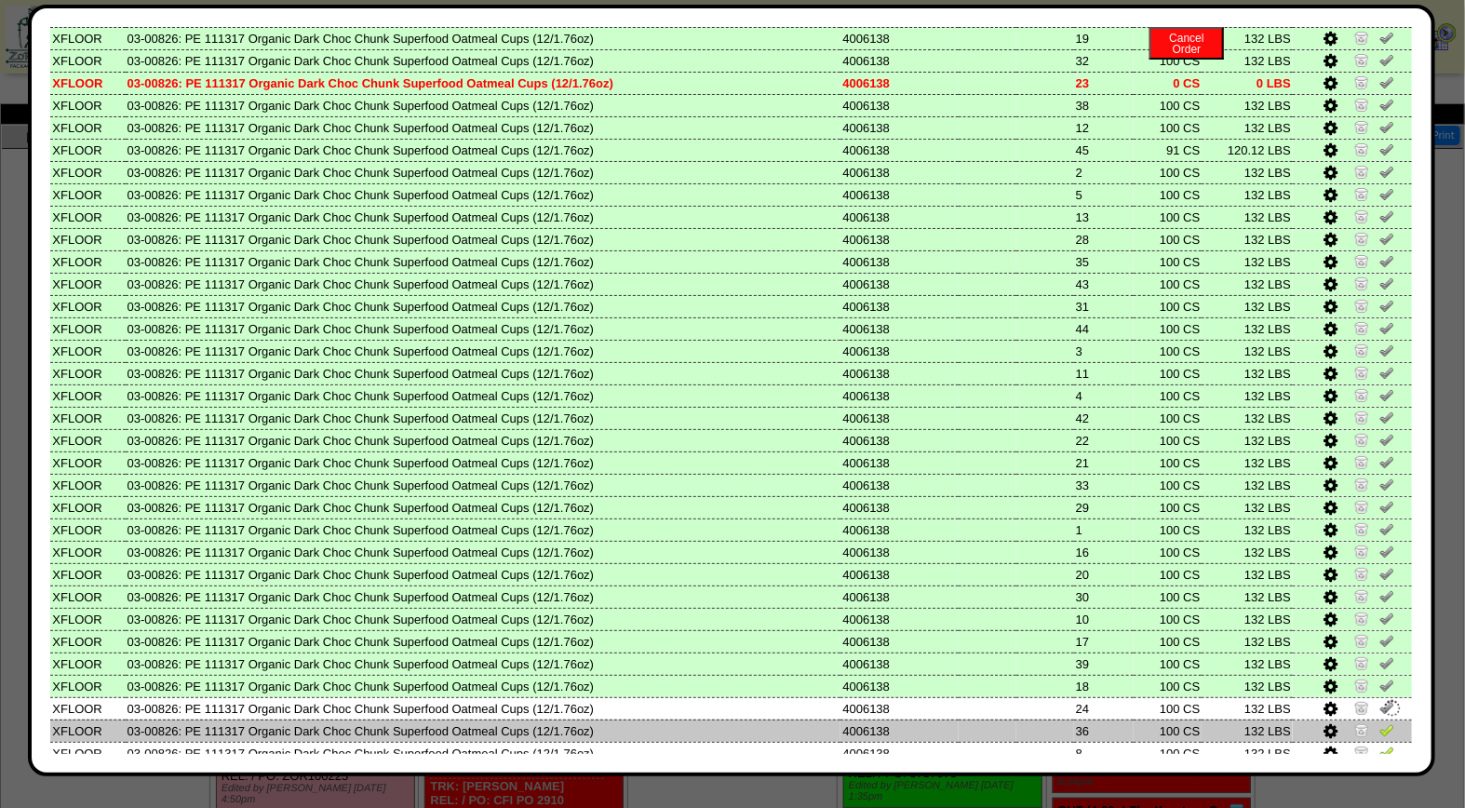
click at [1380, 722] on img at bounding box center [1387, 729] width 15 height 15
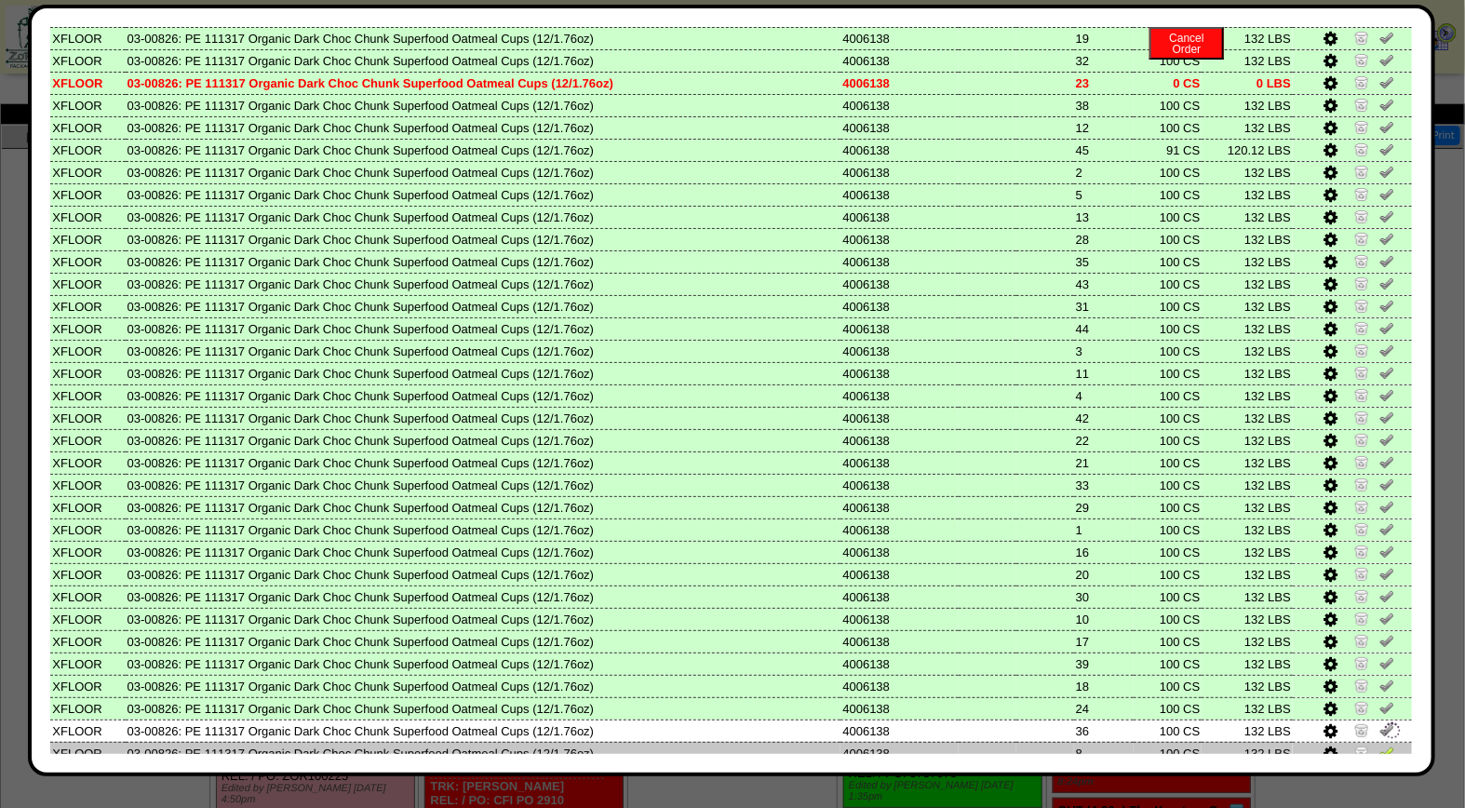
click at [1380, 745] on img at bounding box center [1387, 752] width 15 height 15
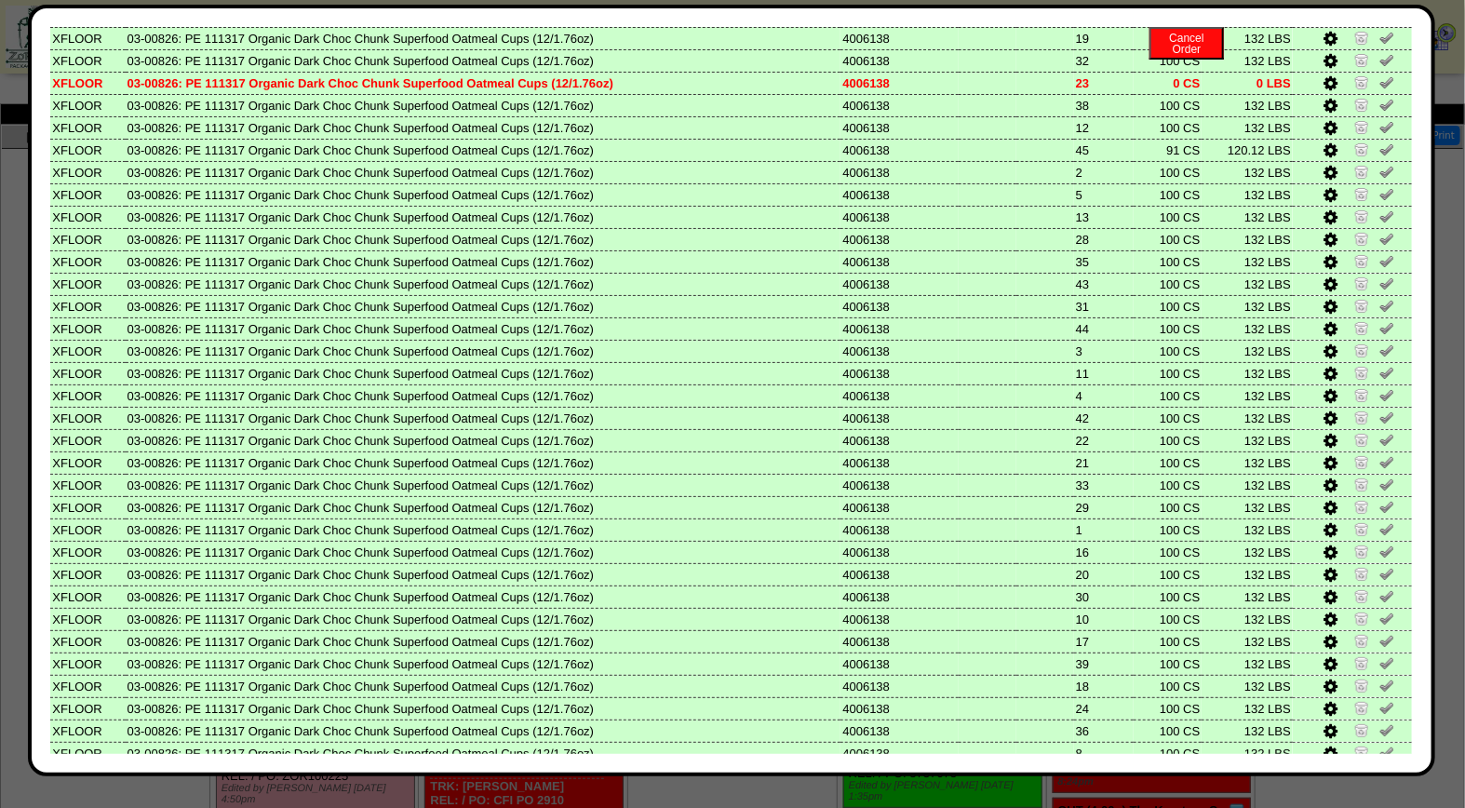
scroll to position [769, 0]
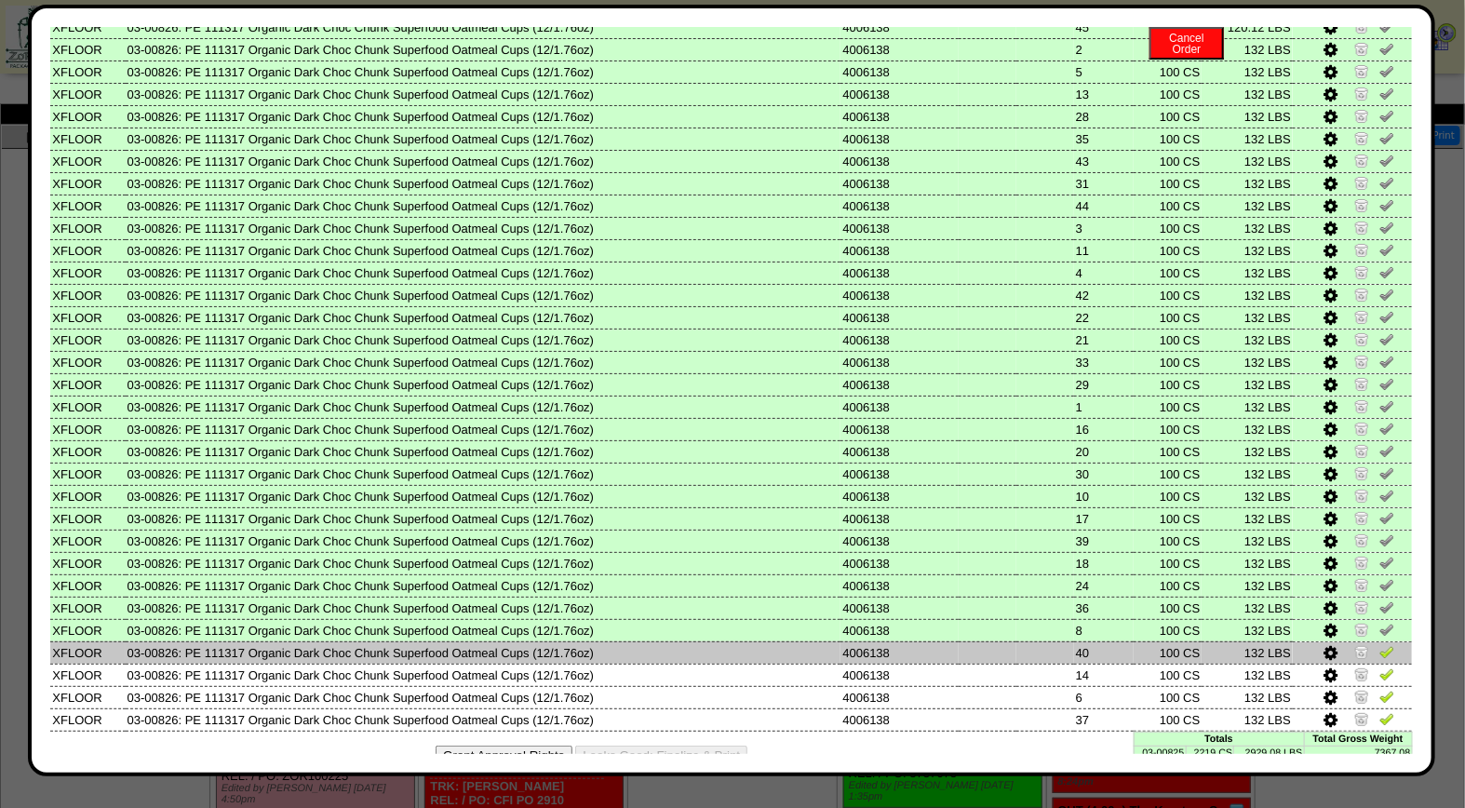
click at [1380, 644] on img at bounding box center [1387, 651] width 15 height 15
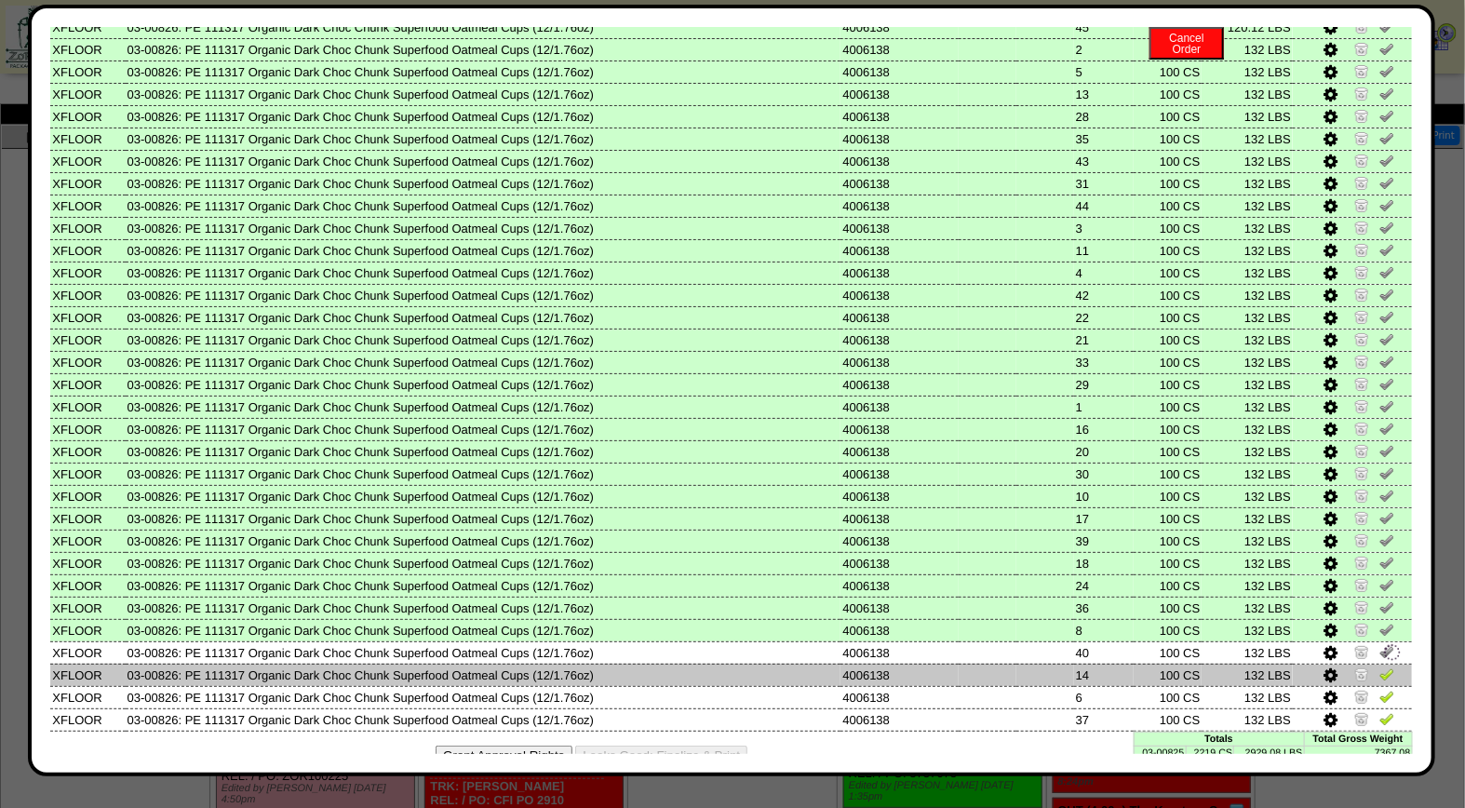
click at [1380, 667] on img at bounding box center [1387, 674] width 15 height 15
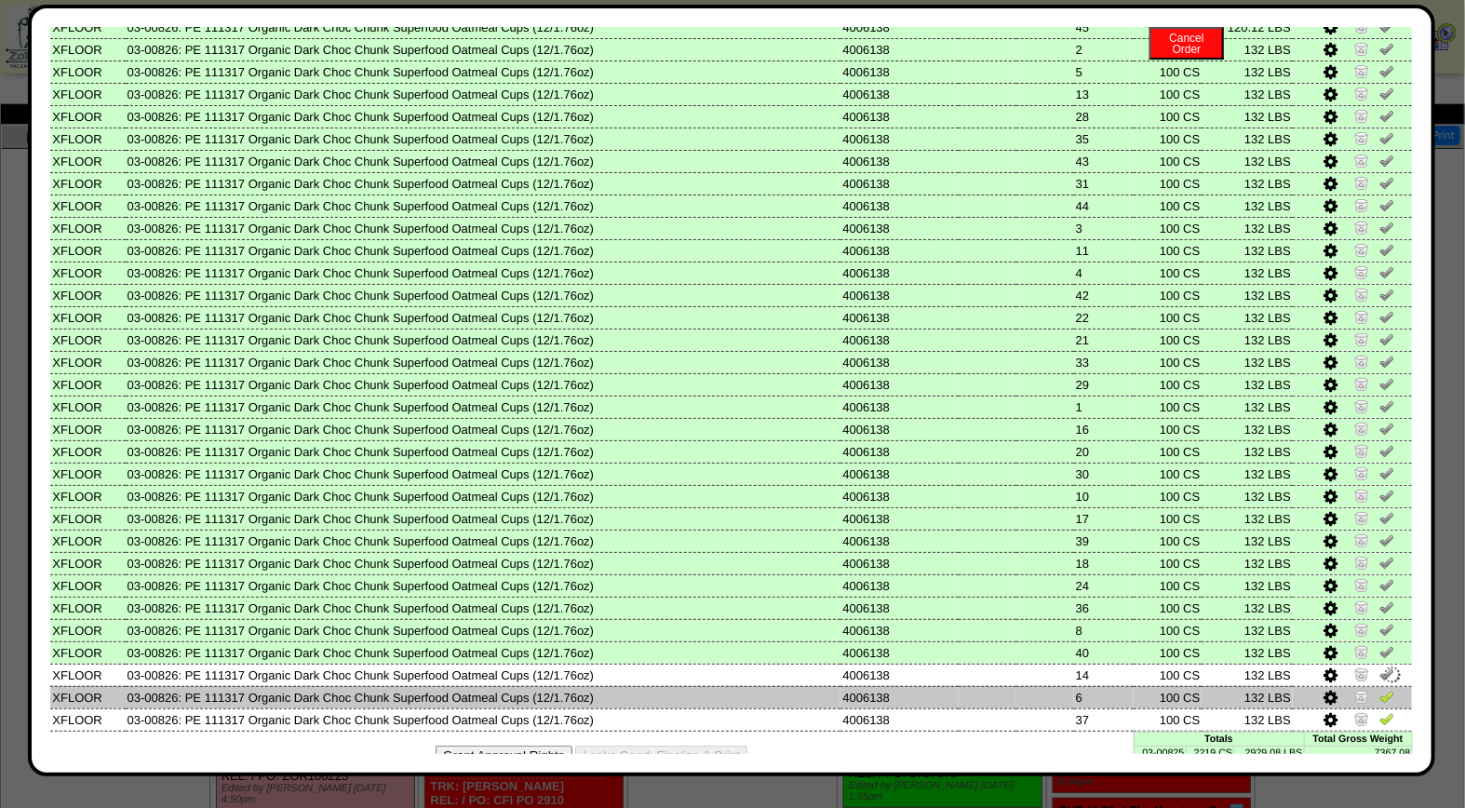
click at [1380, 689] on img at bounding box center [1387, 696] width 15 height 15
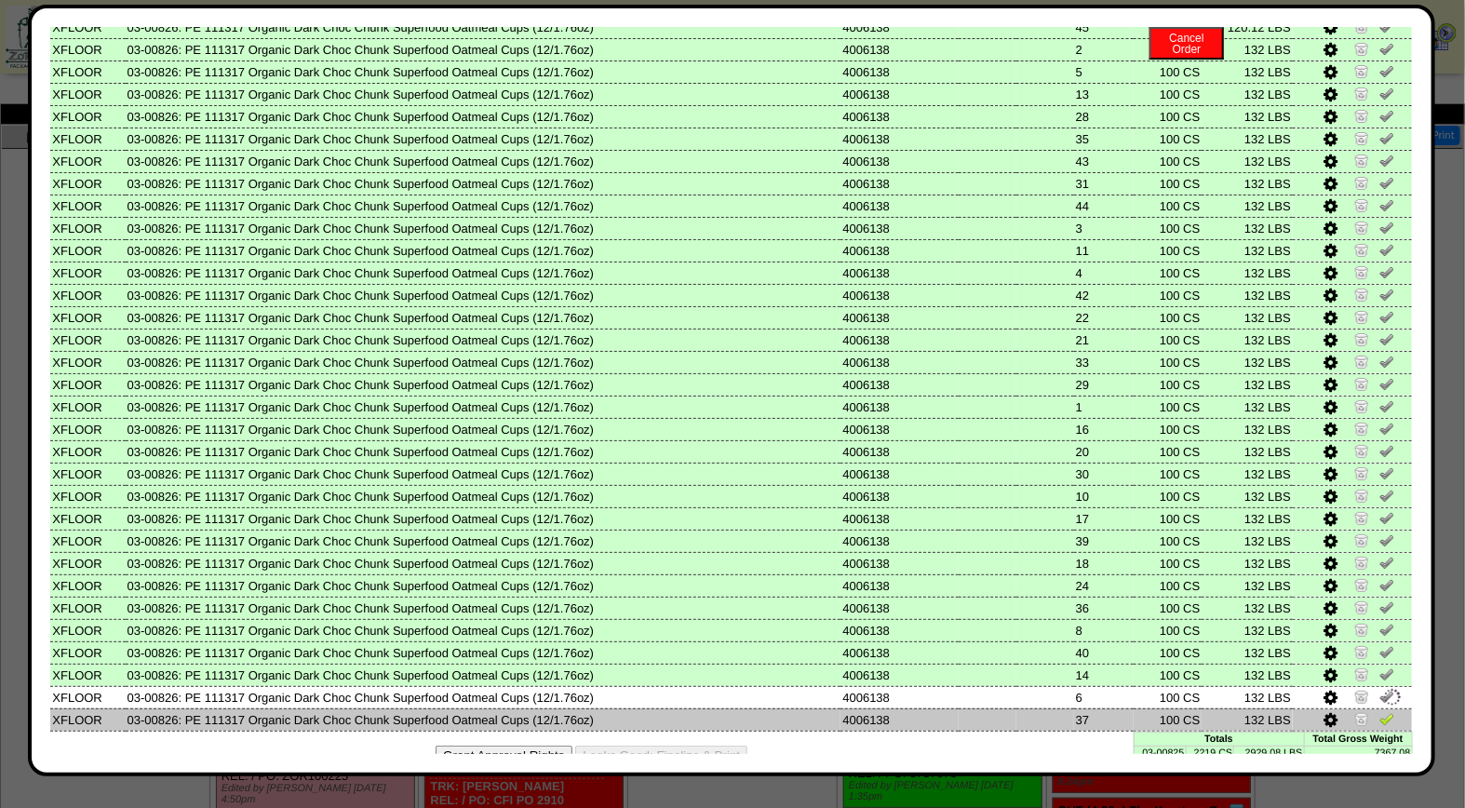
click at [1380, 711] on img at bounding box center [1387, 718] width 15 height 15
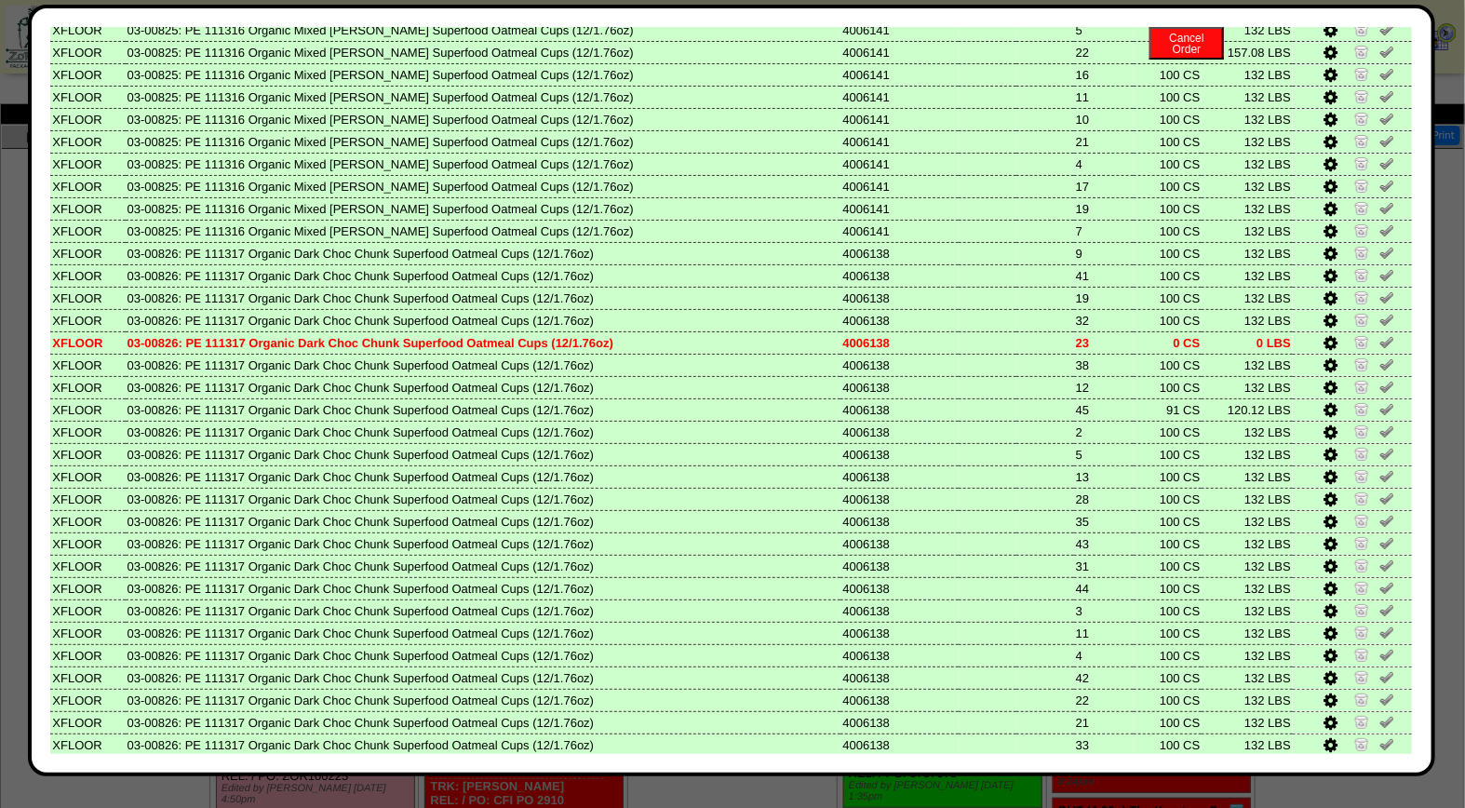
scroll to position [0, 0]
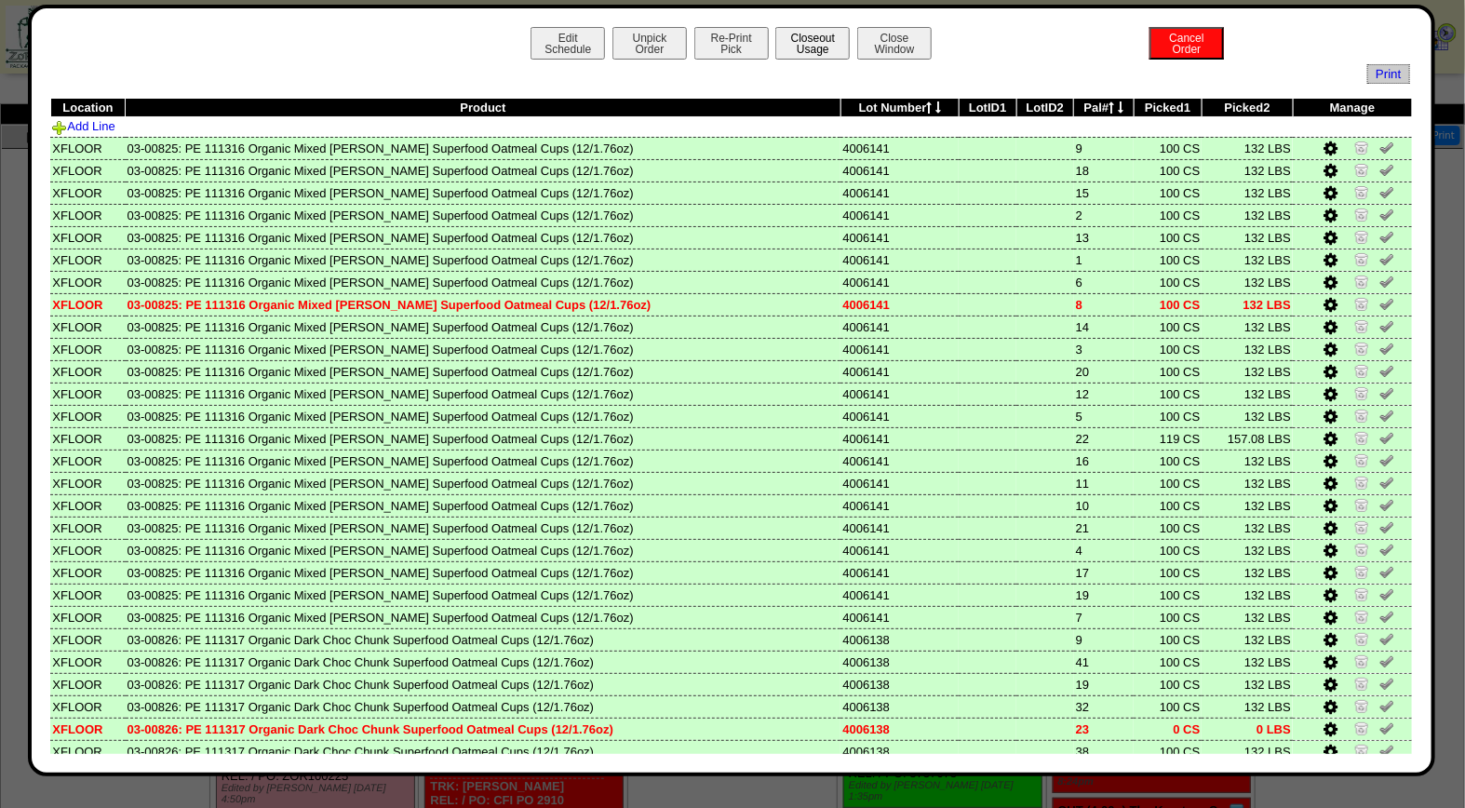
click at [805, 41] on button "Closeout Usage" at bounding box center [813, 43] width 74 height 33
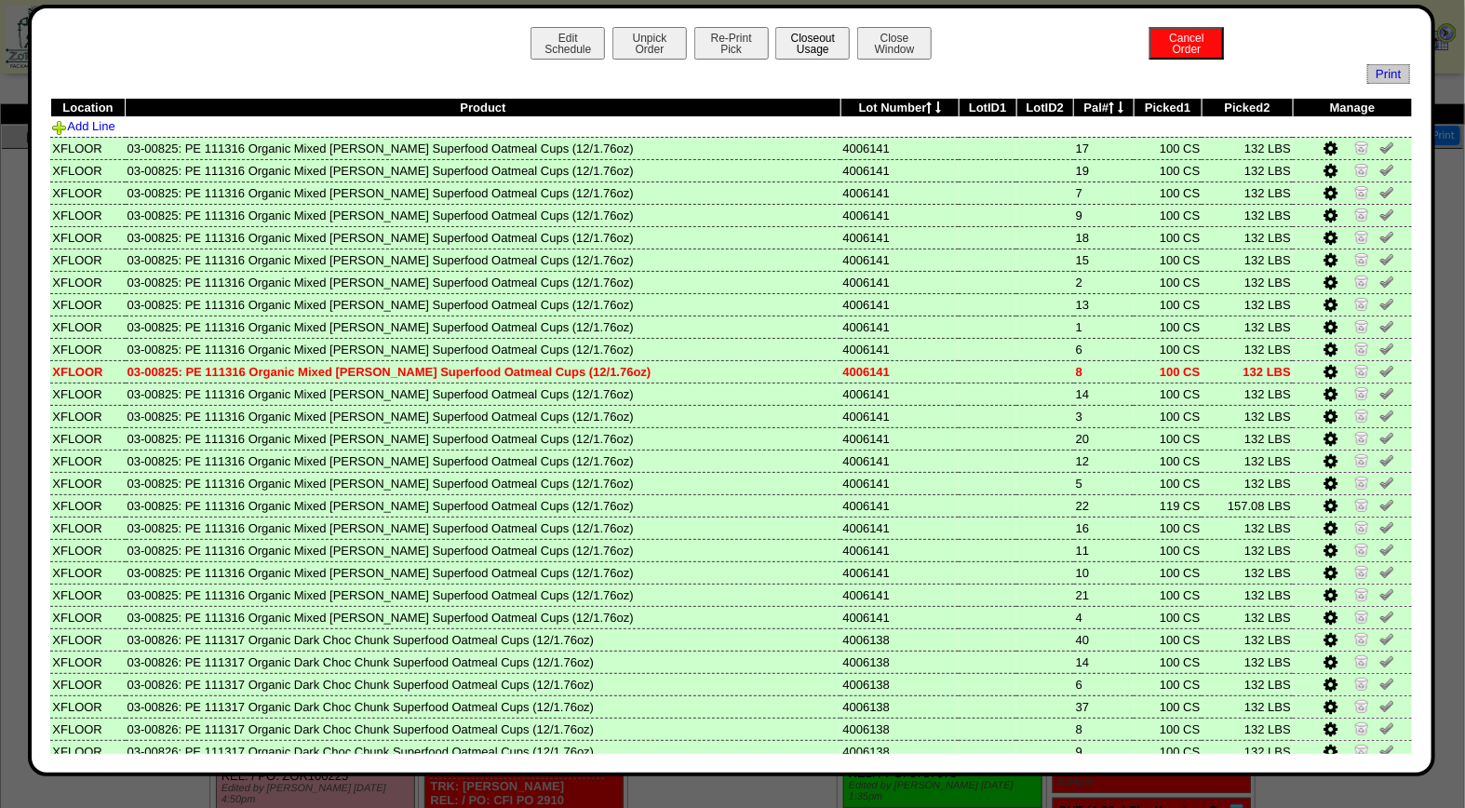
click at [824, 50] on button "Closeout Usage" at bounding box center [813, 43] width 74 height 33
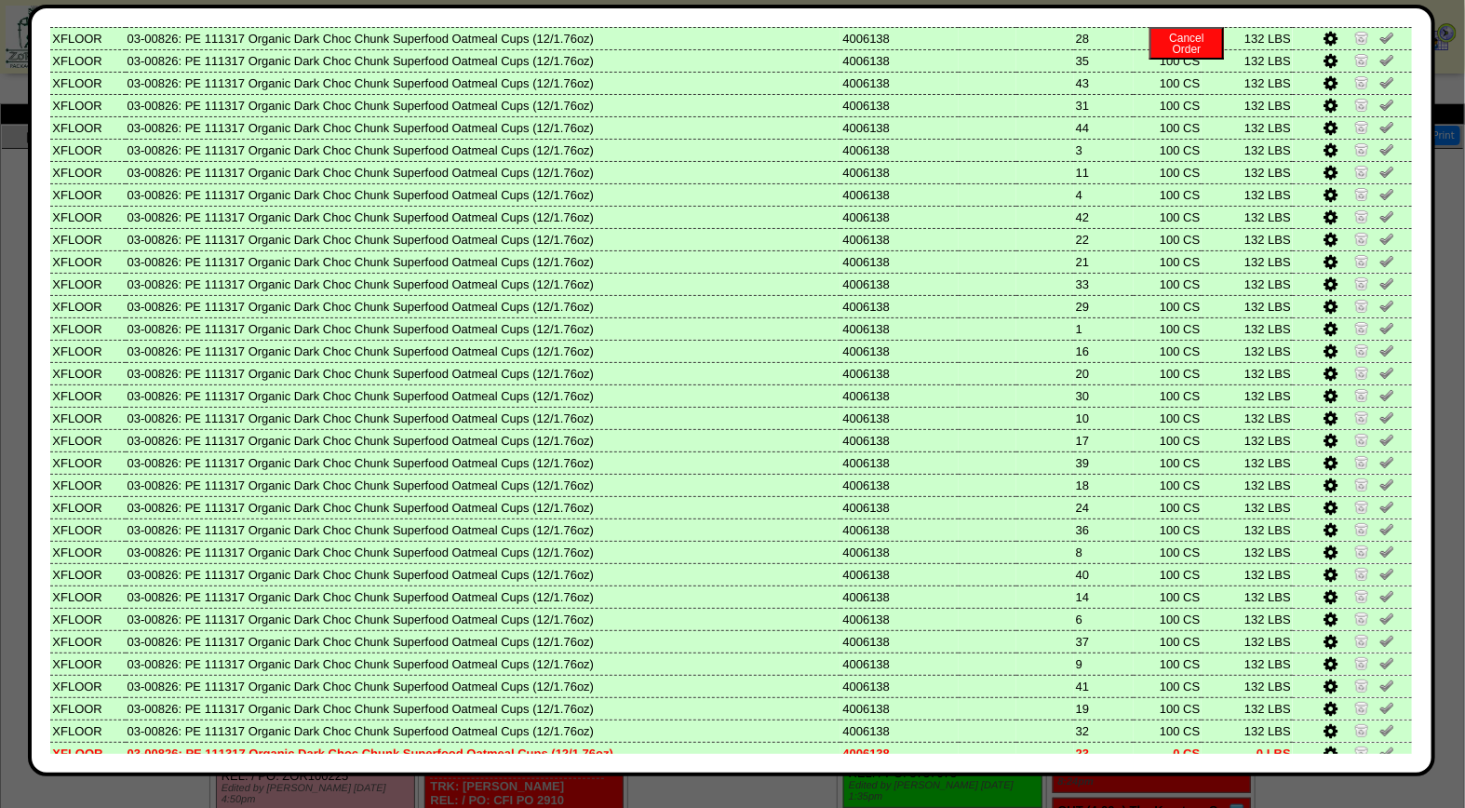
scroll to position [769, 0]
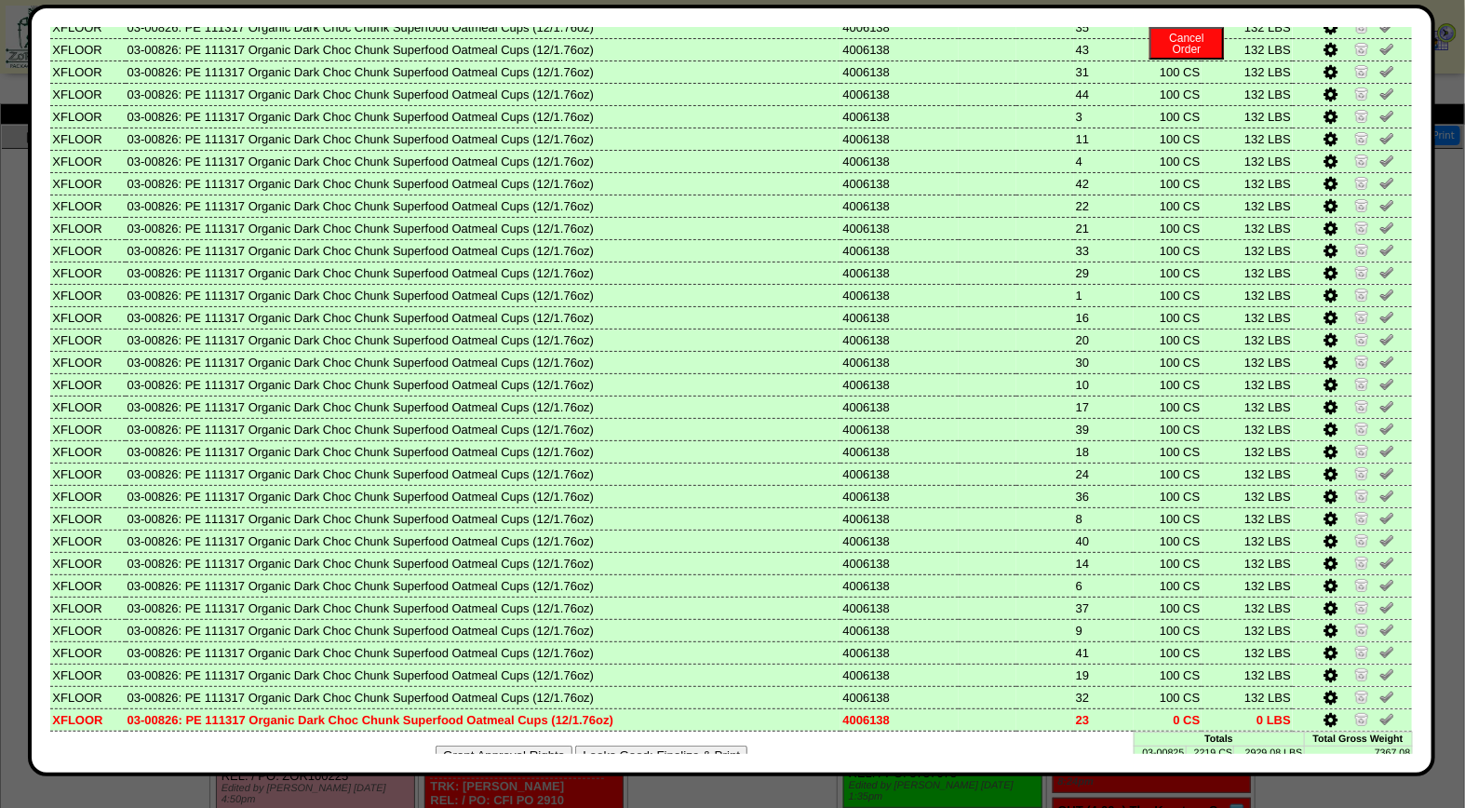
click at [702, 746] on button "Looks Good: Finalize & Print" at bounding box center [661, 756] width 172 height 20
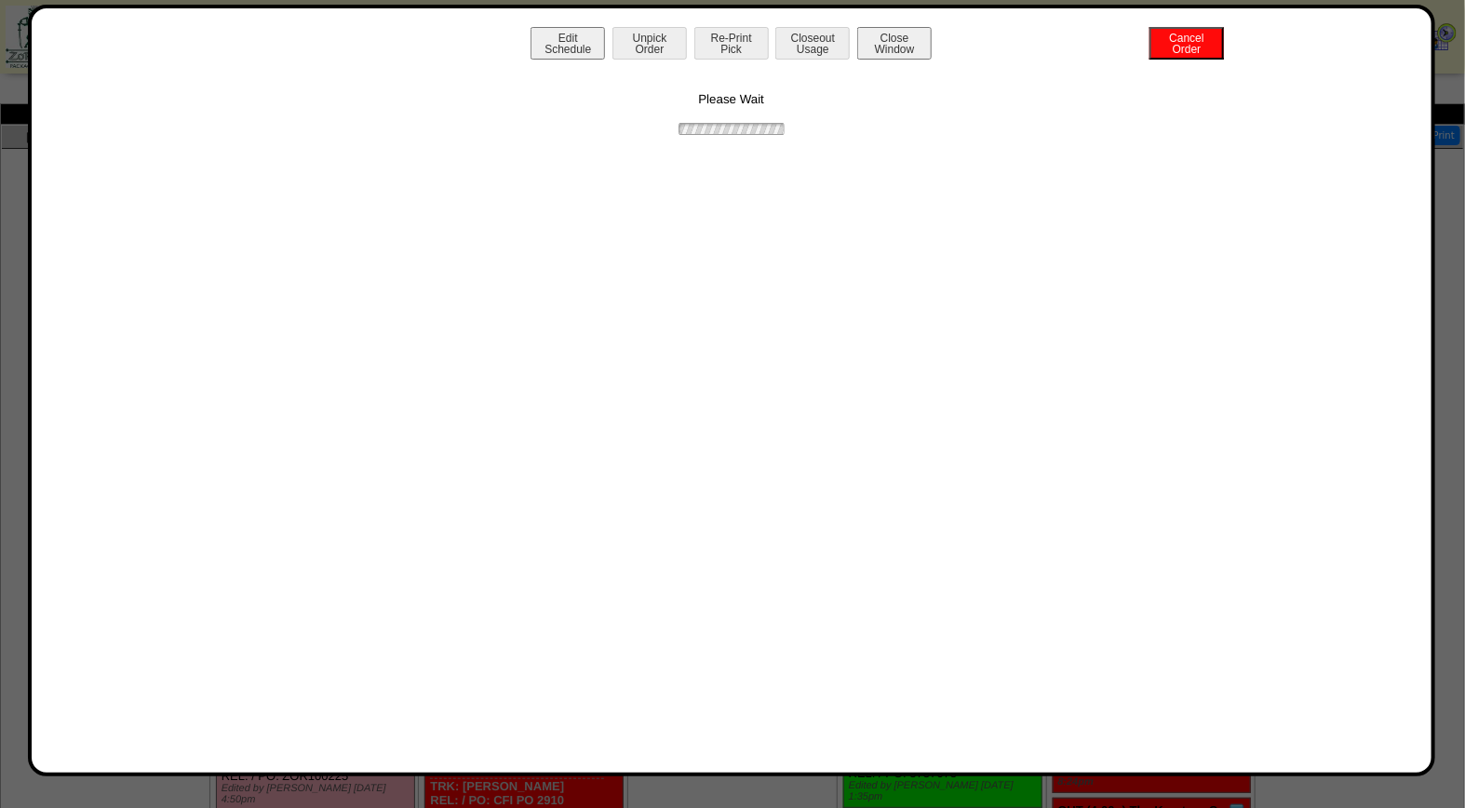
scroll to position [0, 0]
click at [735, 47] on button "Print BOL" at bounding box center [732, 43] width 74 height 33
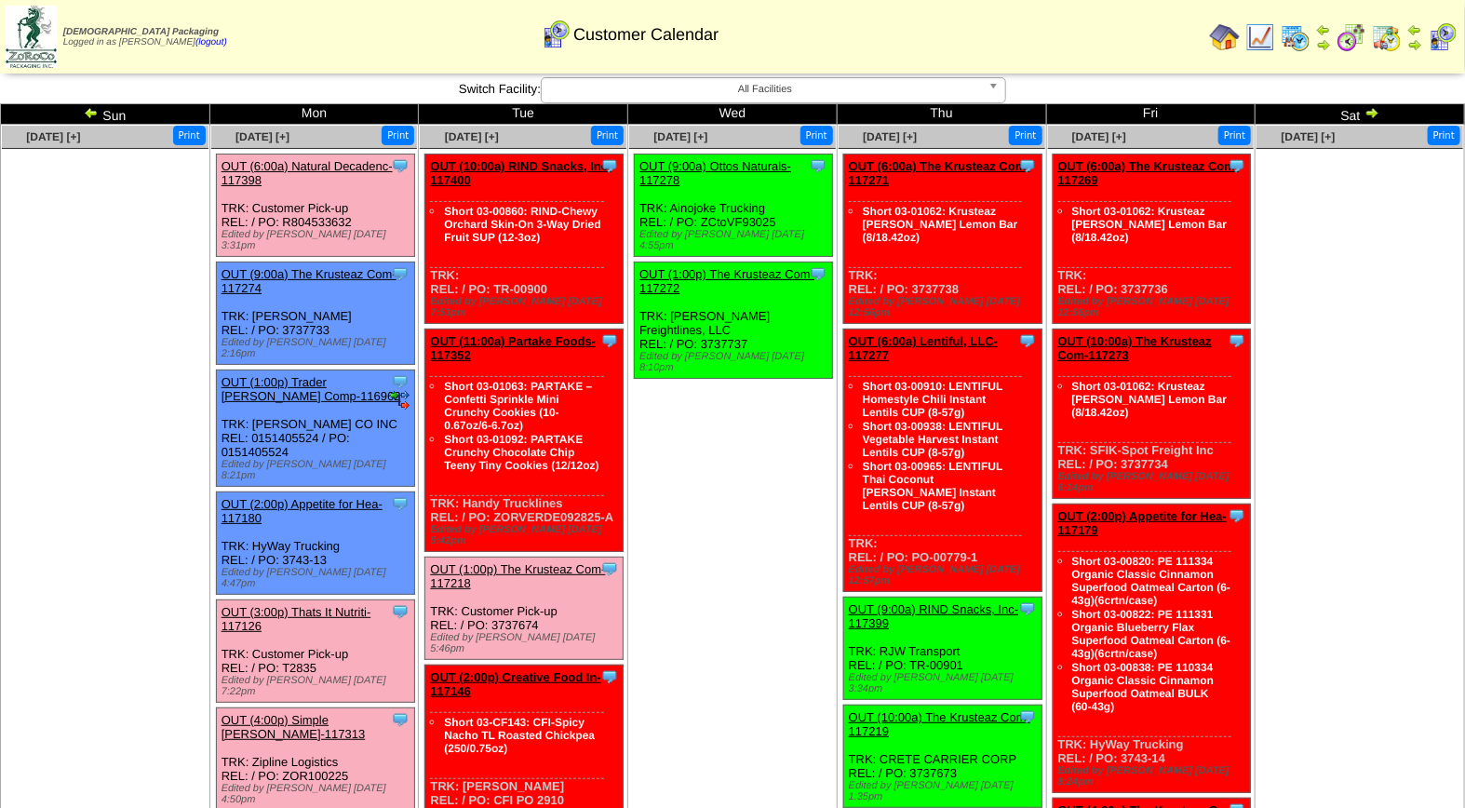
click at [342, 605] on link "OUT (3:00p) Thats It Nutriti-117126" at bounding box center [297, 619] width 150 height 28
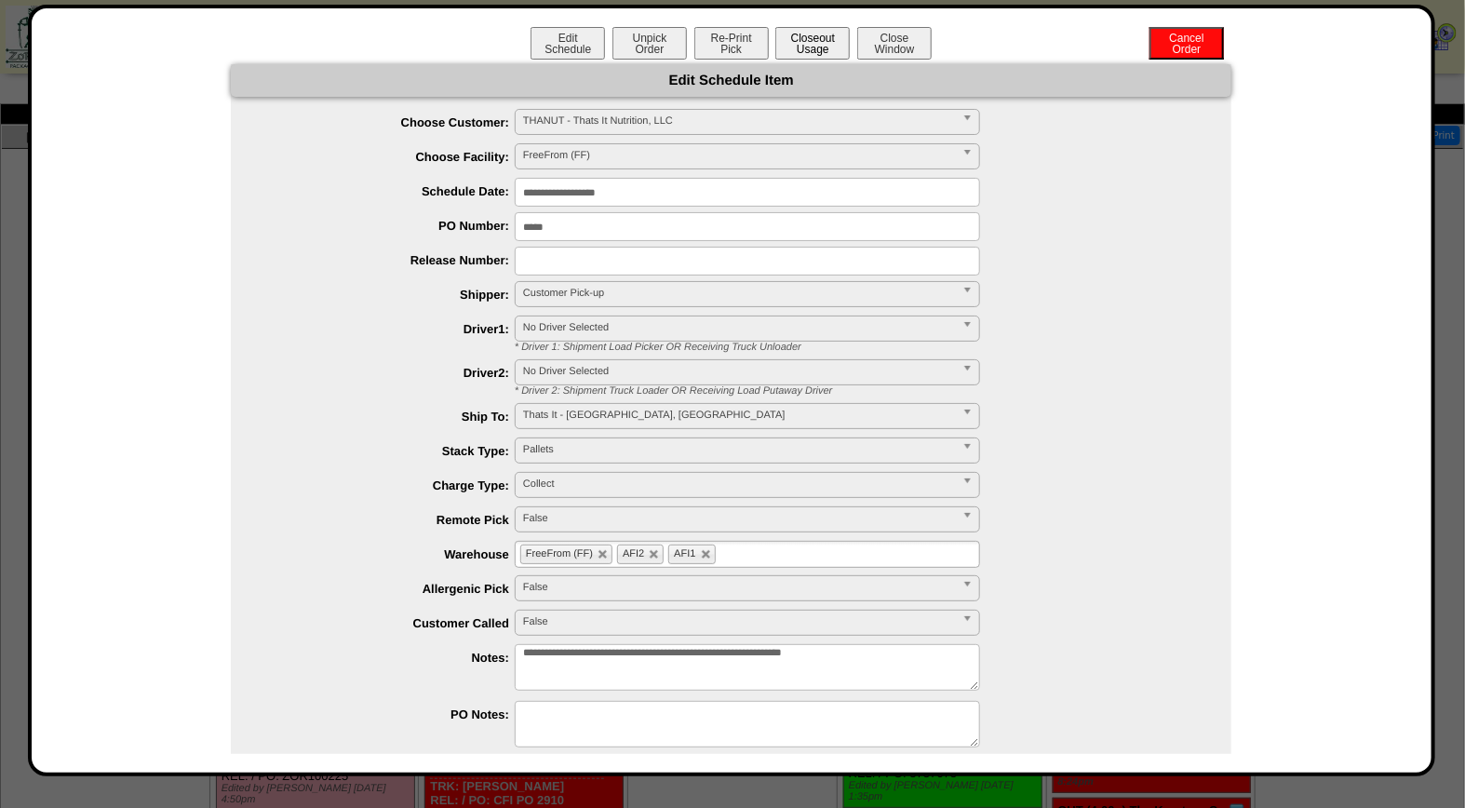
click at [816, 39] on button "Closeout Usage" at bounding box center [813, 43] width 74 height 33
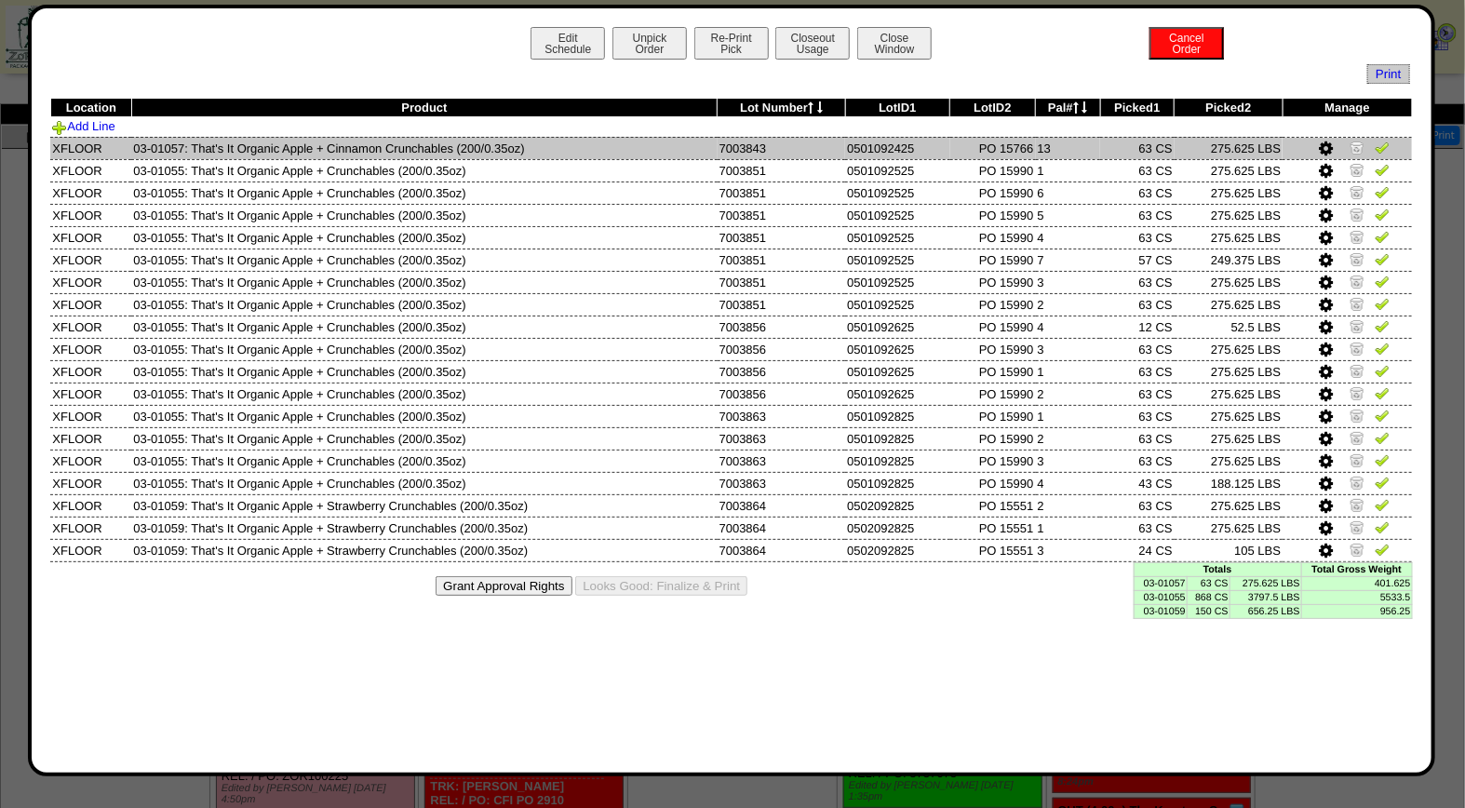
click at [1380, 145] on img at bounding box center [1382, 147] width 15 height 15
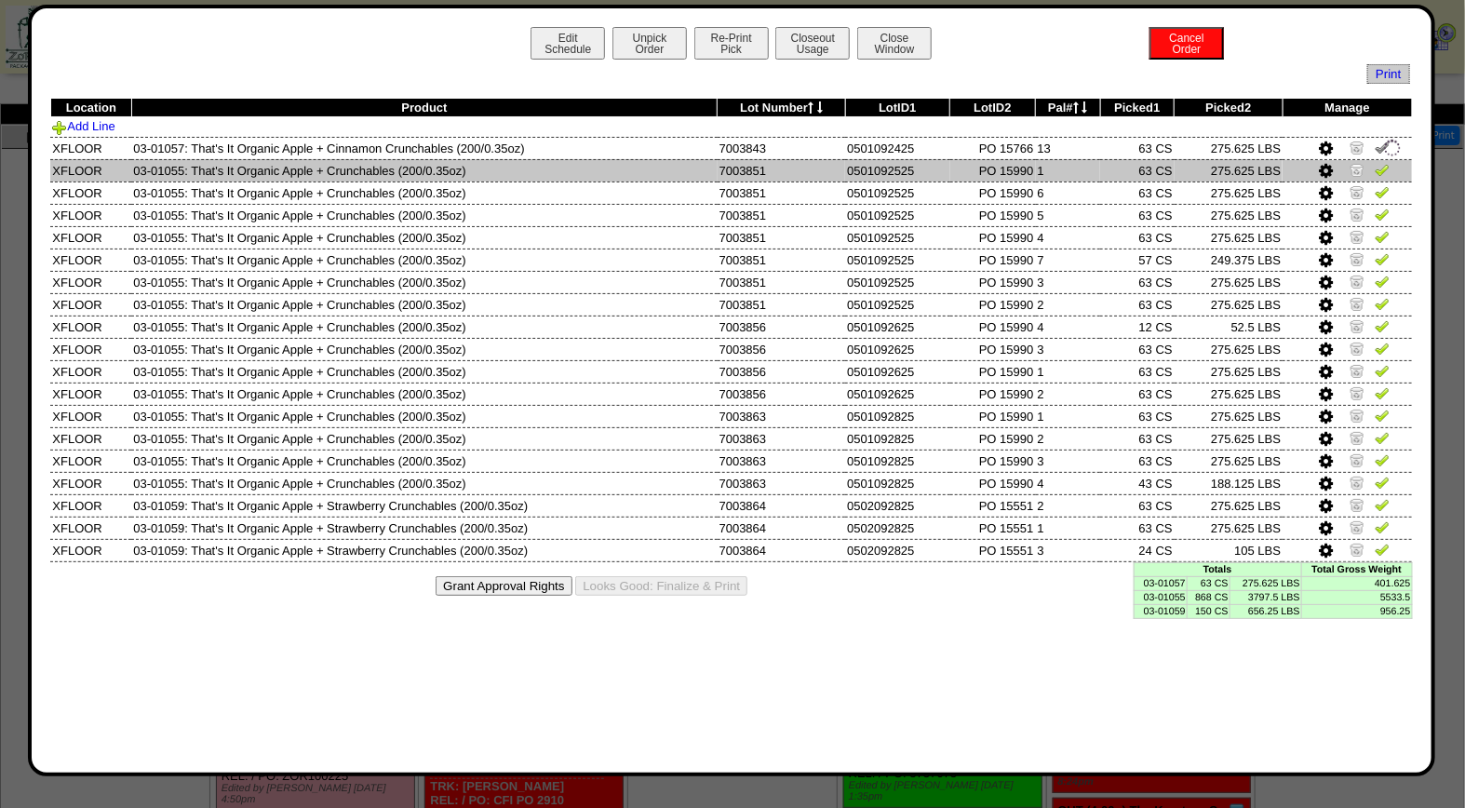
click at [1383, 166] on img at bounding box center [1382, 169] width 15 height 15
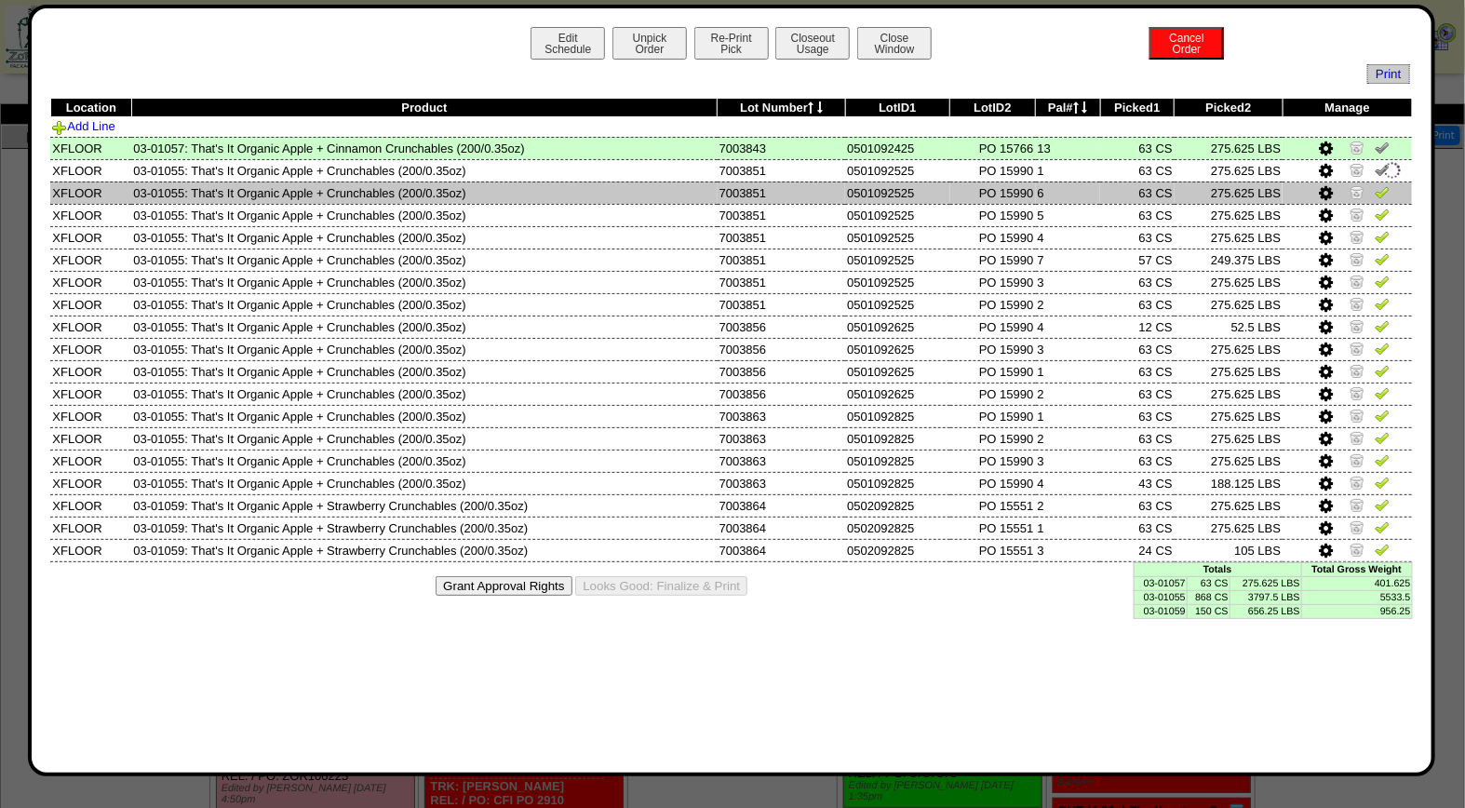
click at [1382, 199] on link at bounding box center [1382, 195] width 15 height 14
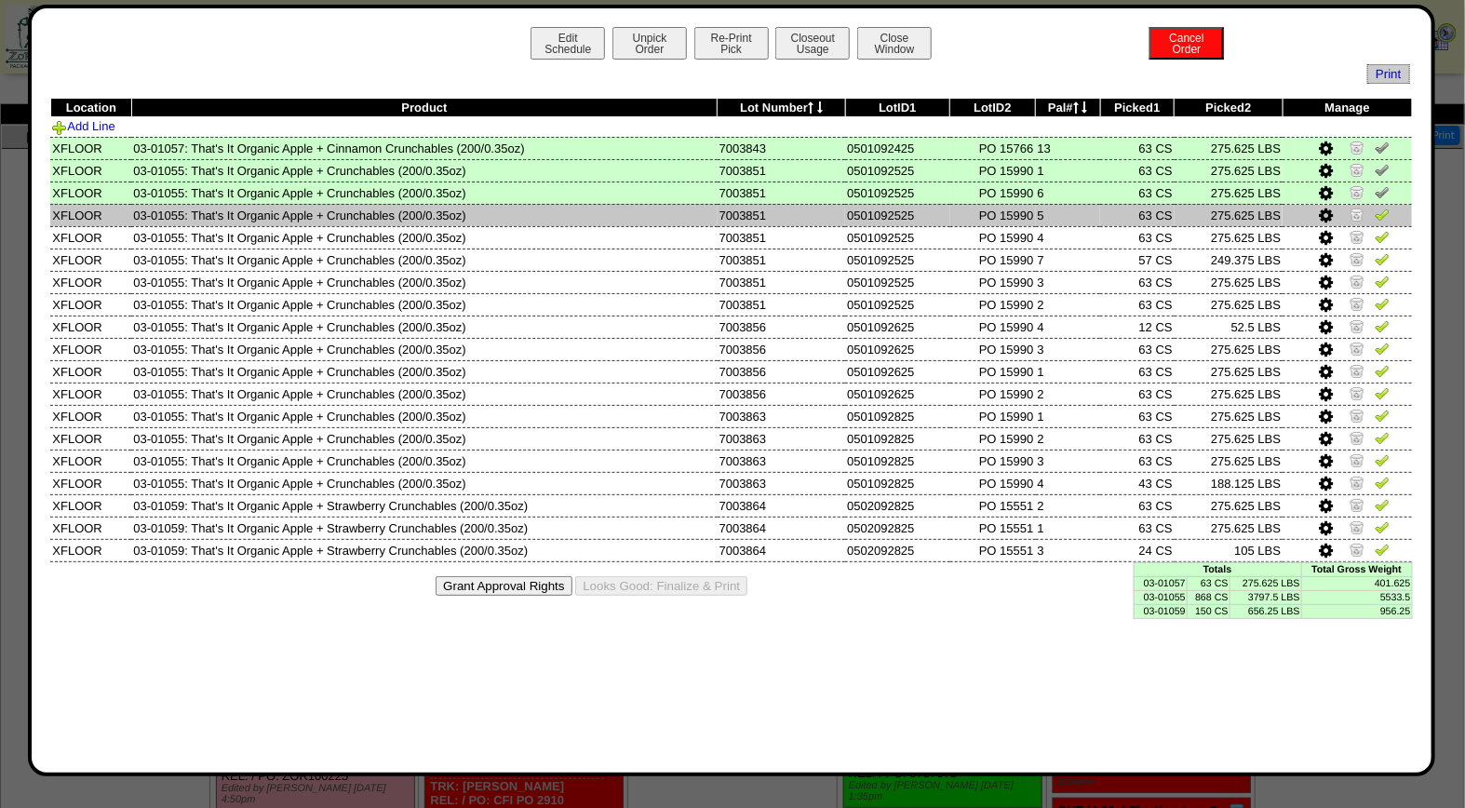
click at [1383, 218] on img at bounding box center [1382, 214] width 15 height 15
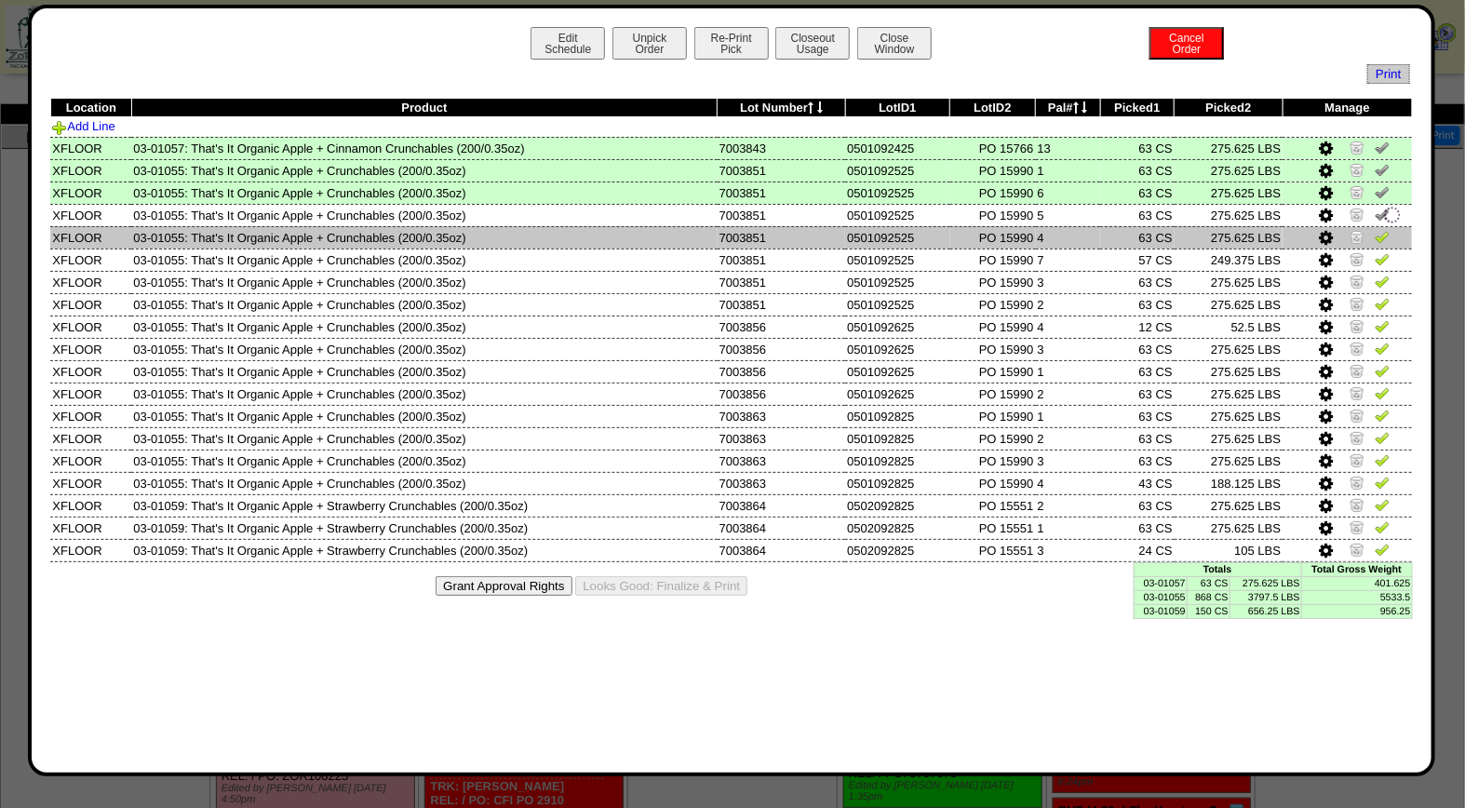
click at [1383, 230] on img at bounding box center [1382, 236] width 15 height 15
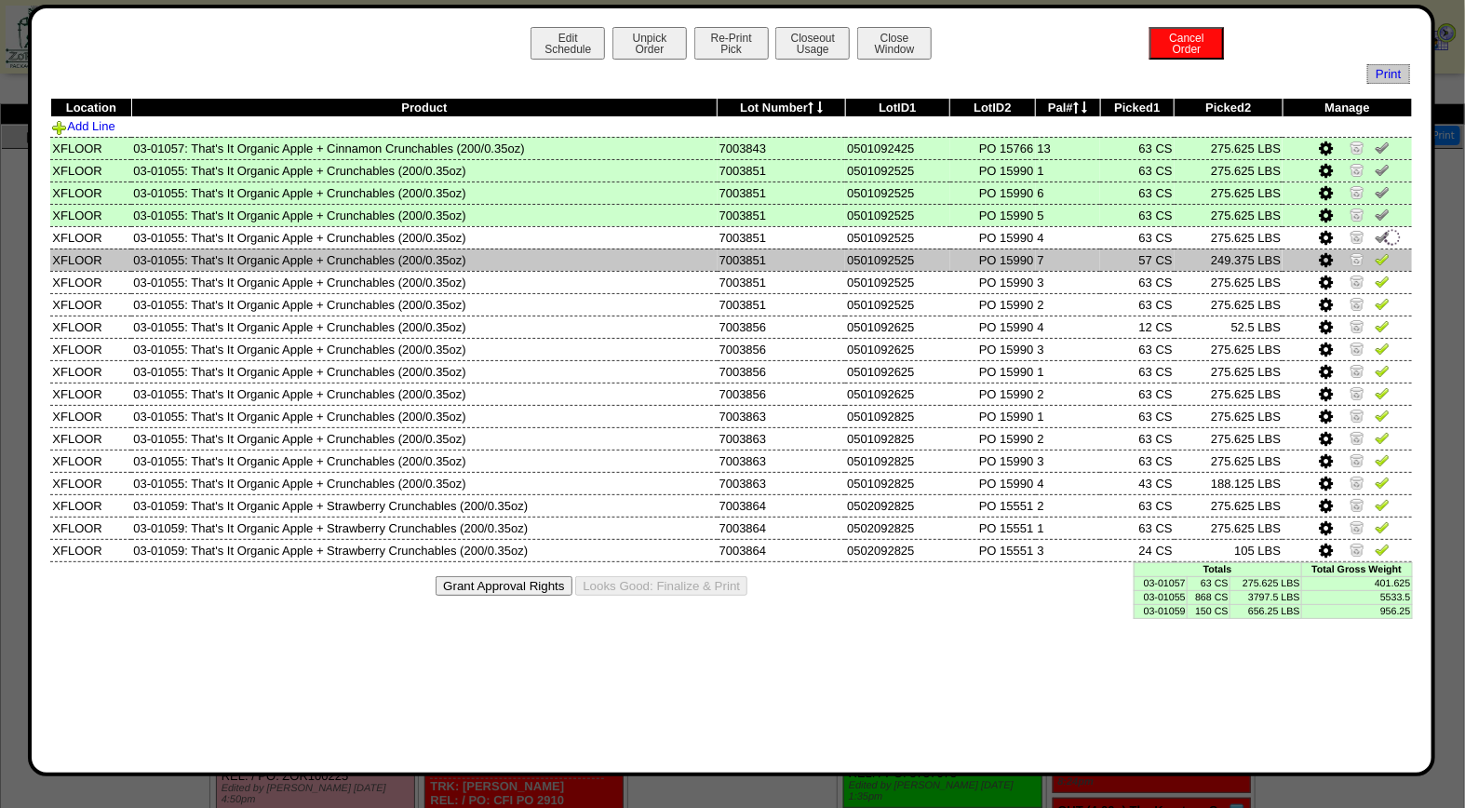
click at [1384, 251] on img at bounding box center [1382, 258] width 15 height 15
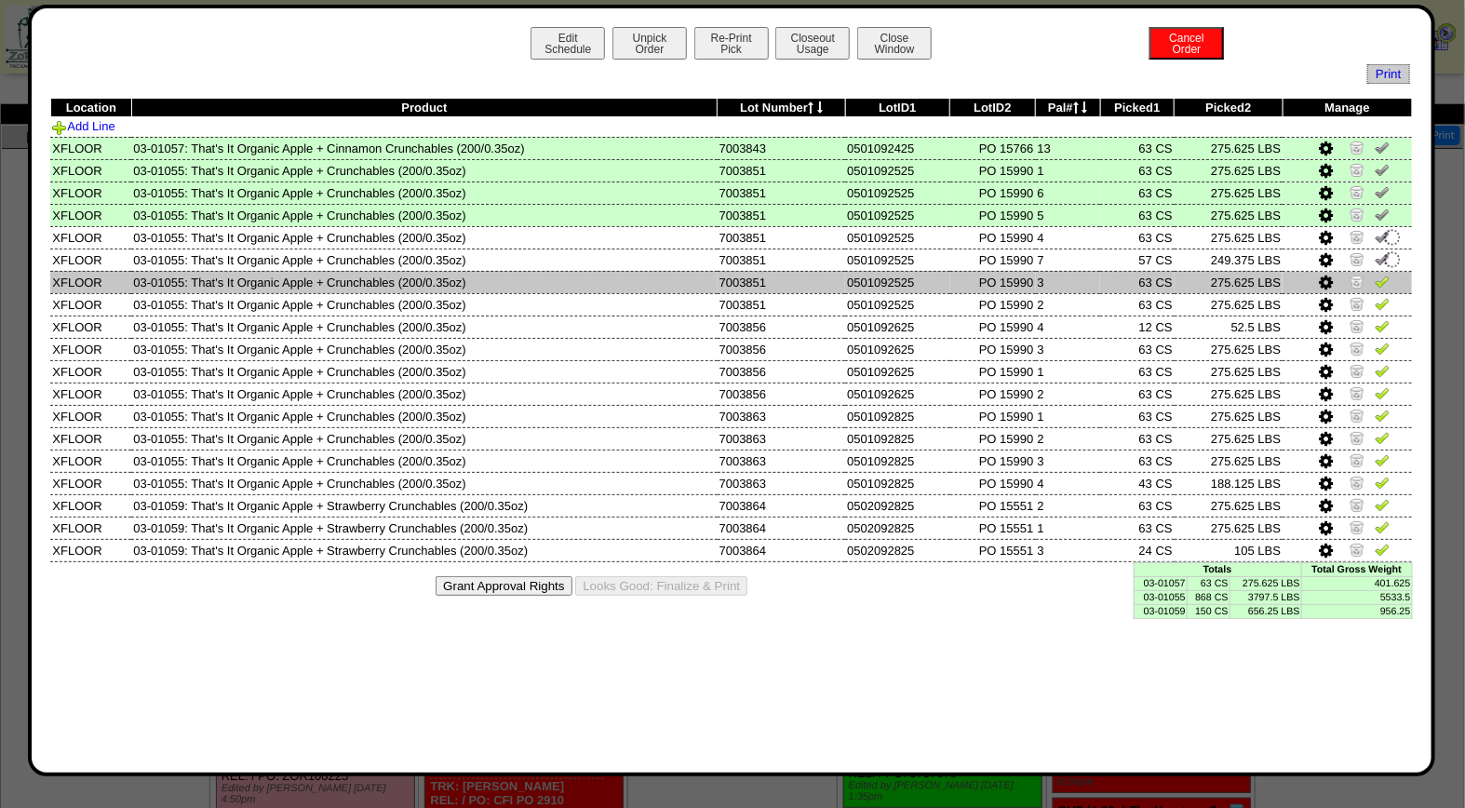
click at [1383, 276] on img at bounding box center [1382, 281] width 15 height 15
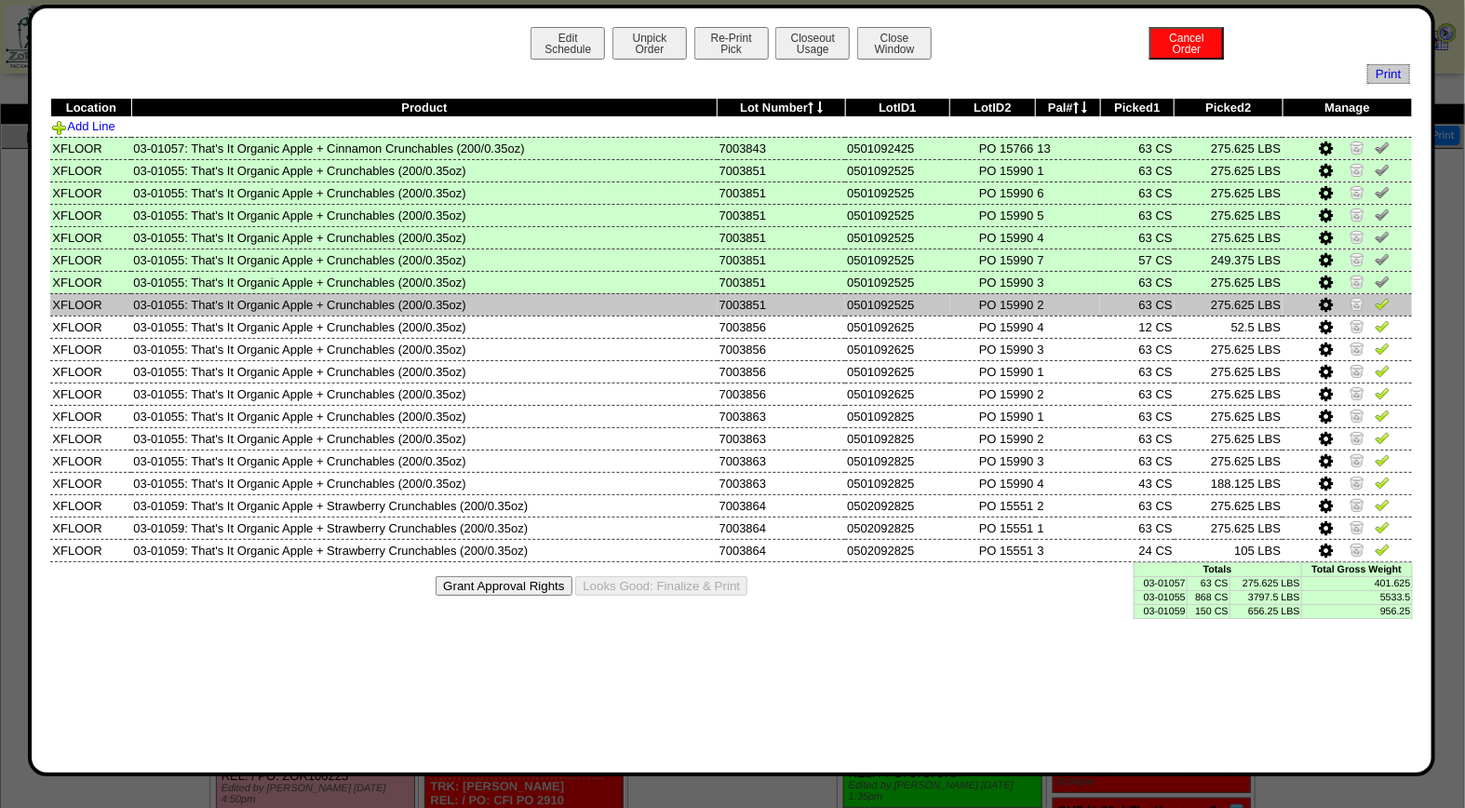
click at [1383, 298] on img at bounding box center [1382, 303] width 15 height 15
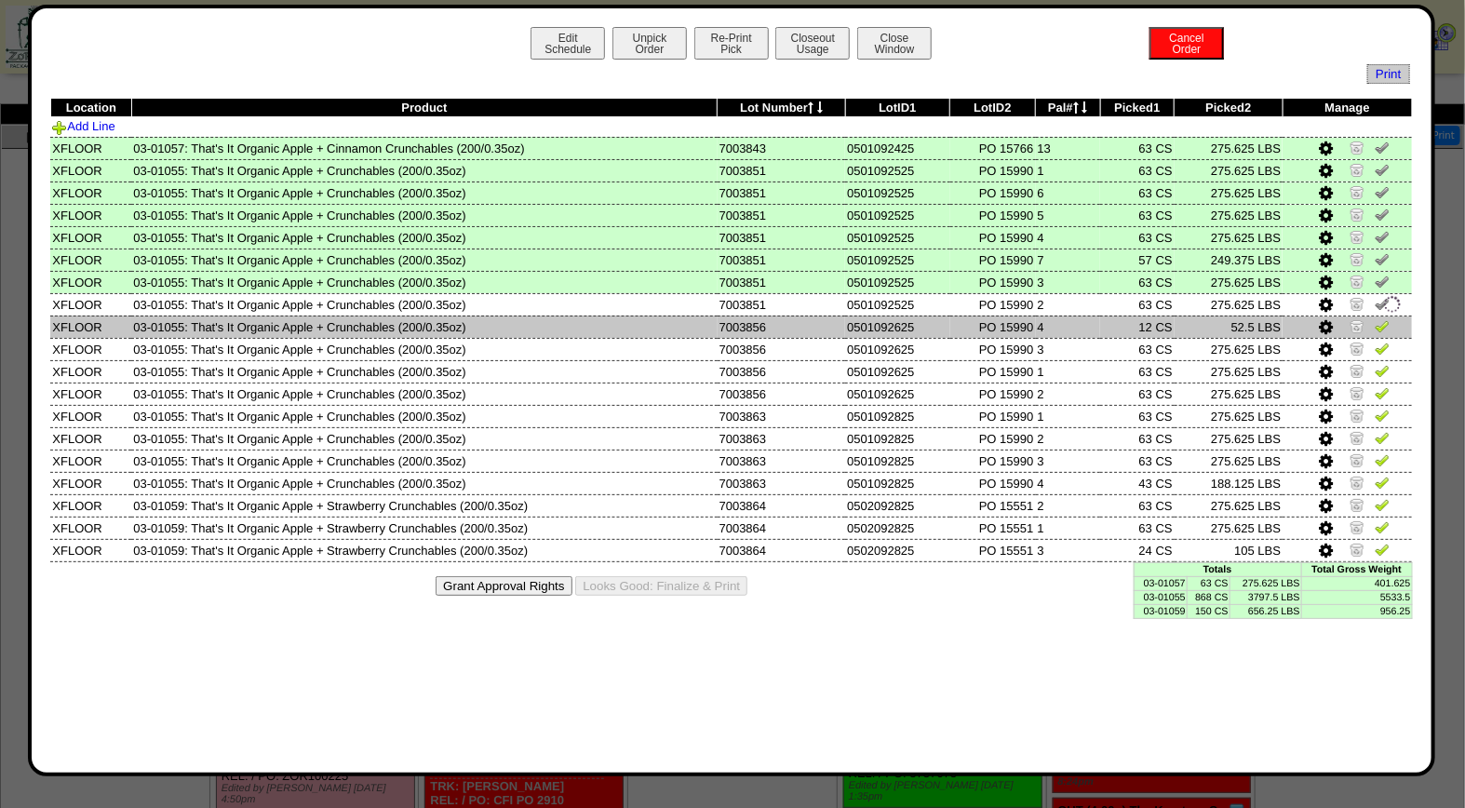
click at [1384, 327] on img at bounding box center [1382, 325] width 15 height 15
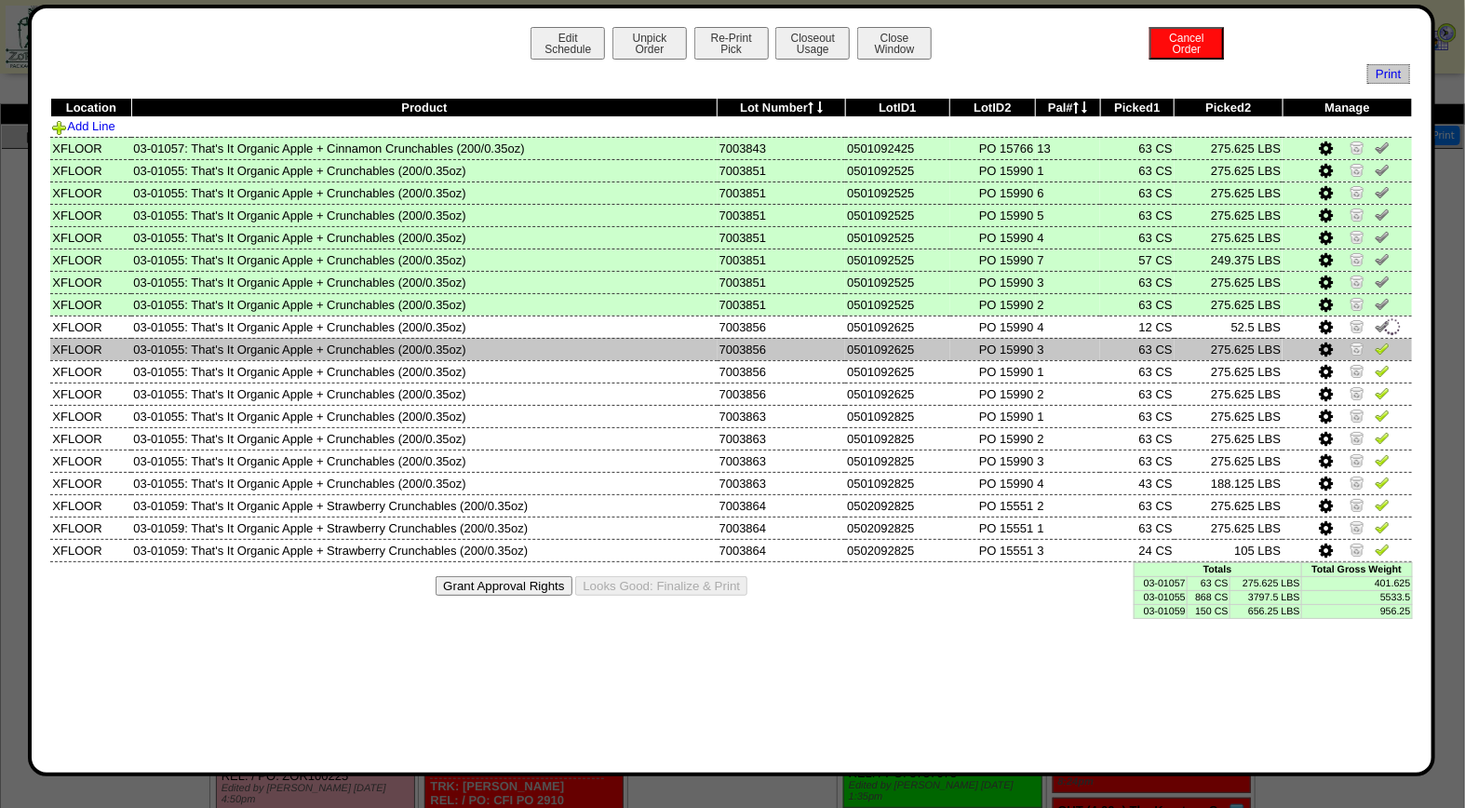
click at [1389, 341] on img at bounding box center [1382, 348] width 15 height 15
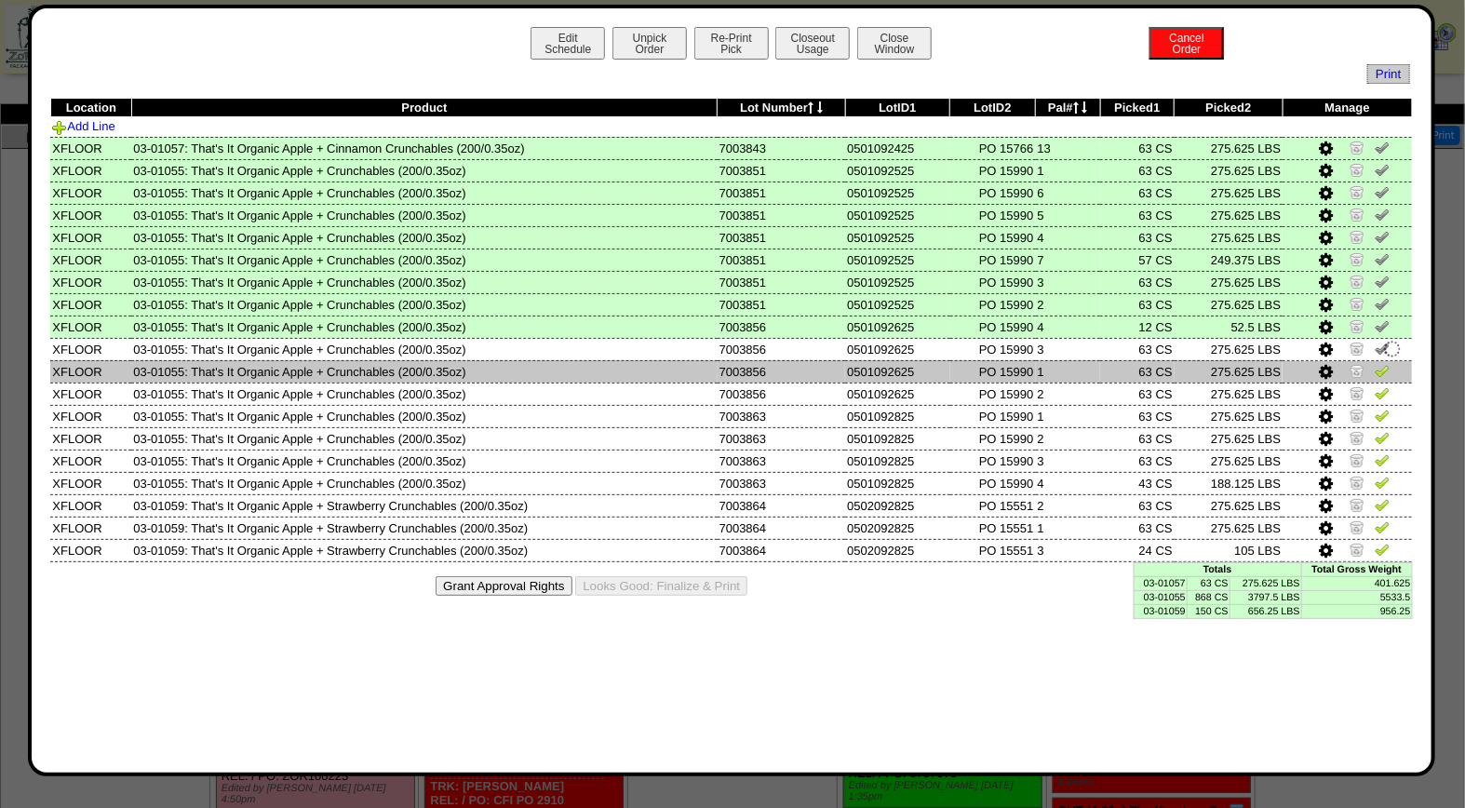
click at [1389, 367] on img at bounding box center [1382, 370] width 15 height 15
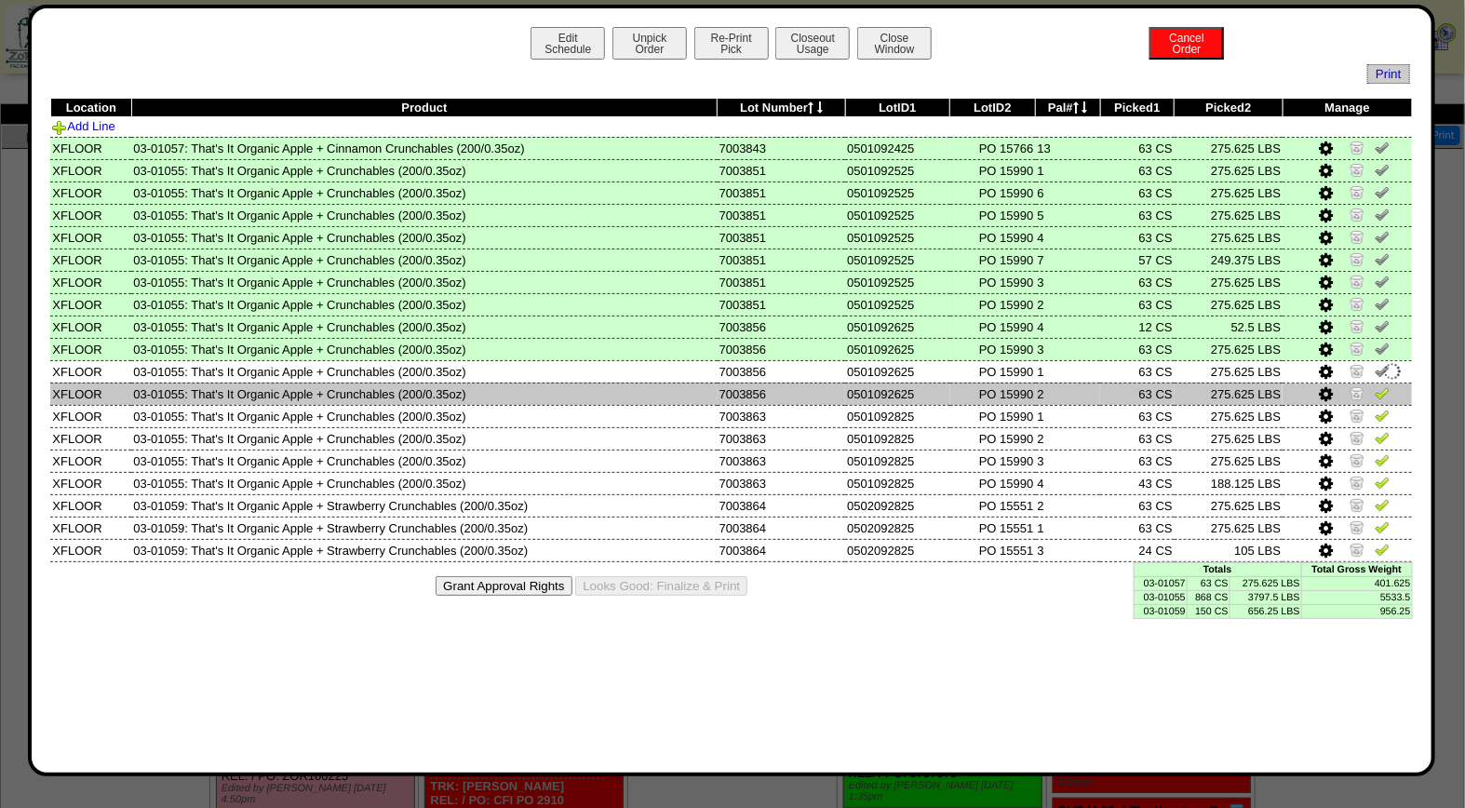
click at [1389, 392] on img at bounding box center [1382, 392] width 15 height 15
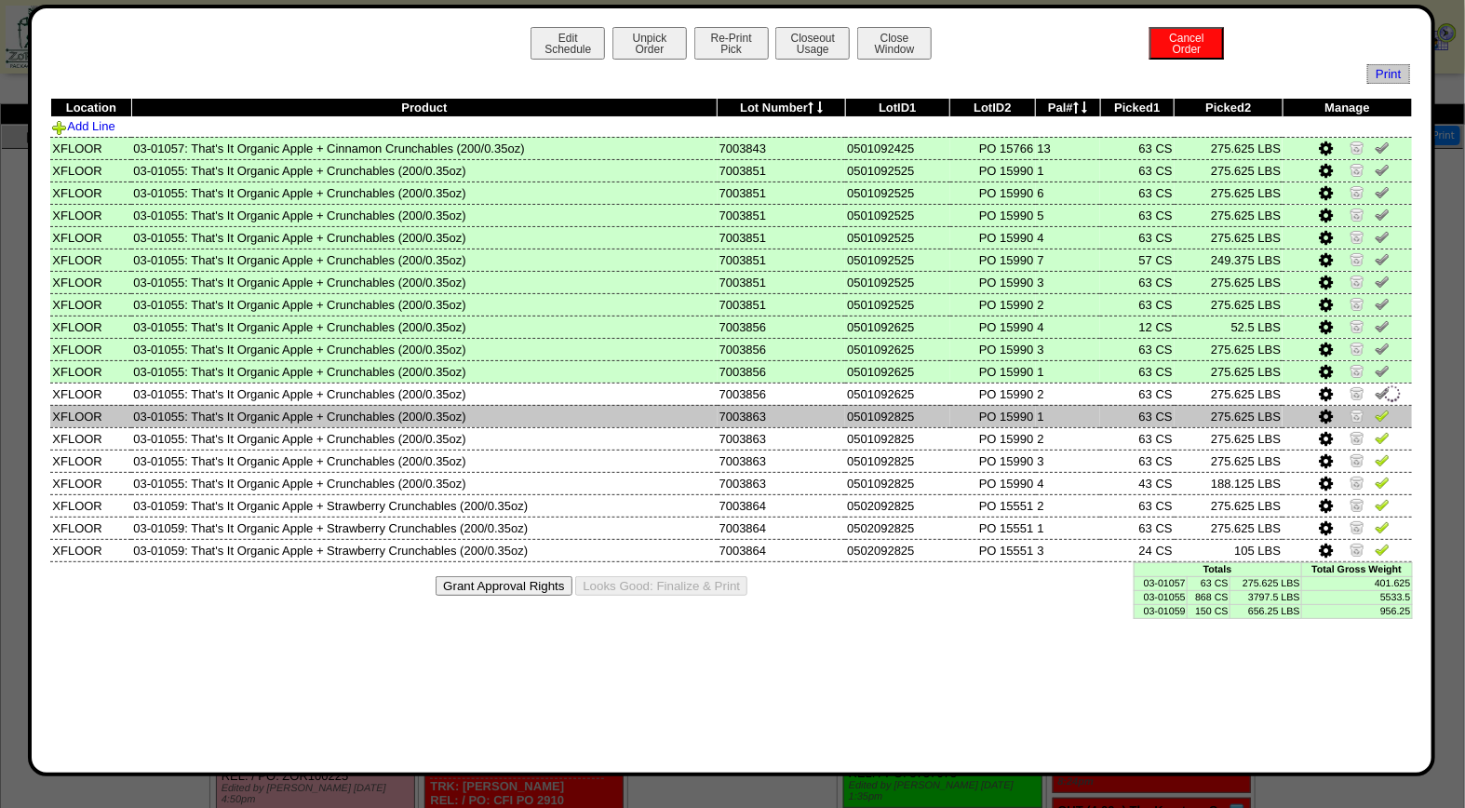
click at [1382, 411] on img at bounding box center [1382, 415] width 15 height 15
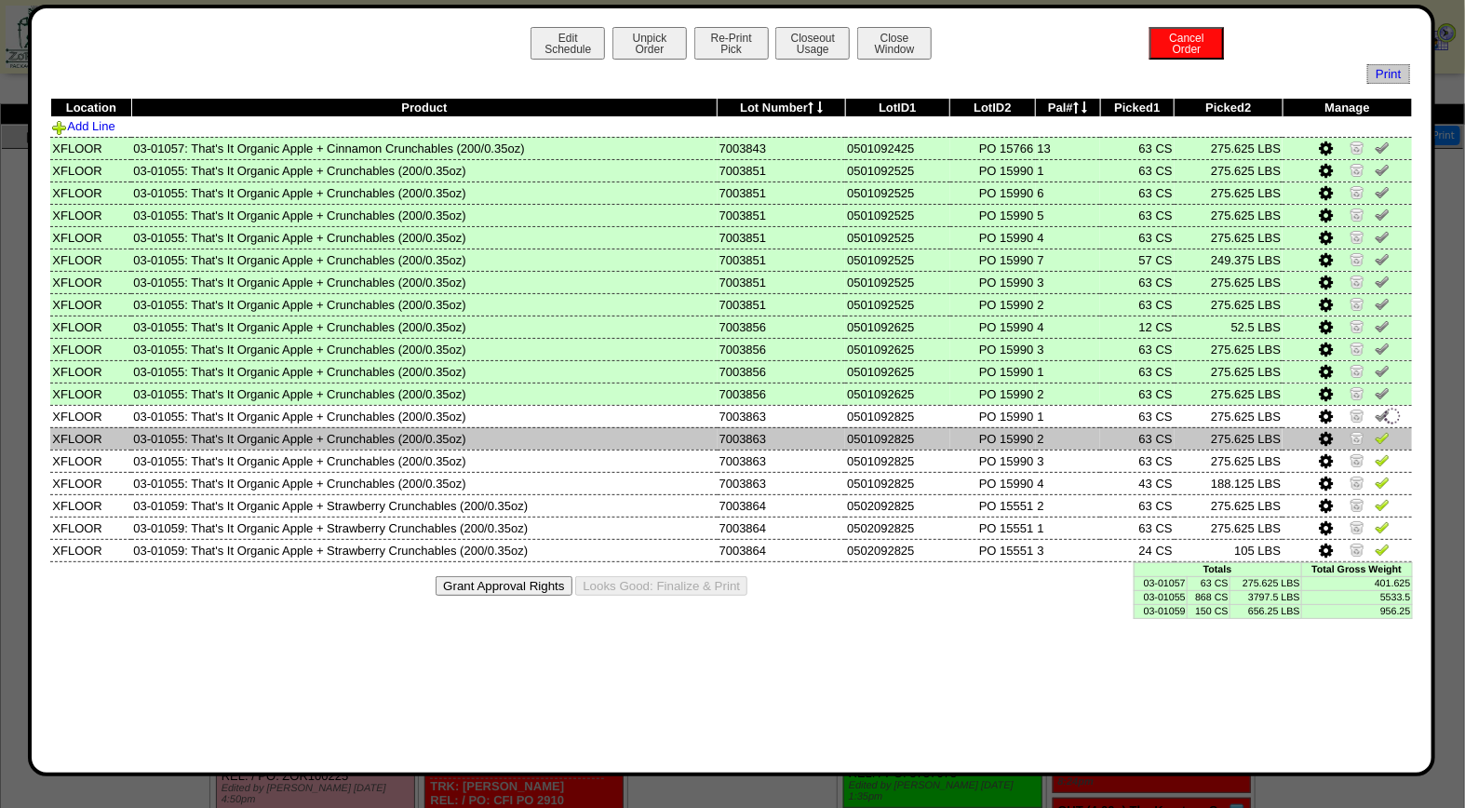
click at [1382, 434] on img at bounding box center [1382, 437] width 15 height 15
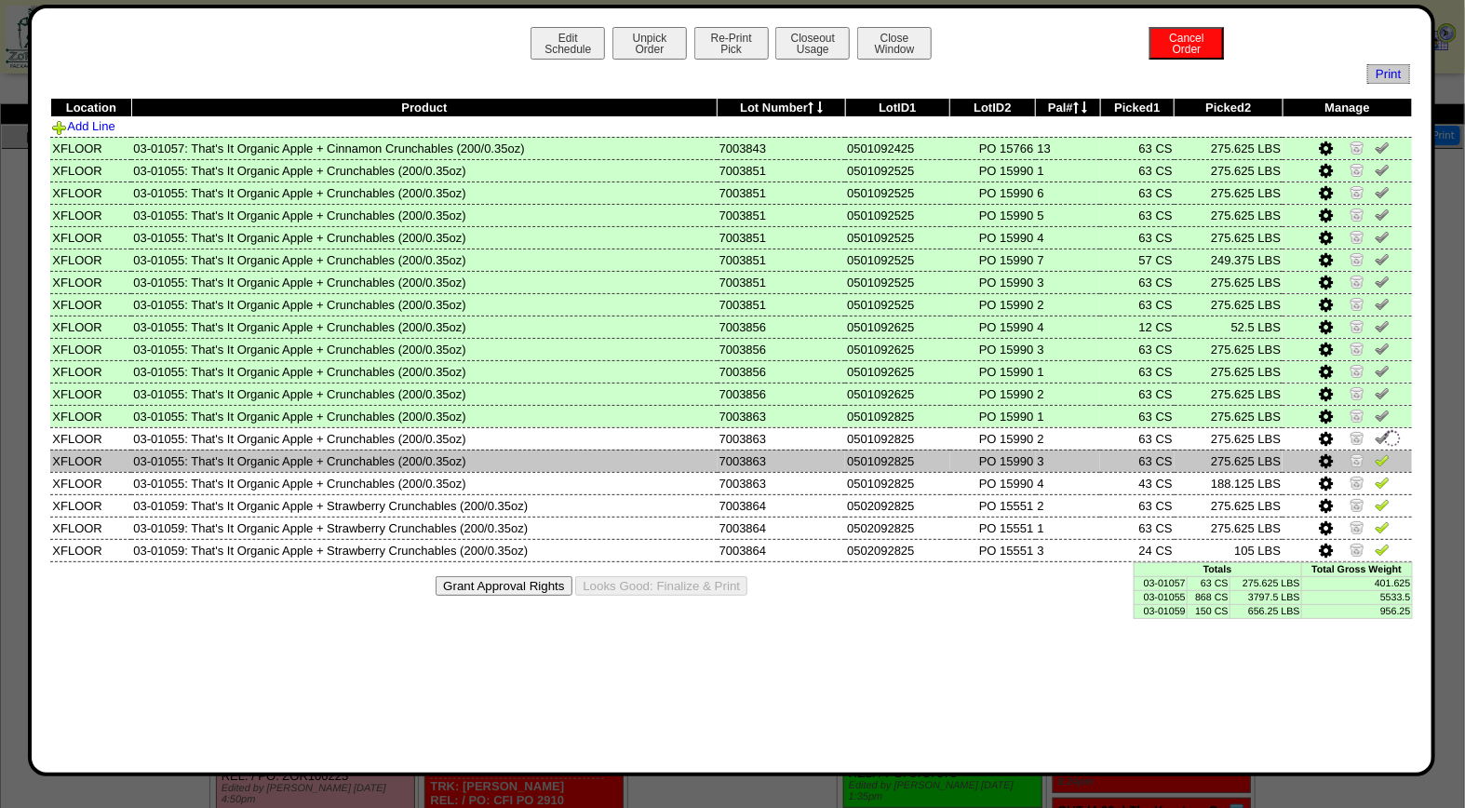
click at [1381, 453] on img at bounding box center [1382, 459] width 15 height 15
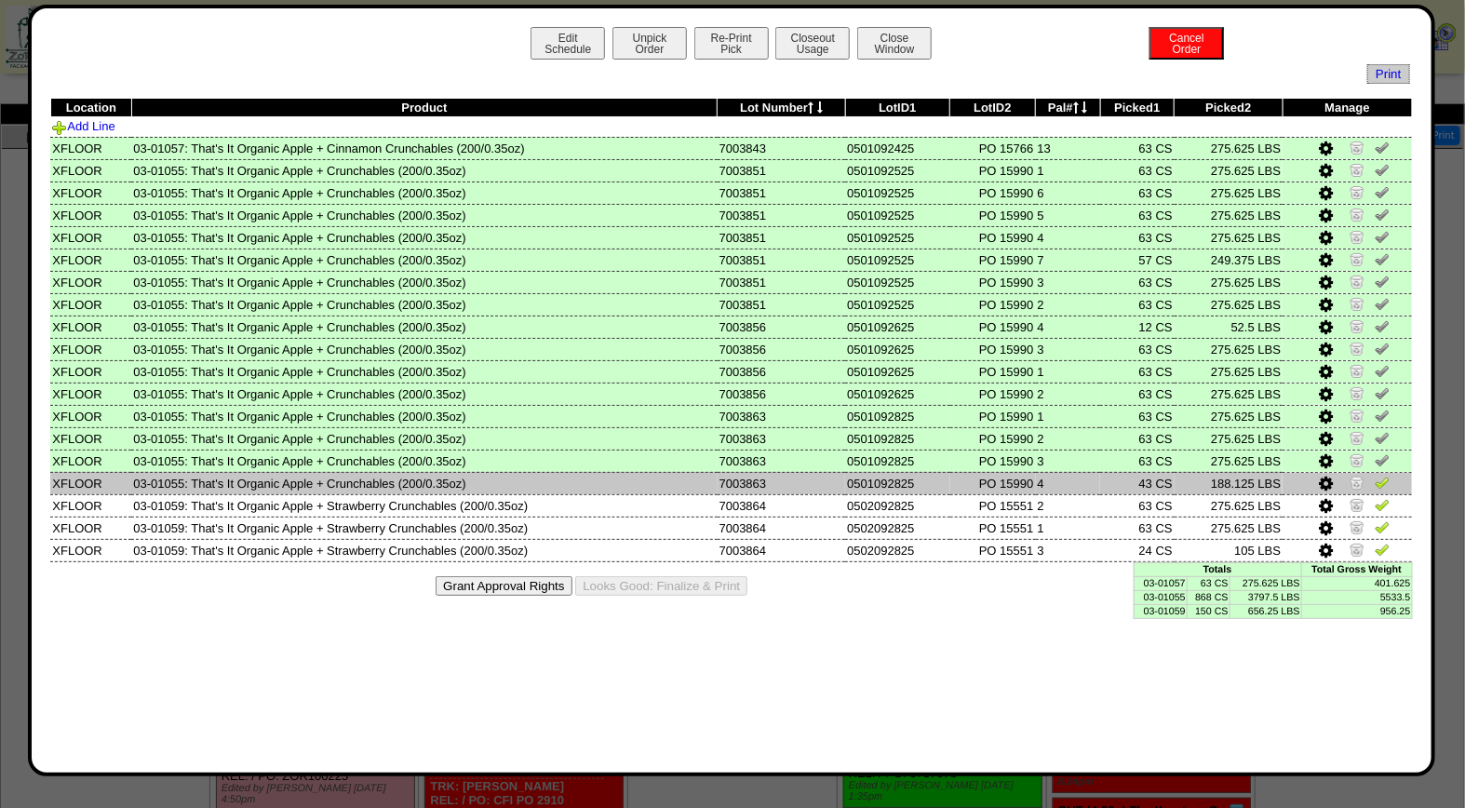
click at [1384, 476] on img at bounding box center [1382, 482] width 15 height 15
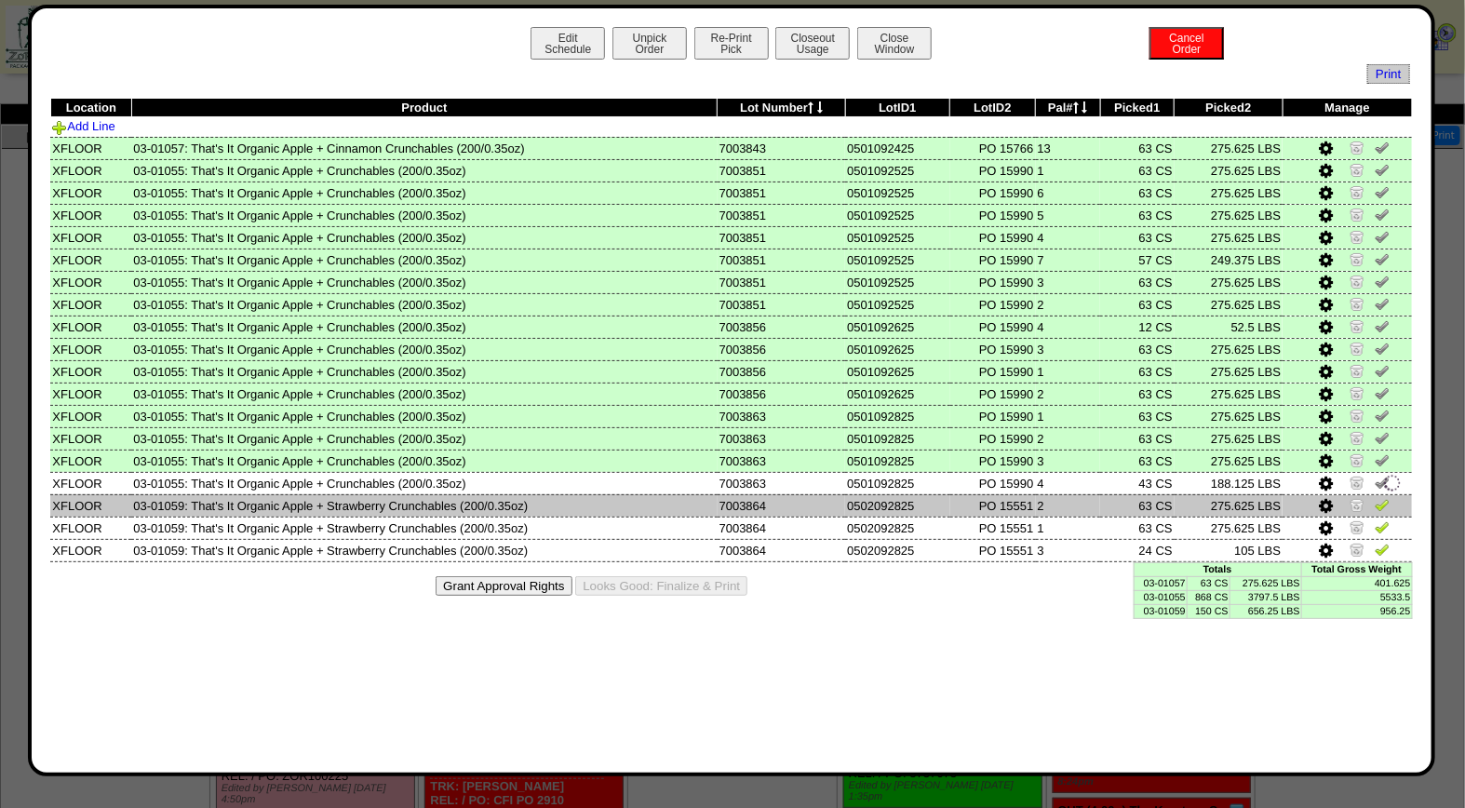
click at [1383, 498] on img at bounding box center [1382, 504] width 15 height 15
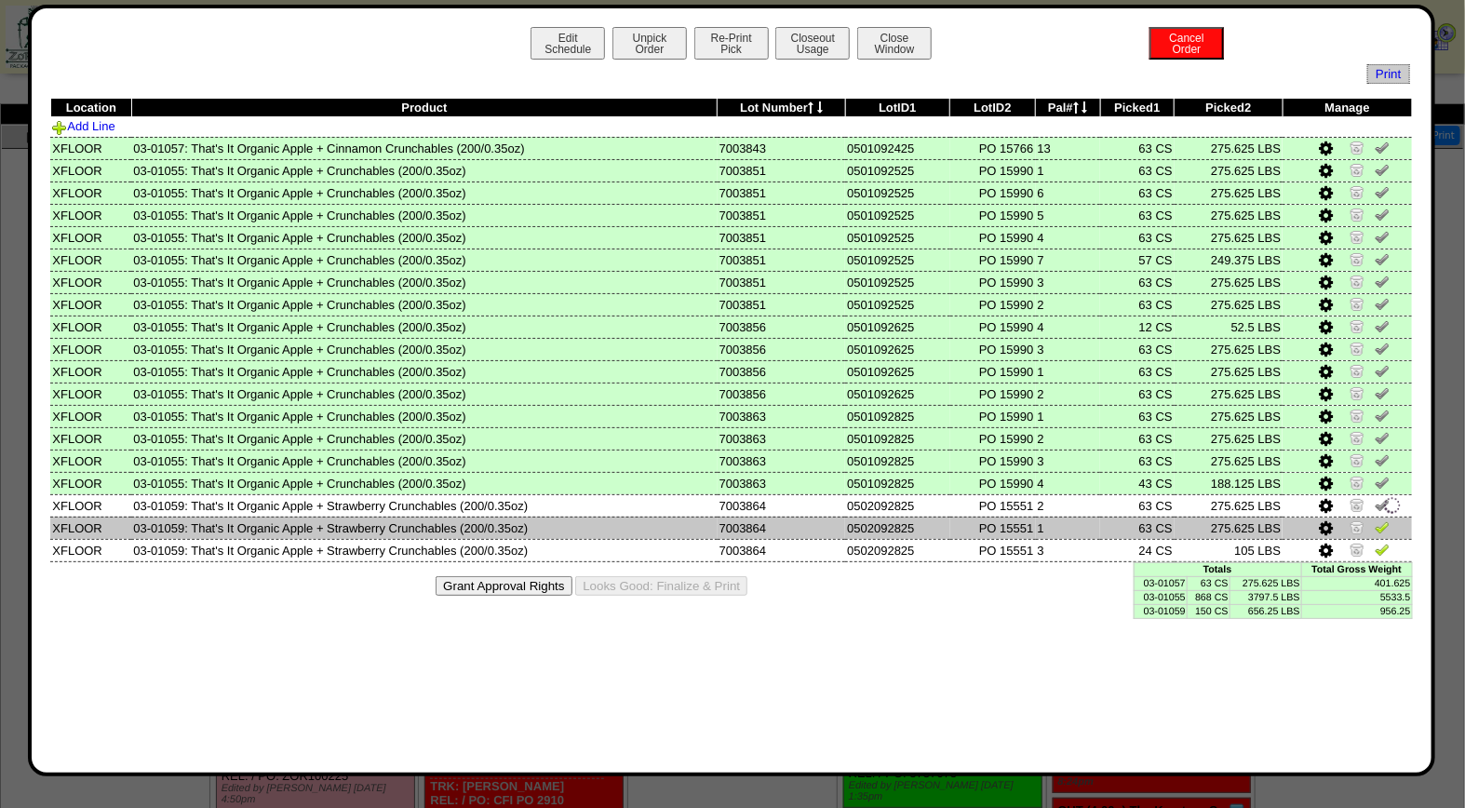
click at [1385, 519] on img at bounding box center [1382, 526] width 15 height 15
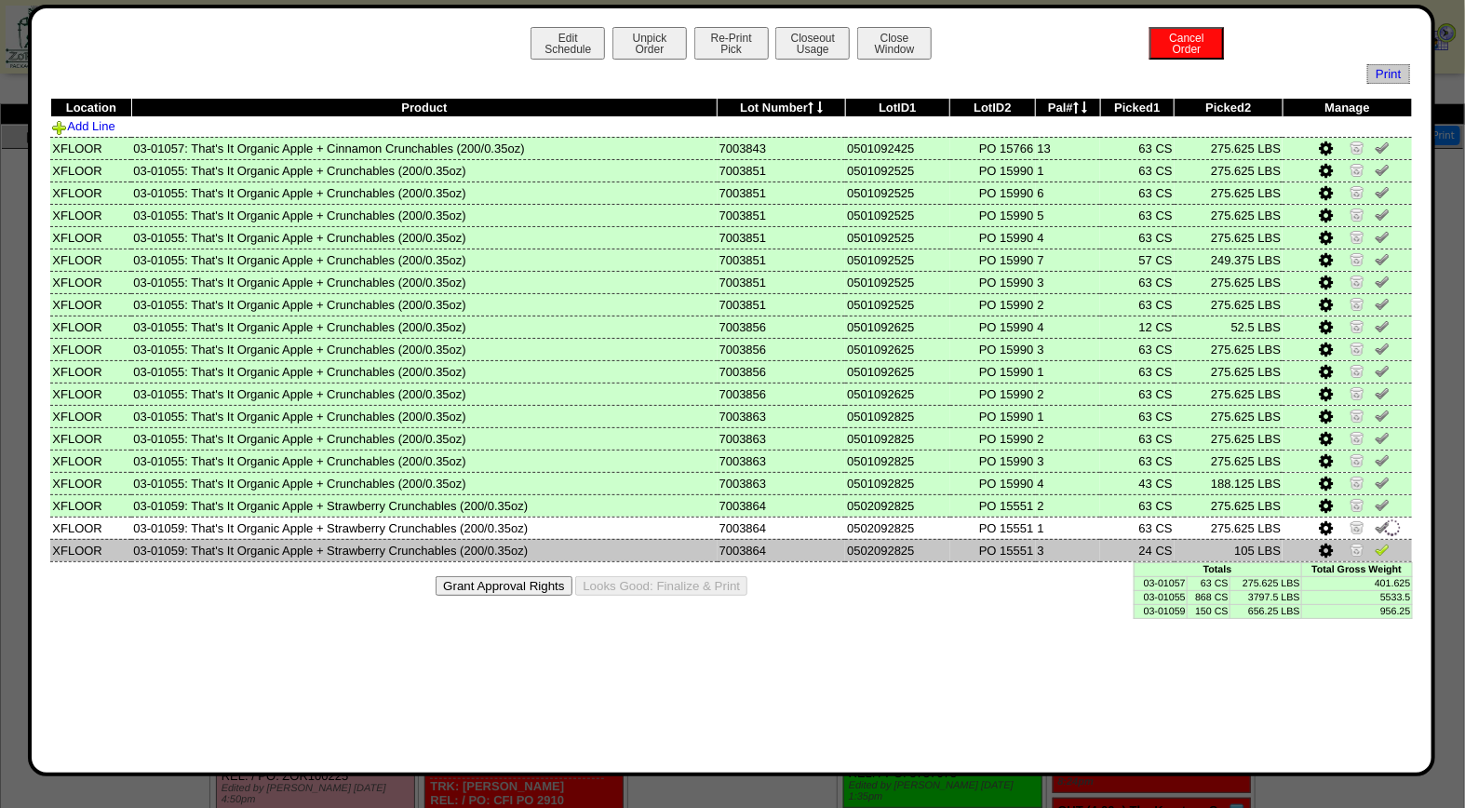
click at [1385, 542] on img at bounding box center [1382, 549] width 15 height 15
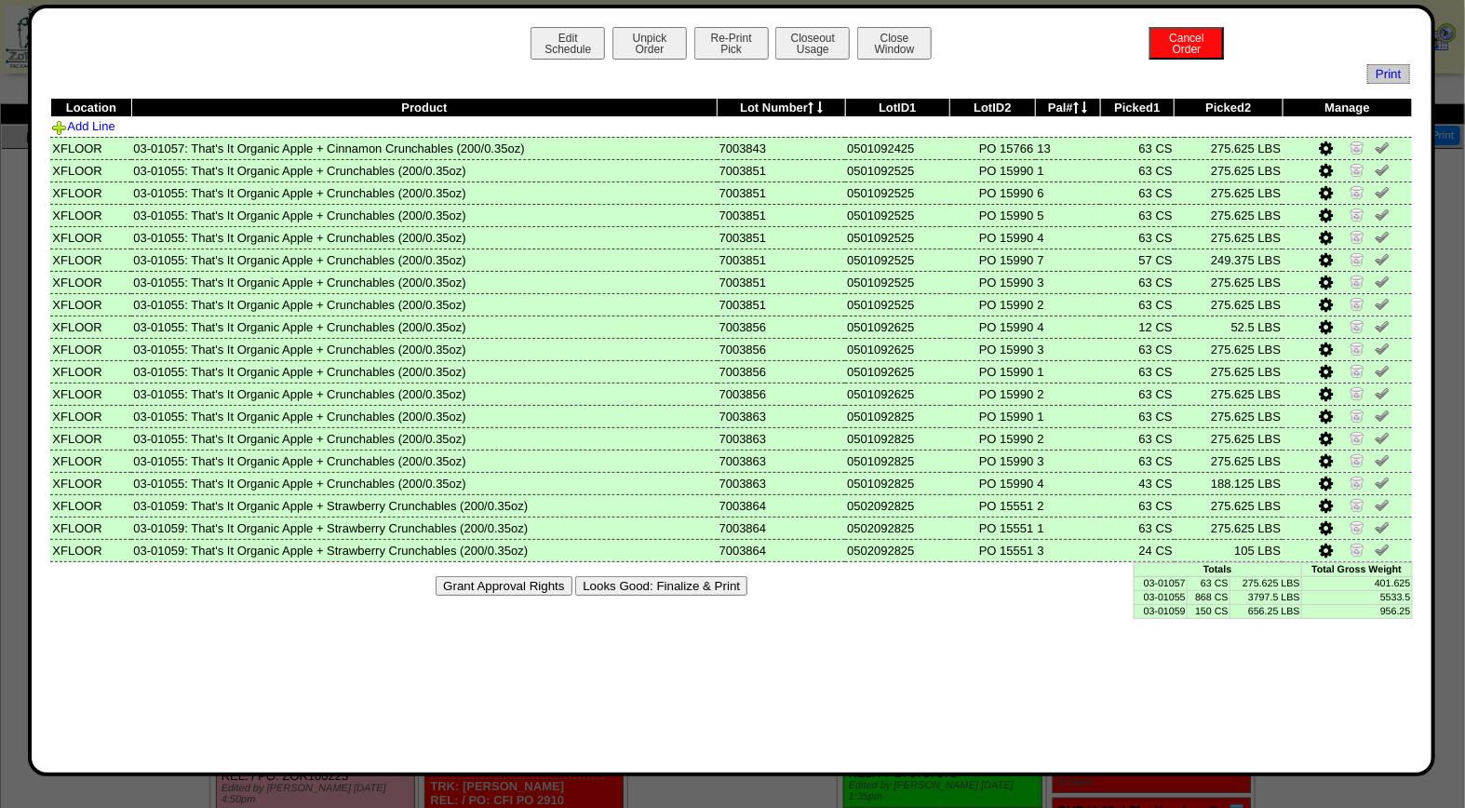
click at [668, 576] on button "Looks Good: Finalize & Print" at bounding box center [661, 586] width 172 height 20
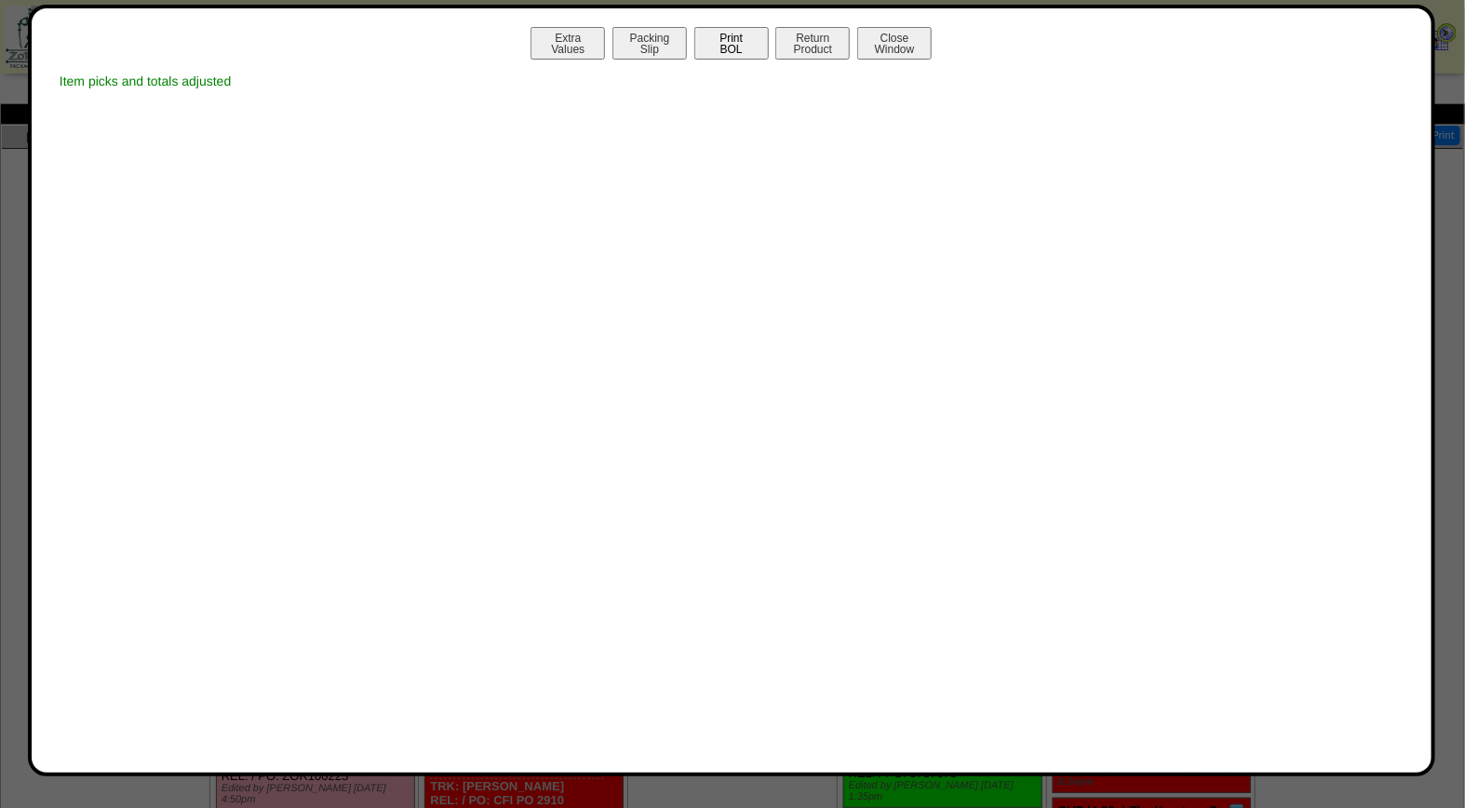
click at [746, 44] on button "Print BOL" at bounding box center [732, 43] width 74 height 33
